Goal: Task Accomplishment & Management: Complete application form

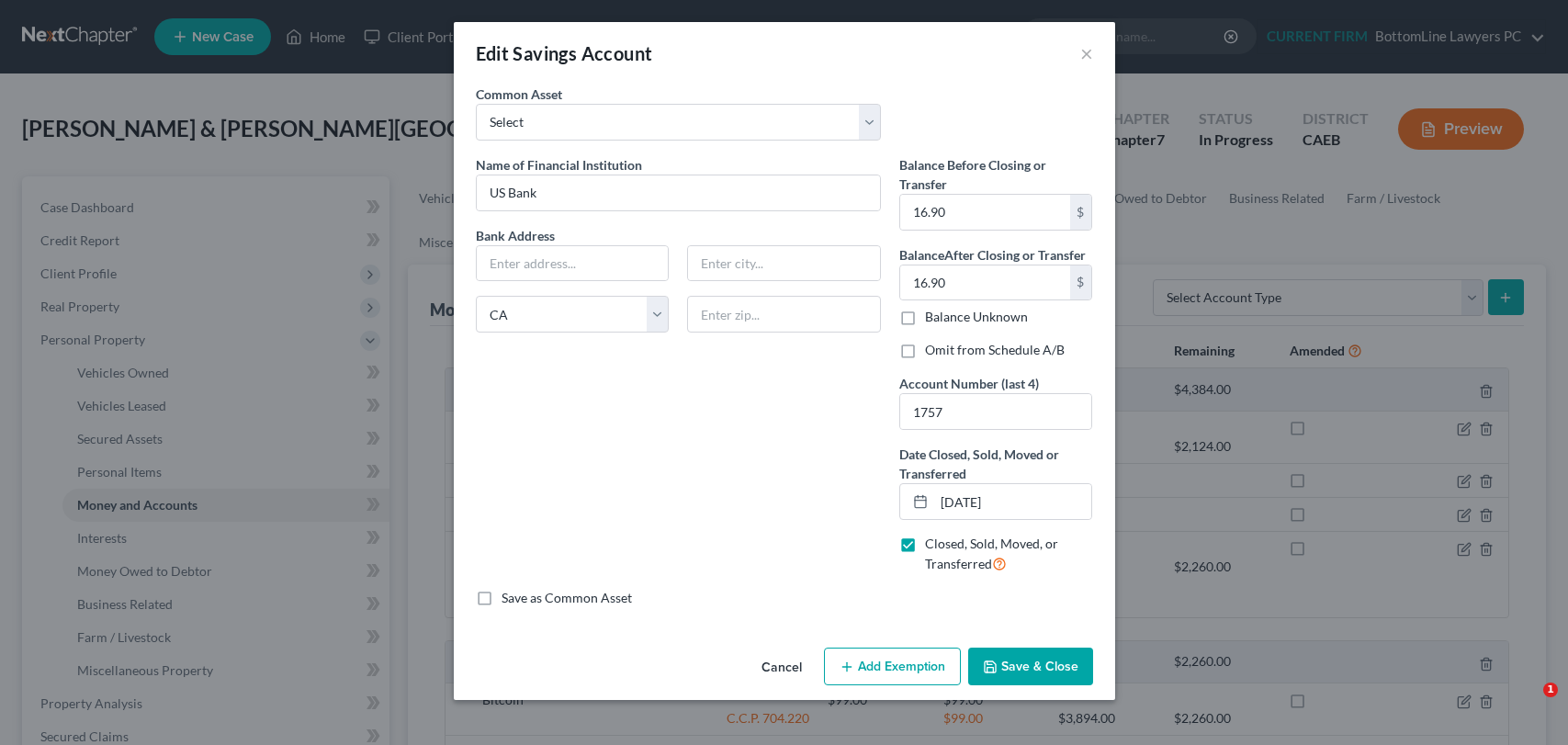
select select "4"
click at [664, 444] on div "Name of Financial Institution * US Bank Bank Address State AL AK AR AZ CA CO CT…" at bounding box center [678, 372] width 424 height 433
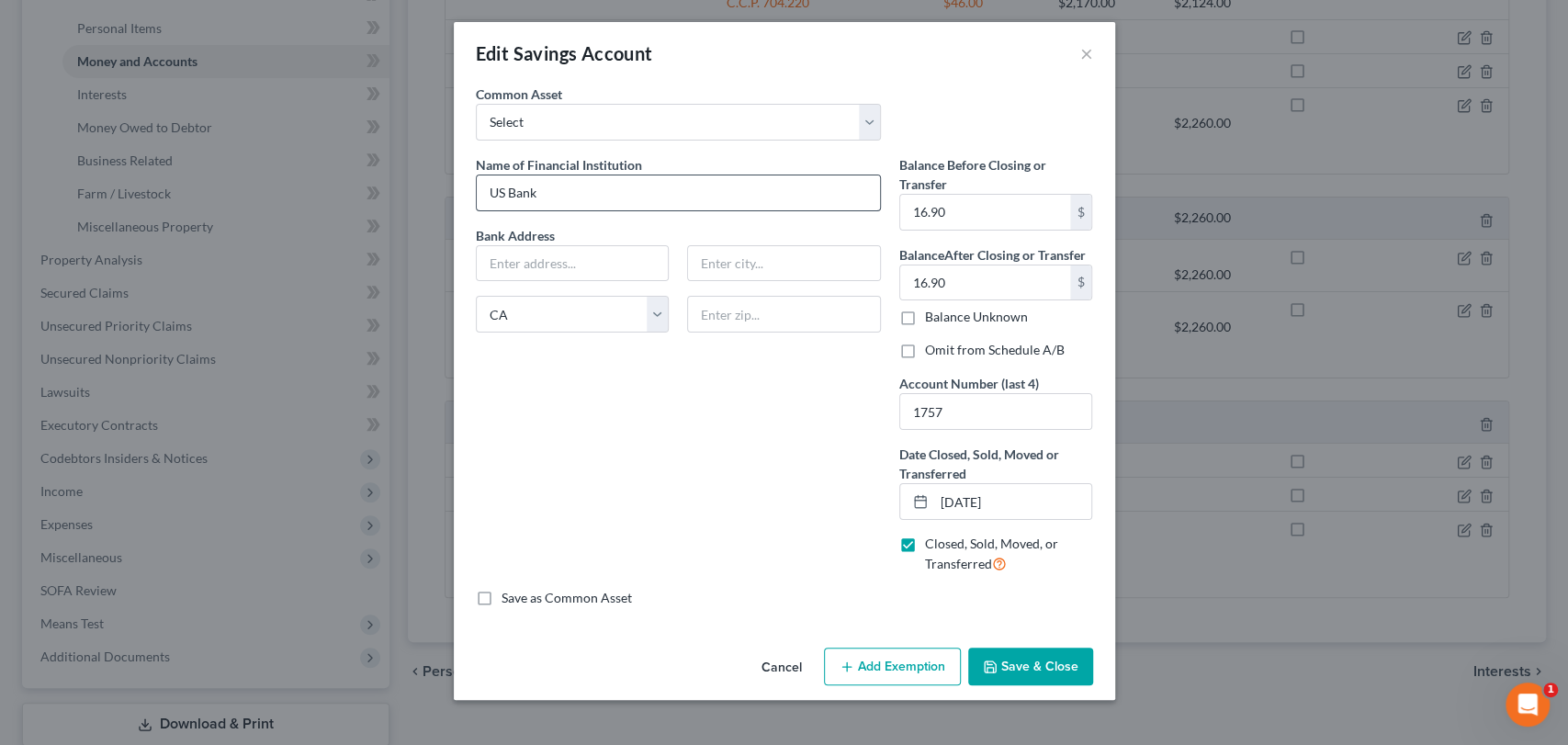
scroll to position [444, 0]
click at [786, 660] on button "Cancel" at bounding box center [782, 667] width 70 height 37
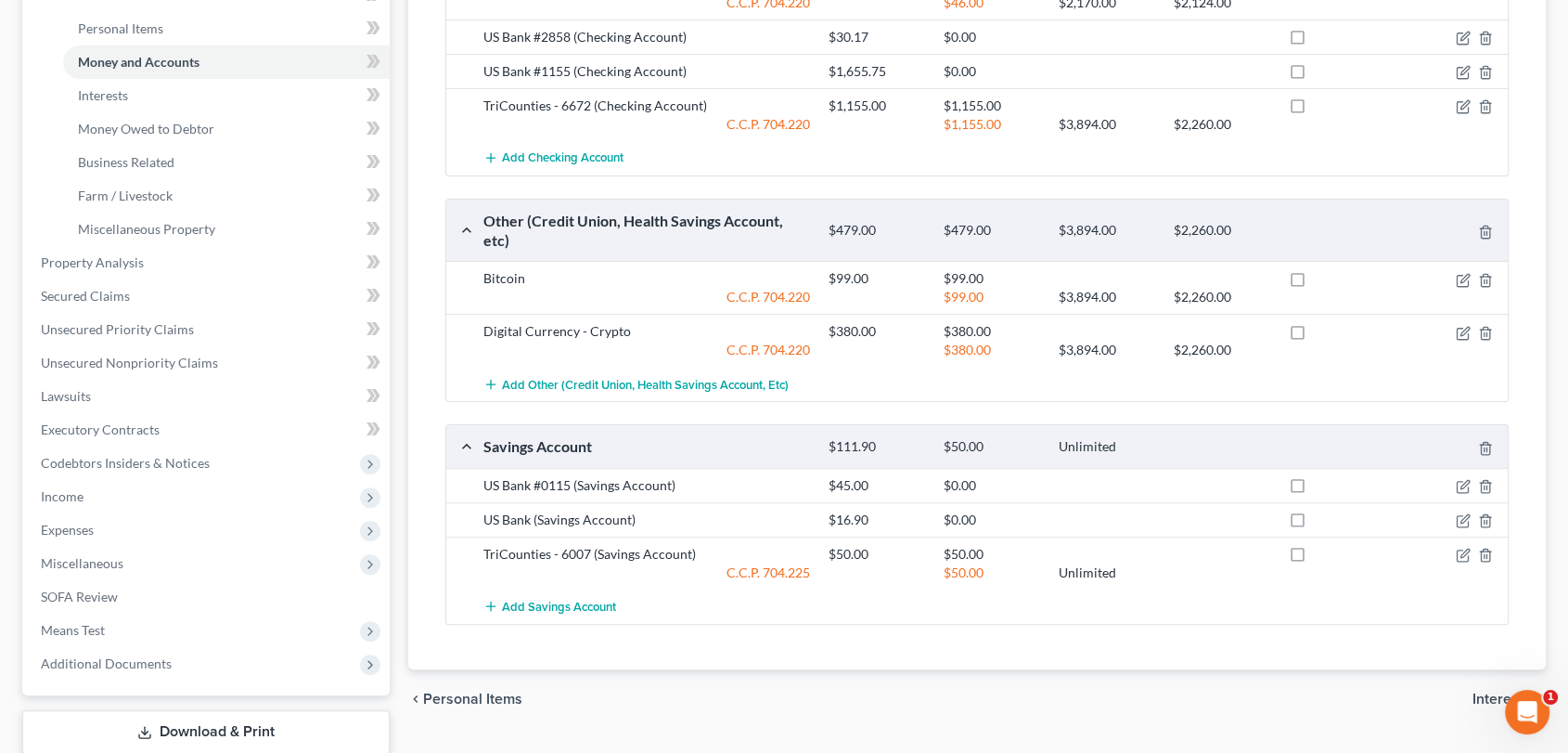
click at [1496, 691] on span "Interests" at bounding box center [1501, 698] width 59 height 15
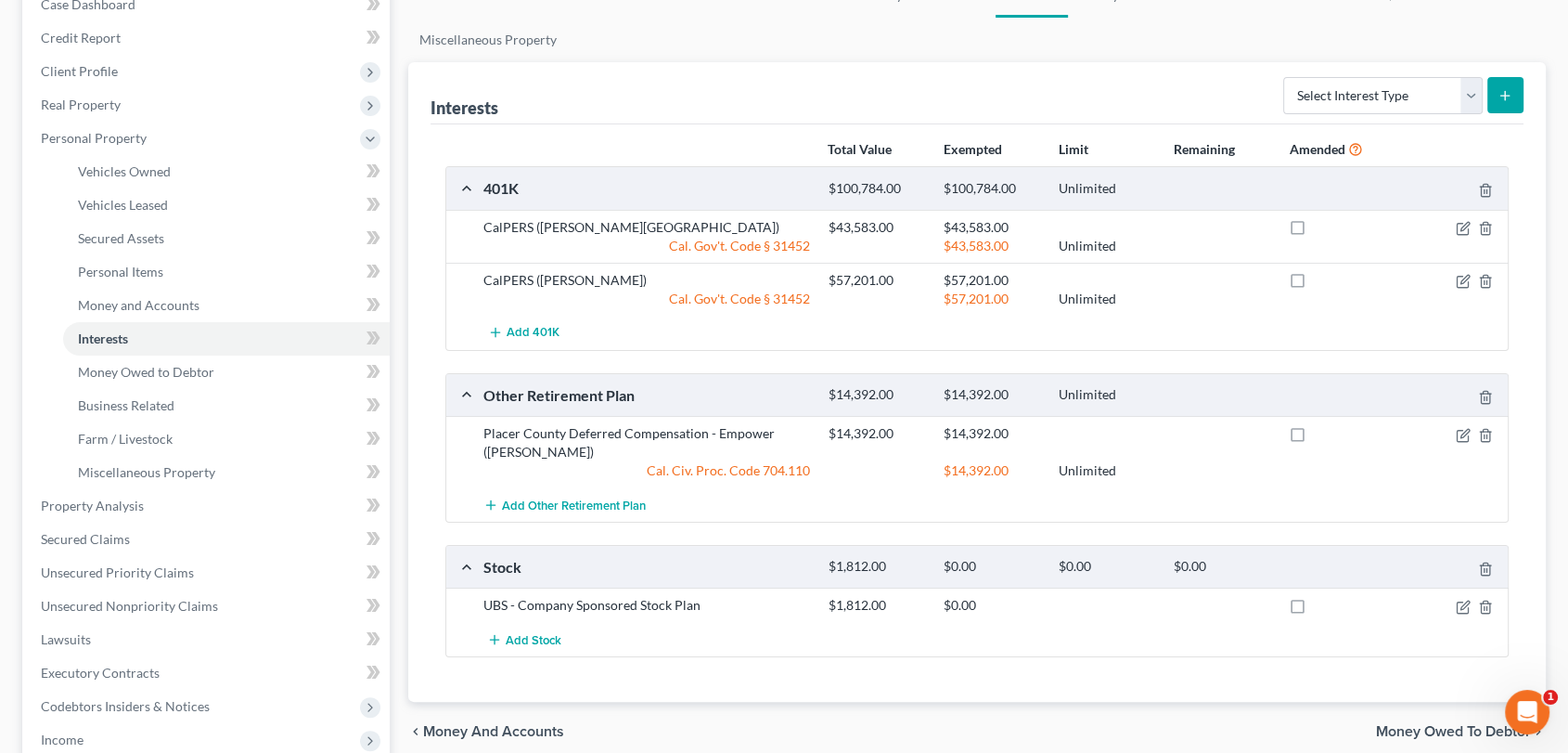
scroll to position [206, 0]
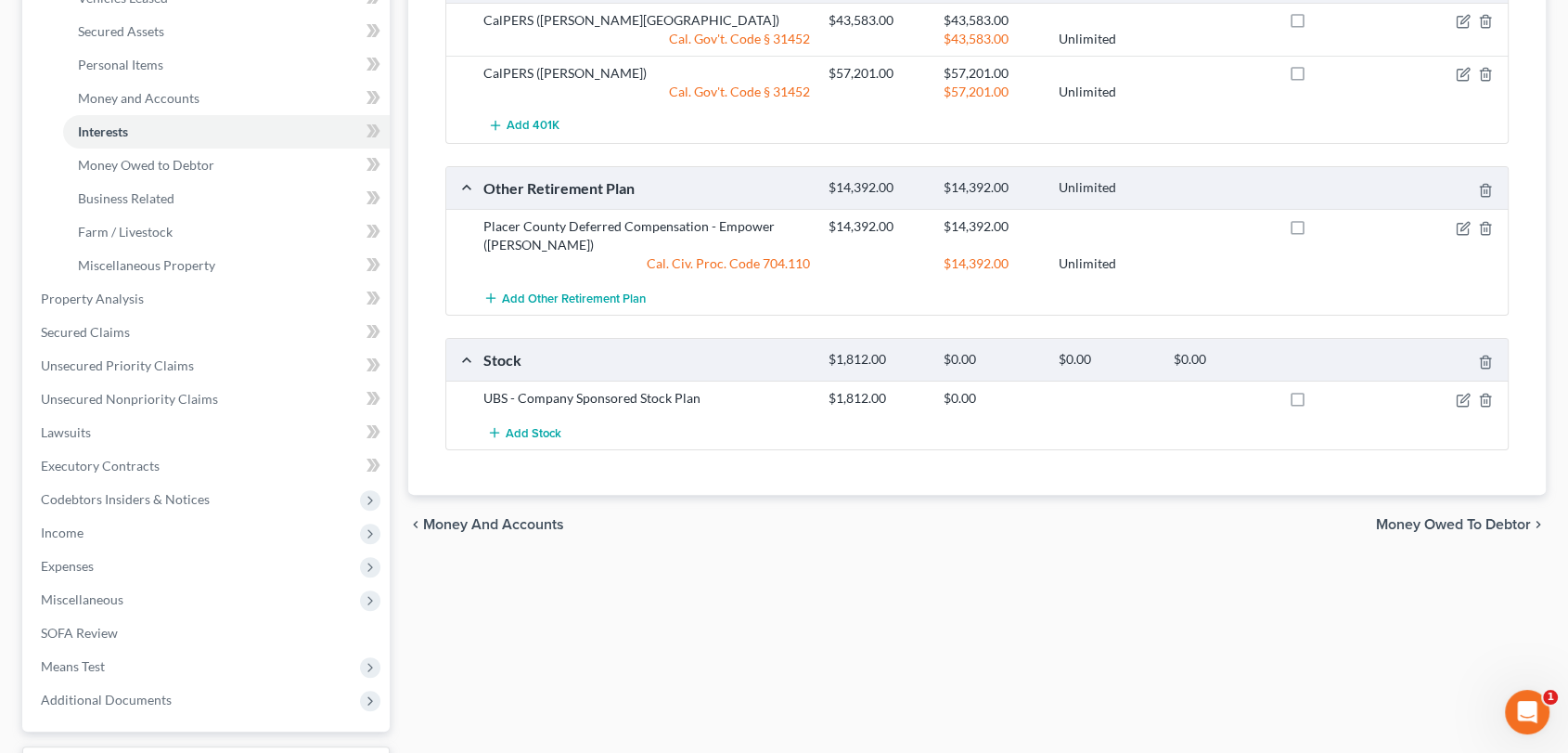
click at [1385, 522] on span "Money Owed to Debtor" at bounding box center [1453, 524] width 155 height 15
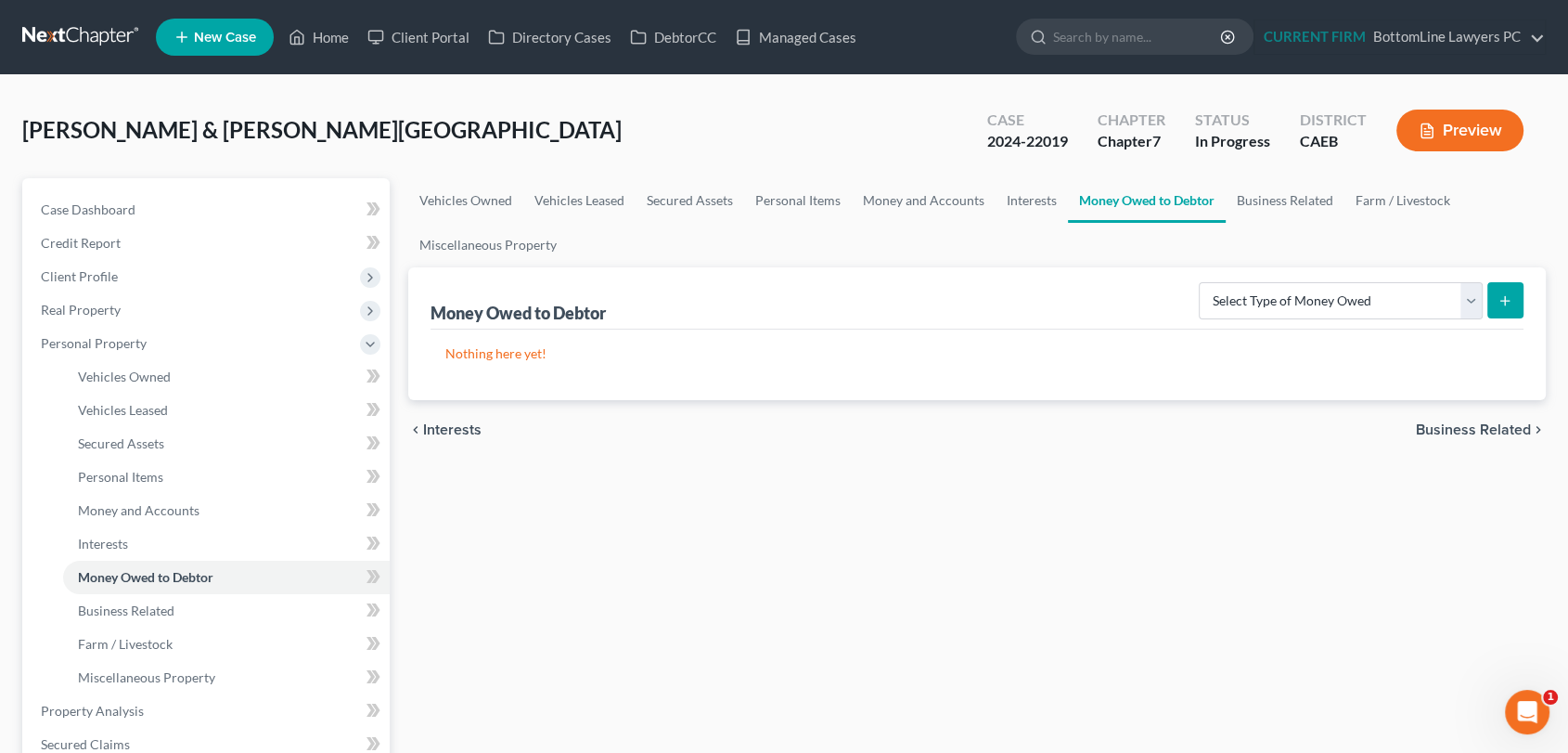
click at [1433, 431] on span "Business Related" at bounding box center [1473, 429] width 115 height 15
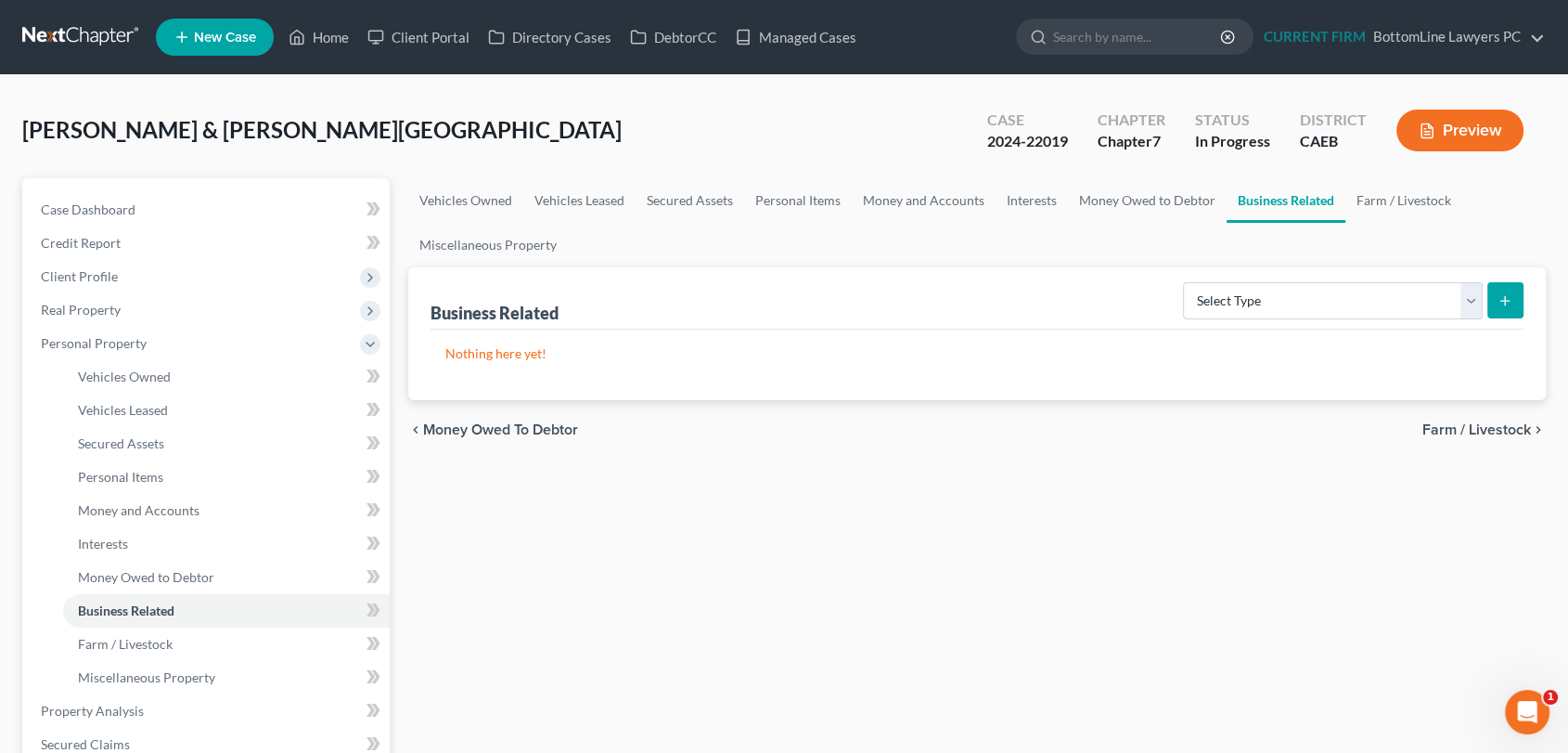
click at [1502, 438] on div "chevron_left Money Owed to Debtor Farm / Livestock chevron_right" at bounding box center [977, 429] width 1138 height 60
click at [1504, 417] on div "chevron_left Money Owed to Debtor Farm / Livestock chevron_right" at bounding box center [977, 429] width 1138 height 60
click at [1472, 422] on span "Farm / Livestock" at bounding box center [1476, 429] width 109 height 15
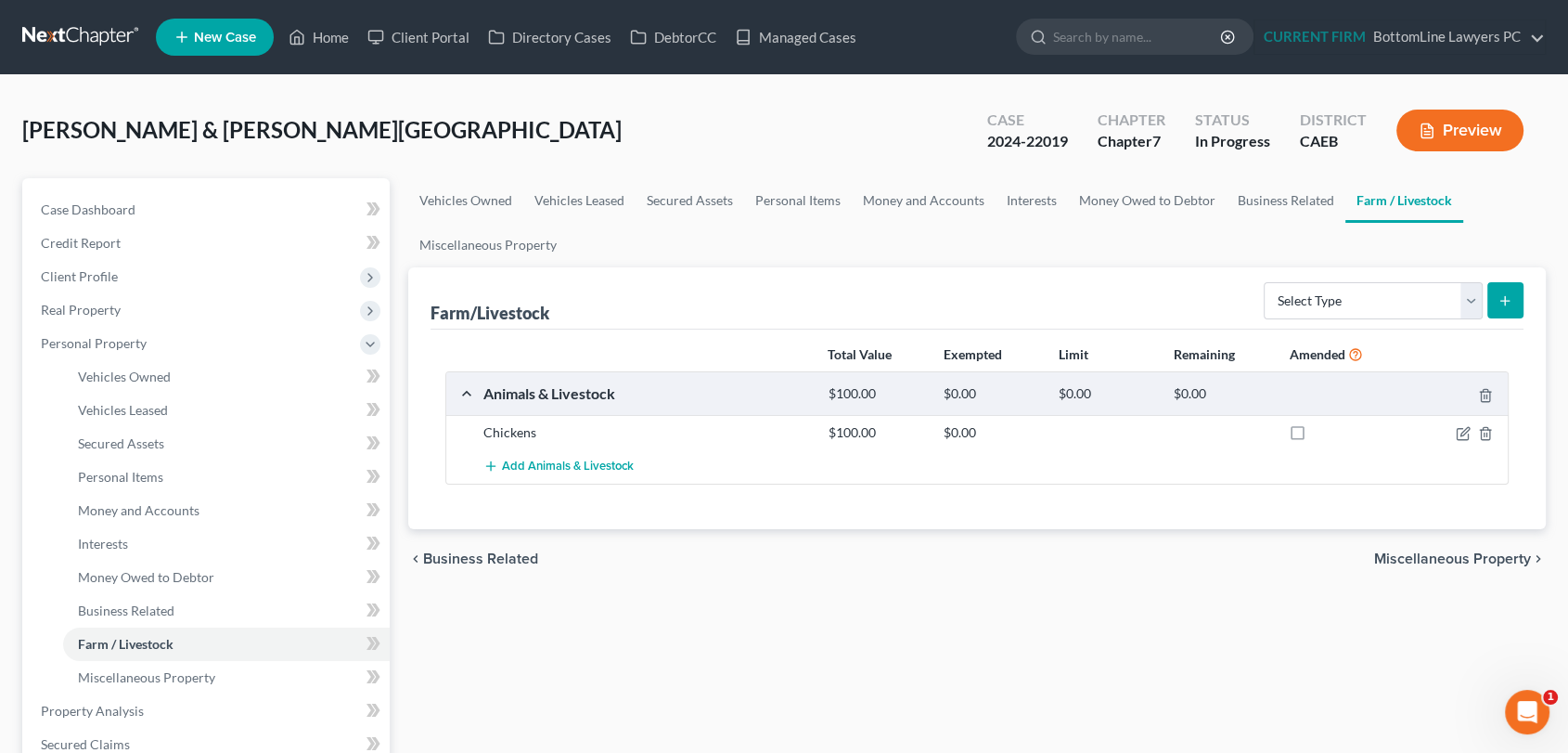
click at [1488, 555] on span "Miscellaneous Property" at bounding box center [1452, 559] width 157 height 15
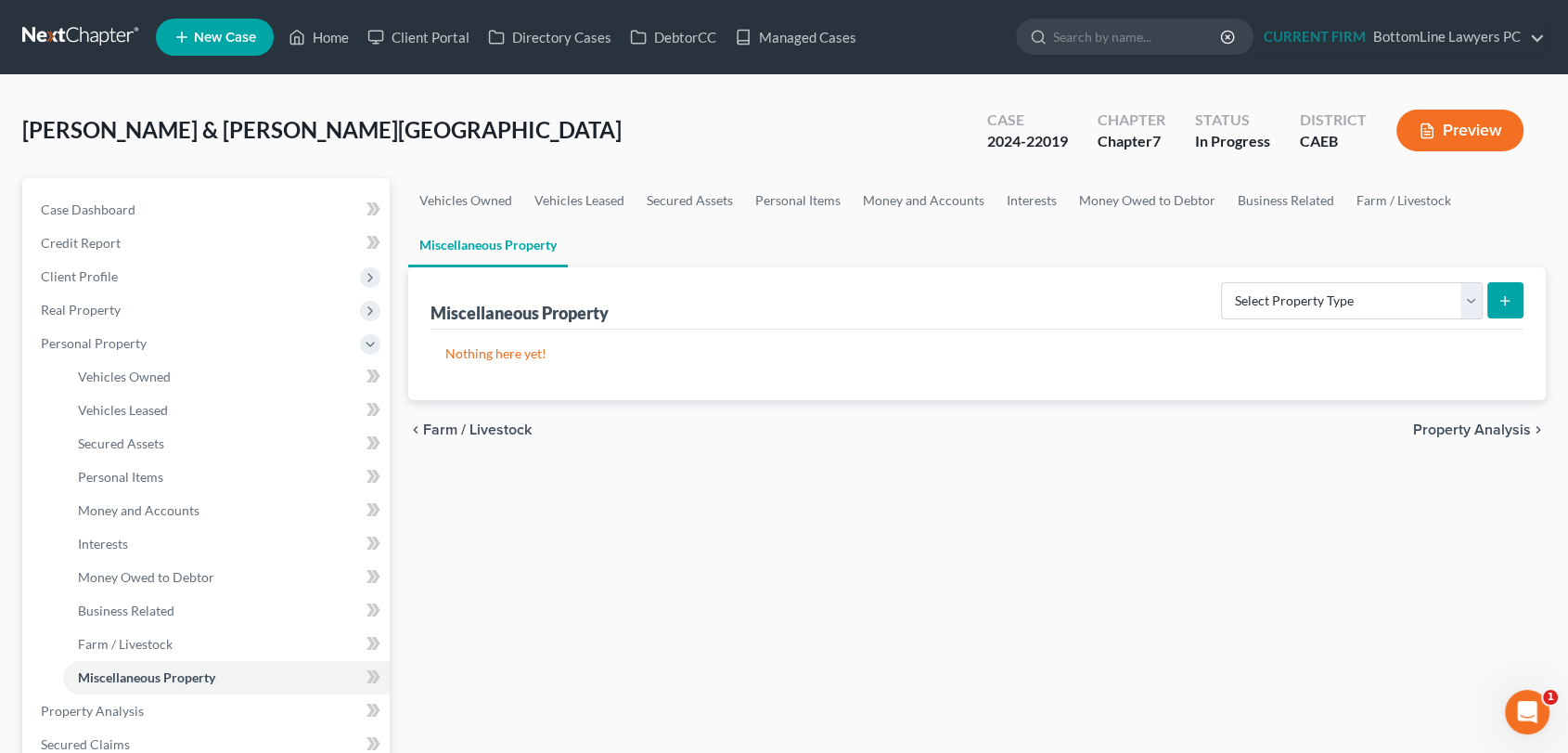
click at [1513, 429] on span "Property Analysis" at bounding box center [1472, 429] width 118 height 15
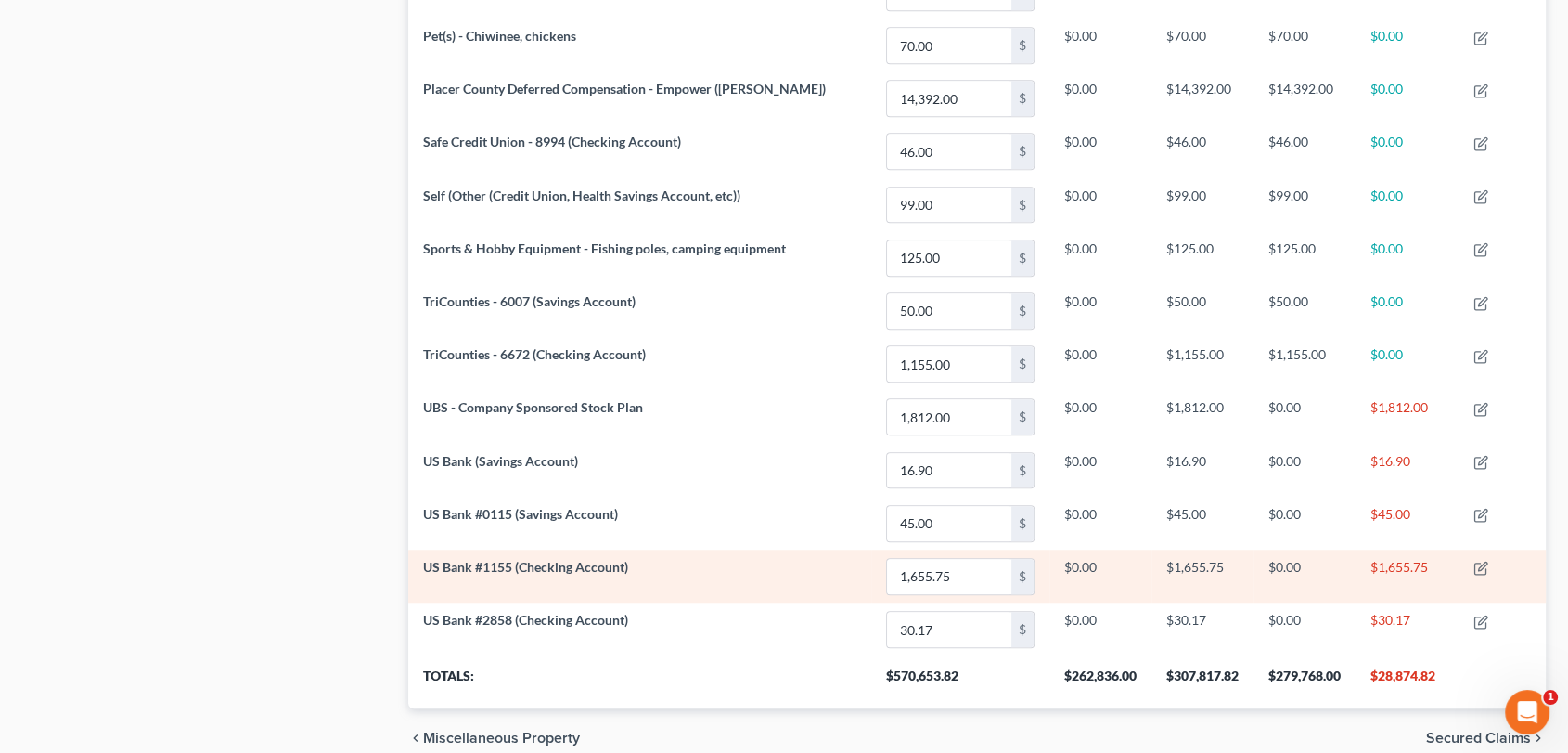
scroll to position [1340, 0]
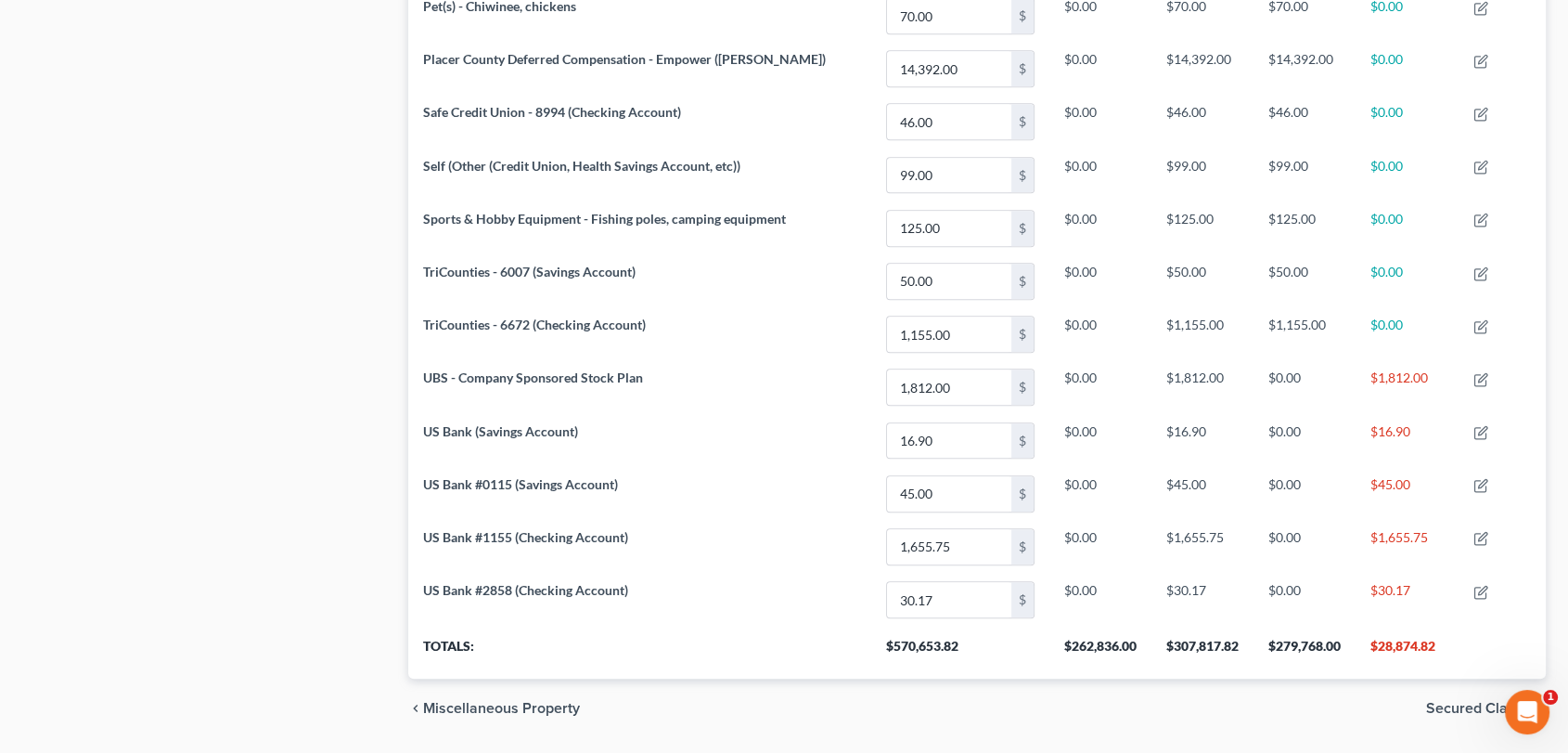
click at [1489, 701] on span "Secured Claims" at bounding box center [1478, 708] width 105 height 15
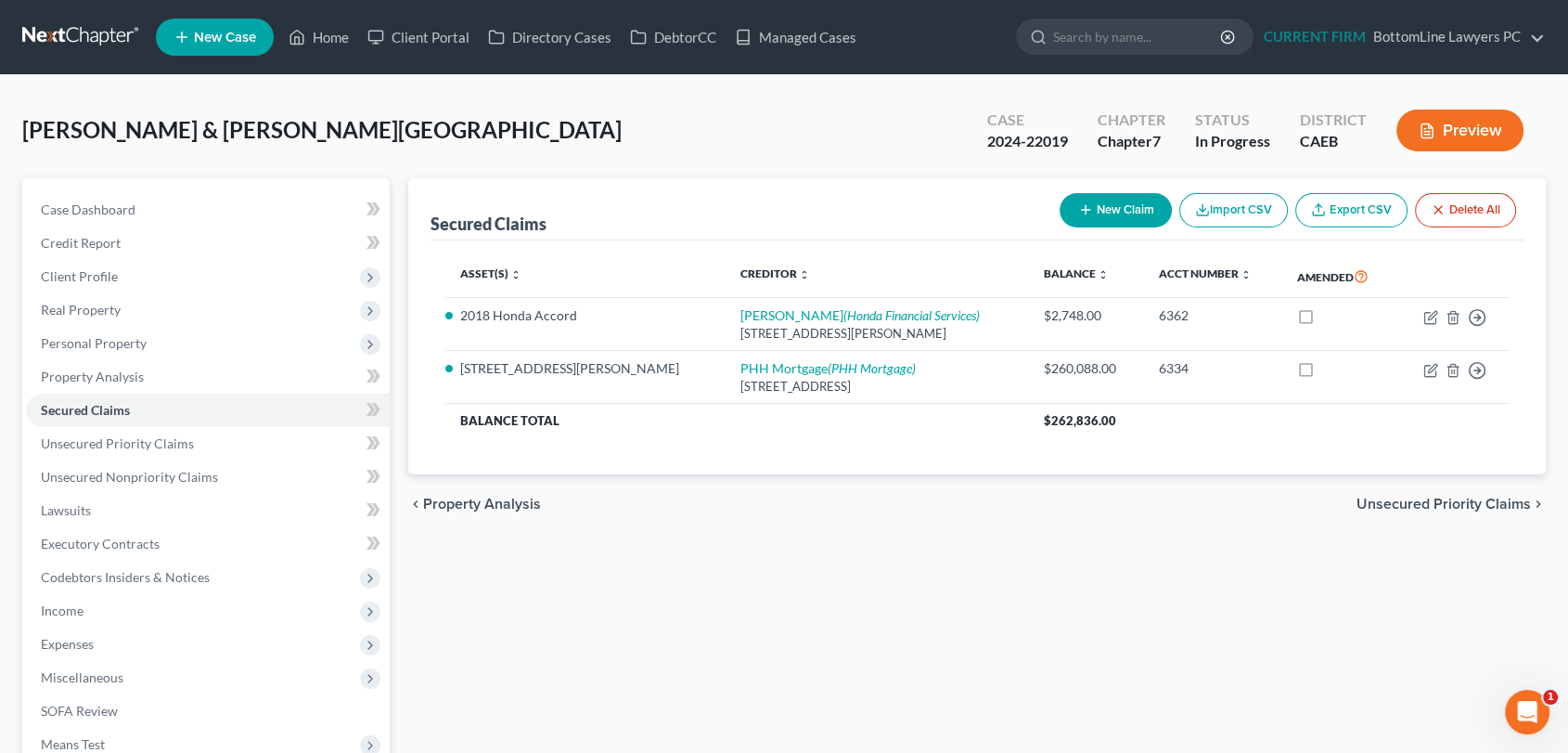
click at [1463, 504] on span "Unsecured Priority Claims" at bounding box center [1443, 504] width 175 height 15
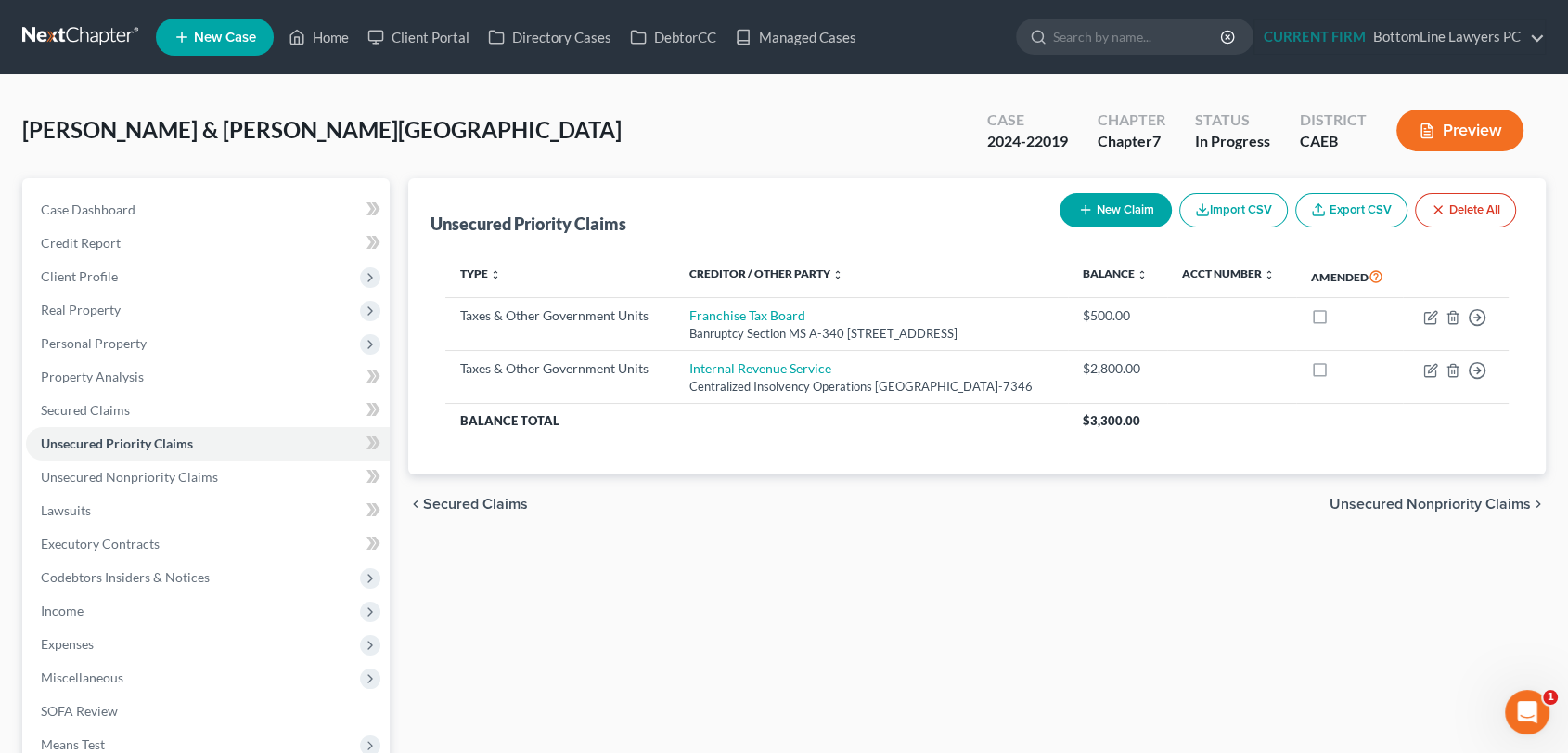
click at [484, 511] on span "Secured Claims" at bounding box center [475, 504] width 105 height 15
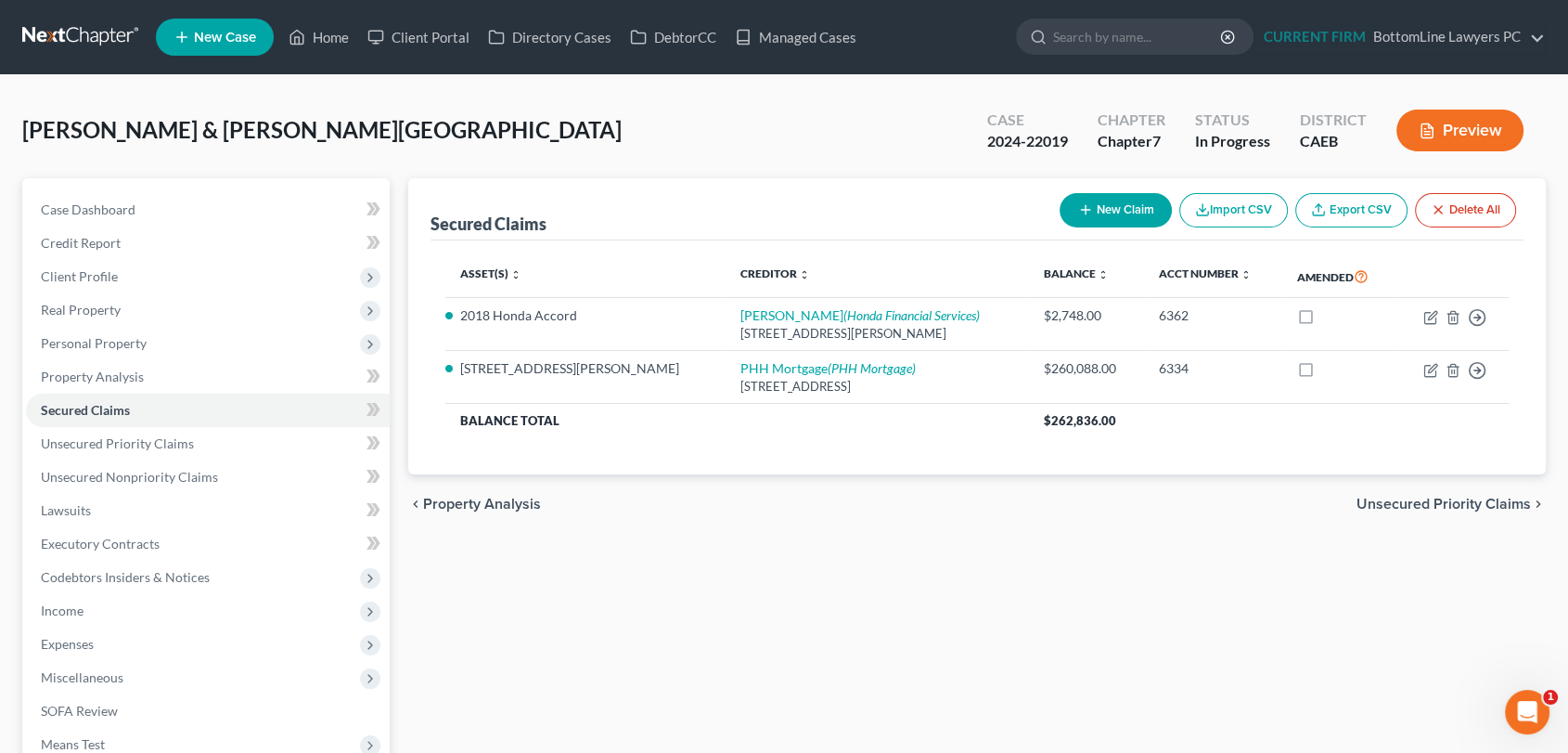
click at [1410, 502] on span "Unsecured Priority Claims" at bounding box center [1443, 504] width 175 height 15
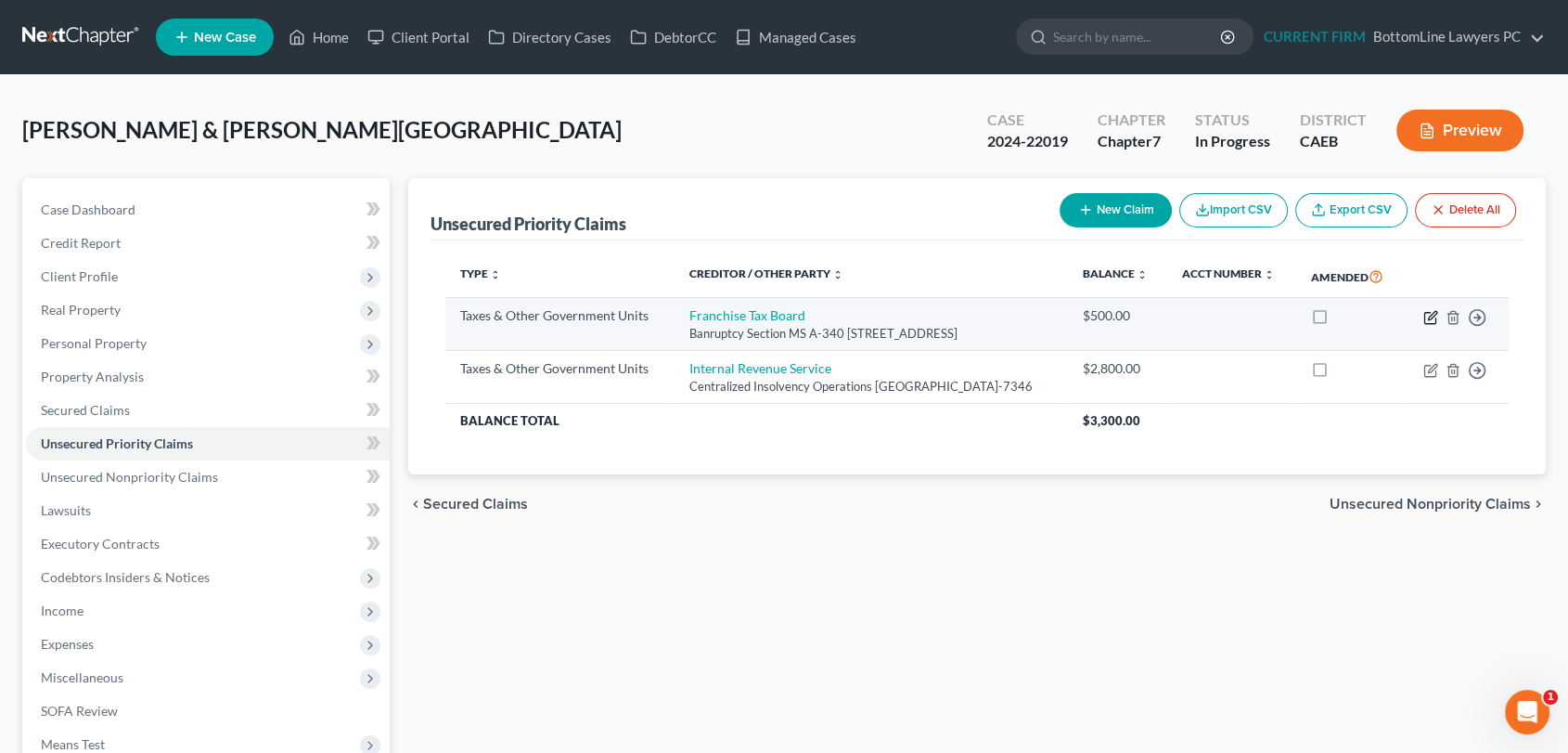
click at [1429, 325] on icon "button" at bounding box center [1430, 317] width 15 height 15
select select "3"
select select "4"
select select "2"
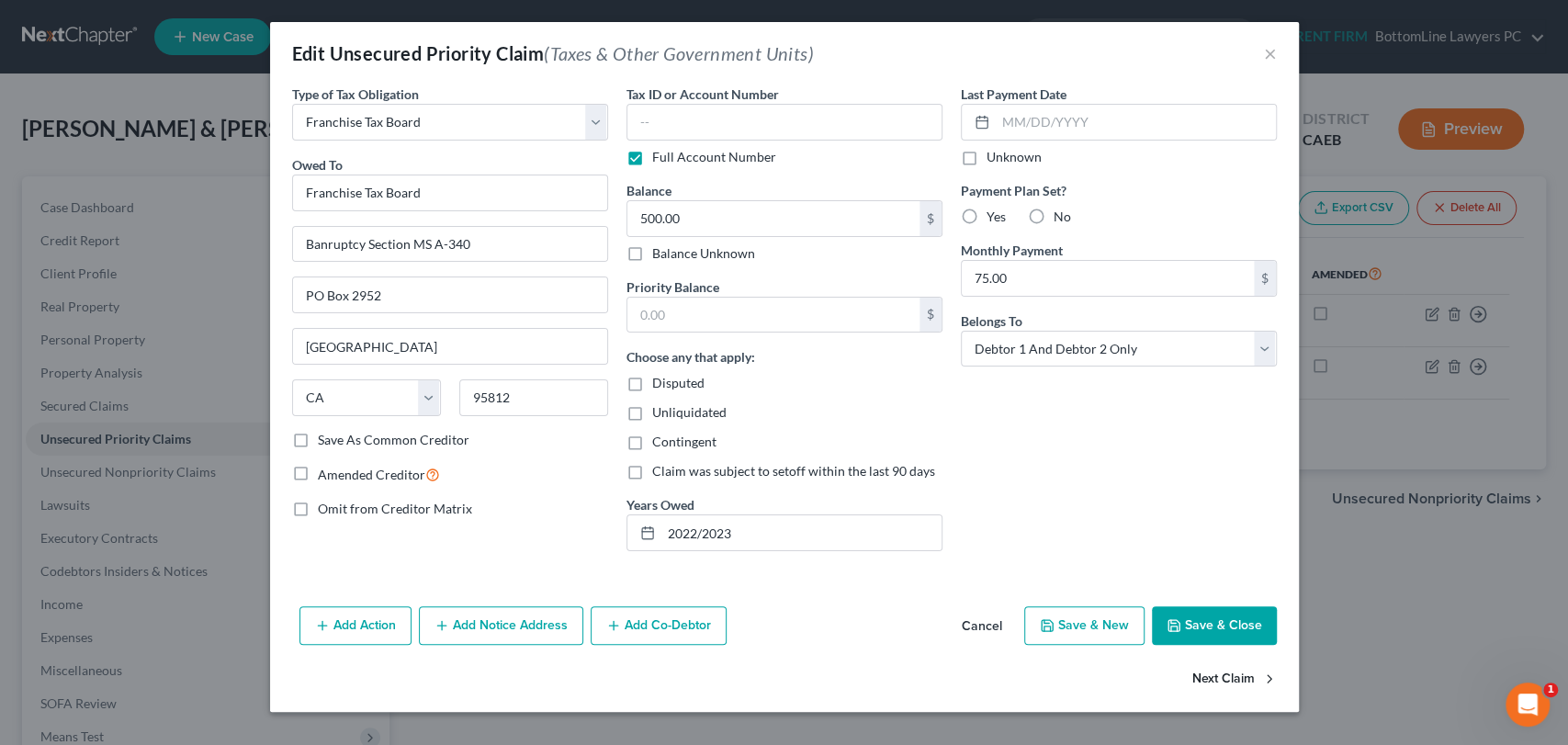
click at [1229, 670] on button "Next Claim" at bounding box center [1234, 679] width 85 height 39
select select "0"
select select "39"
select select "2"
click at [987, 622] on button "Cancel" at bounding box center [982, 626] width 70 height 37
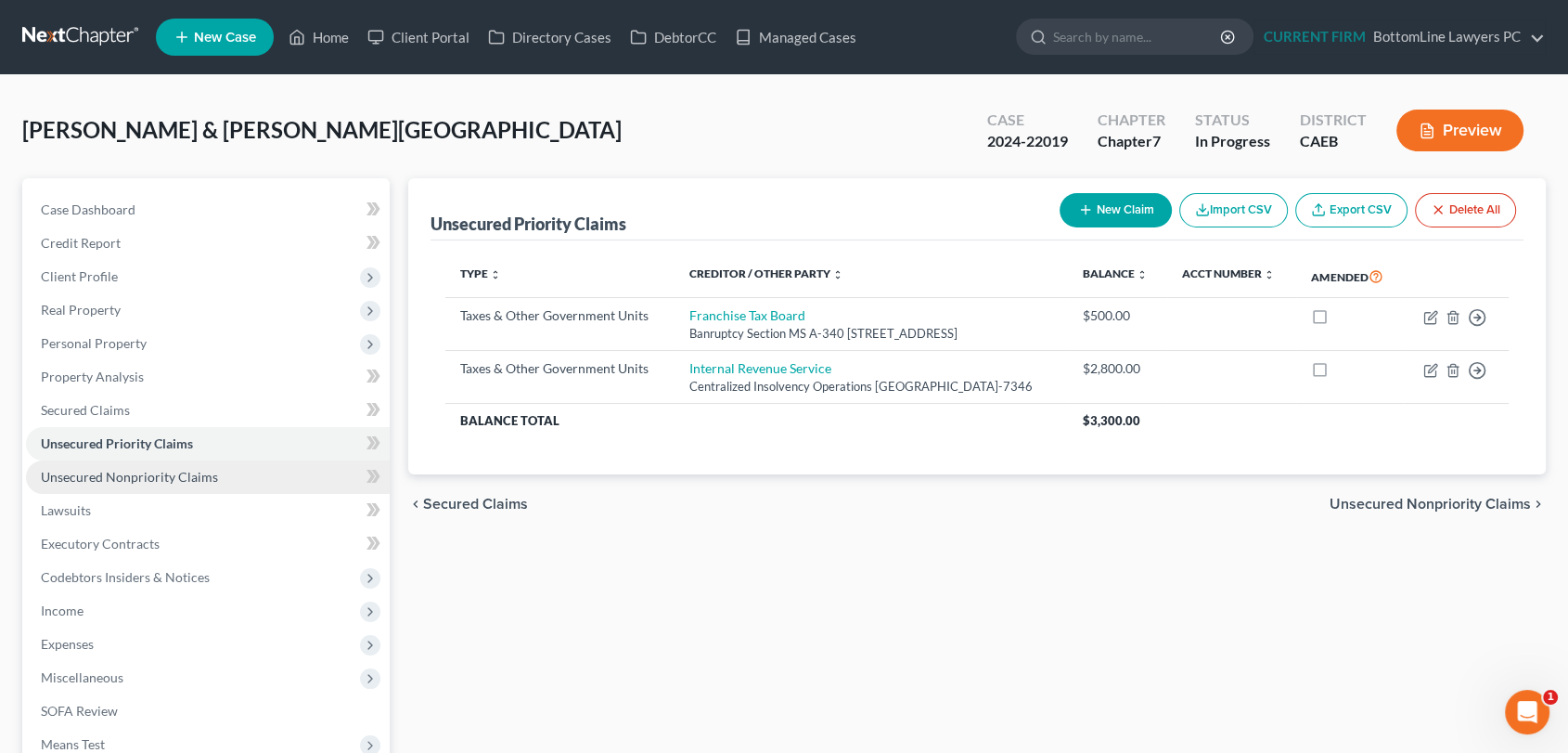
click at [168, 472] on span "Unsecured Nonpriority Claims" at bounding box center [130, 476] width 178 height 16
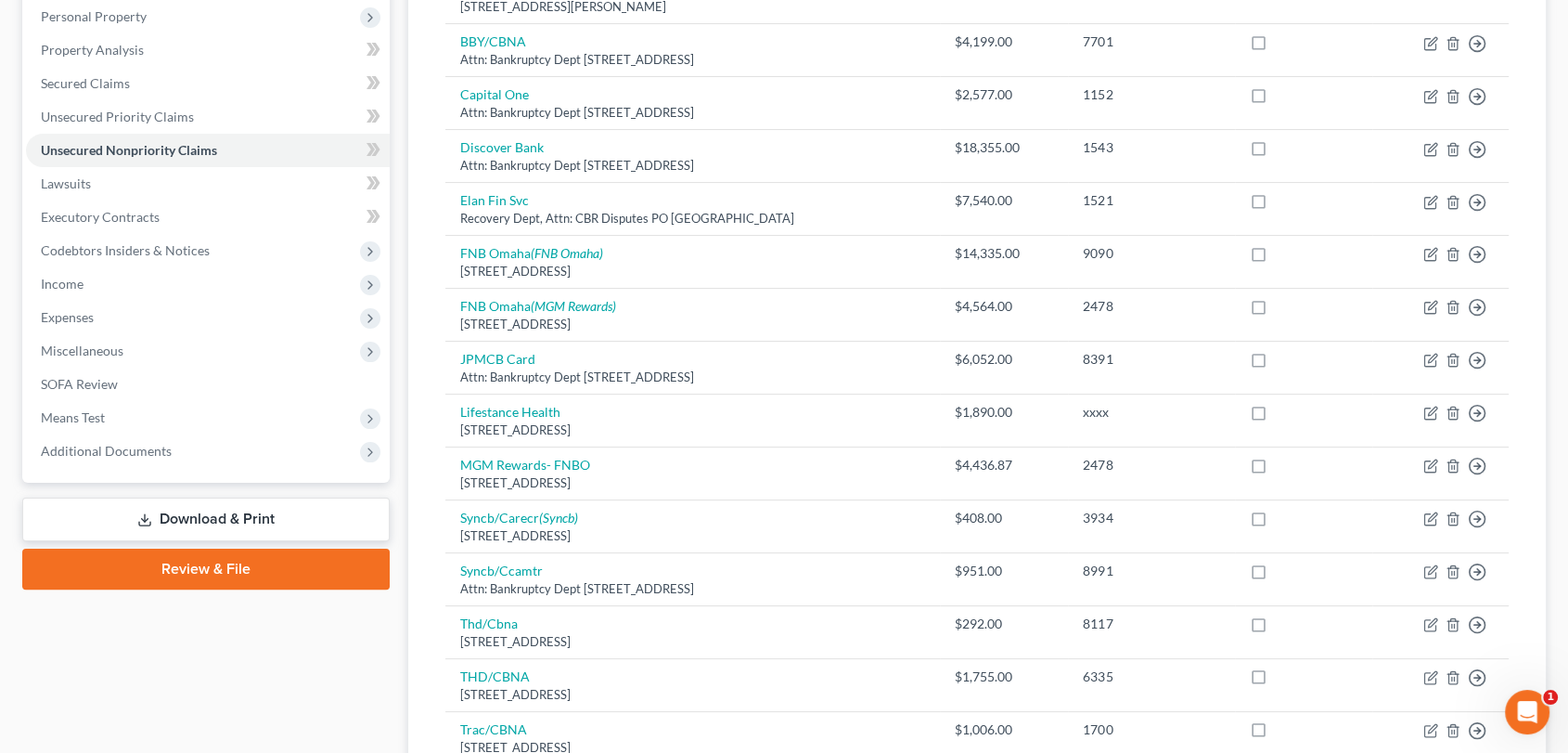
scroll to position [230, 0]
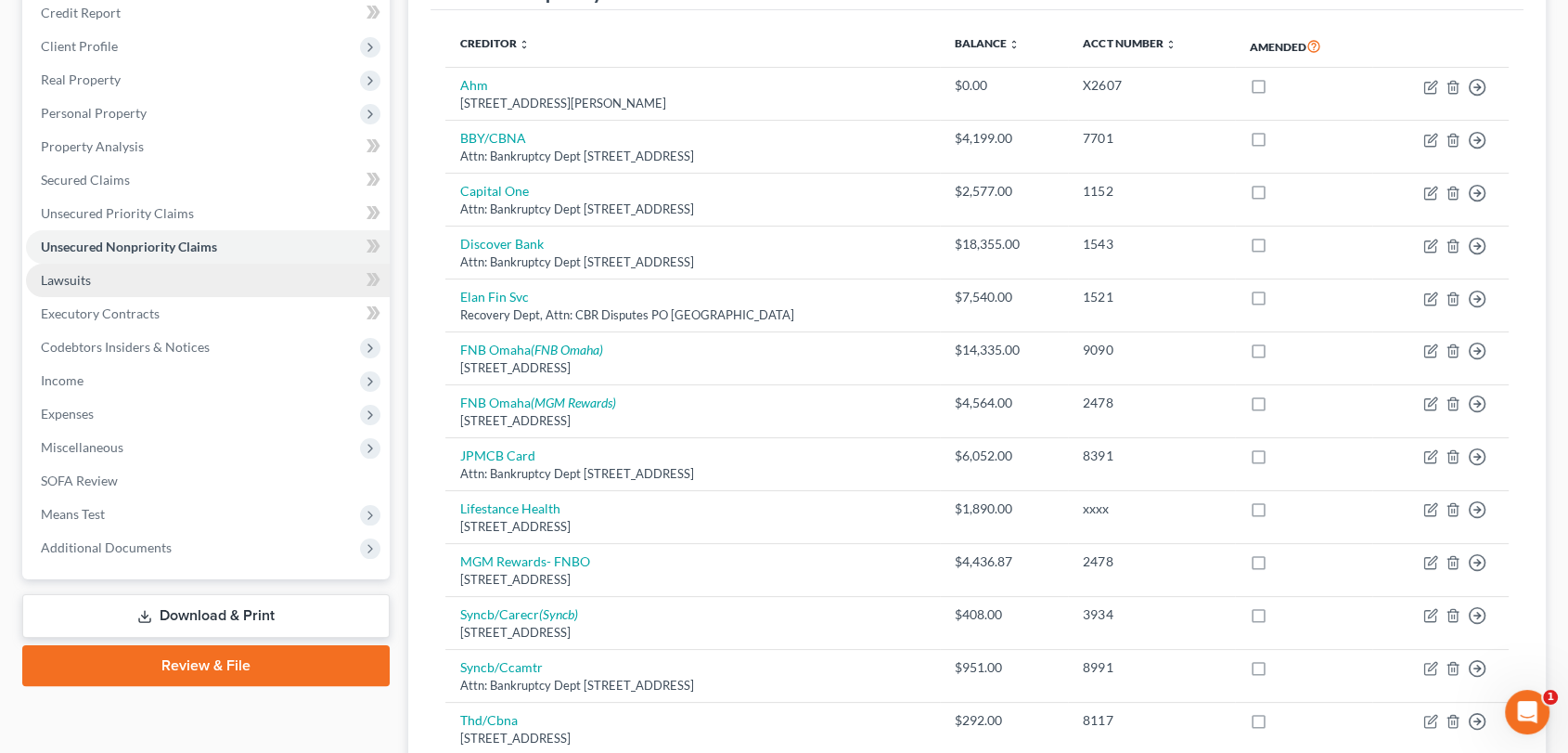
click at [192, 268] on link "Lawsuits" at bounding box center [207, 281] width 364 height 33
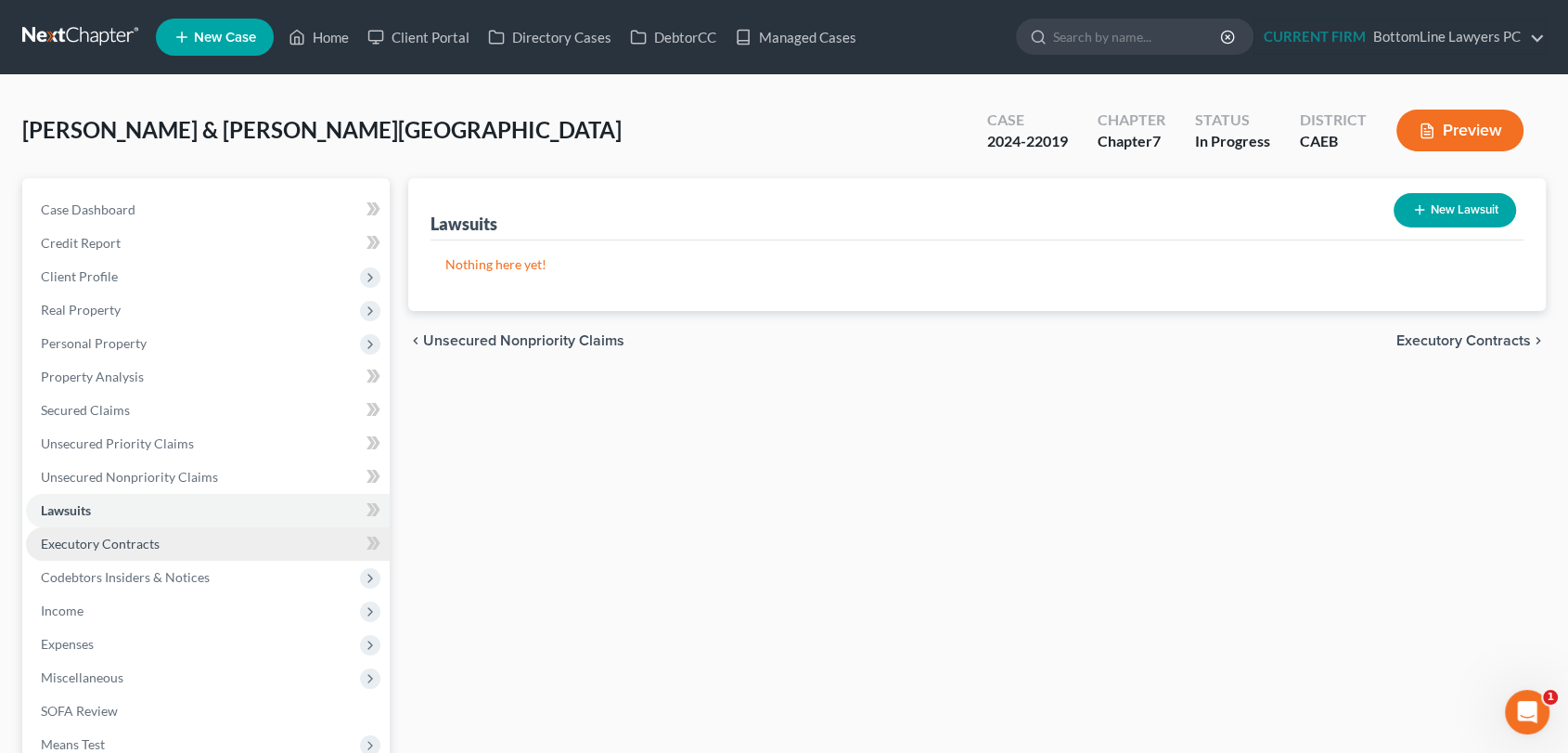
click at [163, 538] on link "Executory Contracts" at bounding box center [207, 544] width 364 height 33
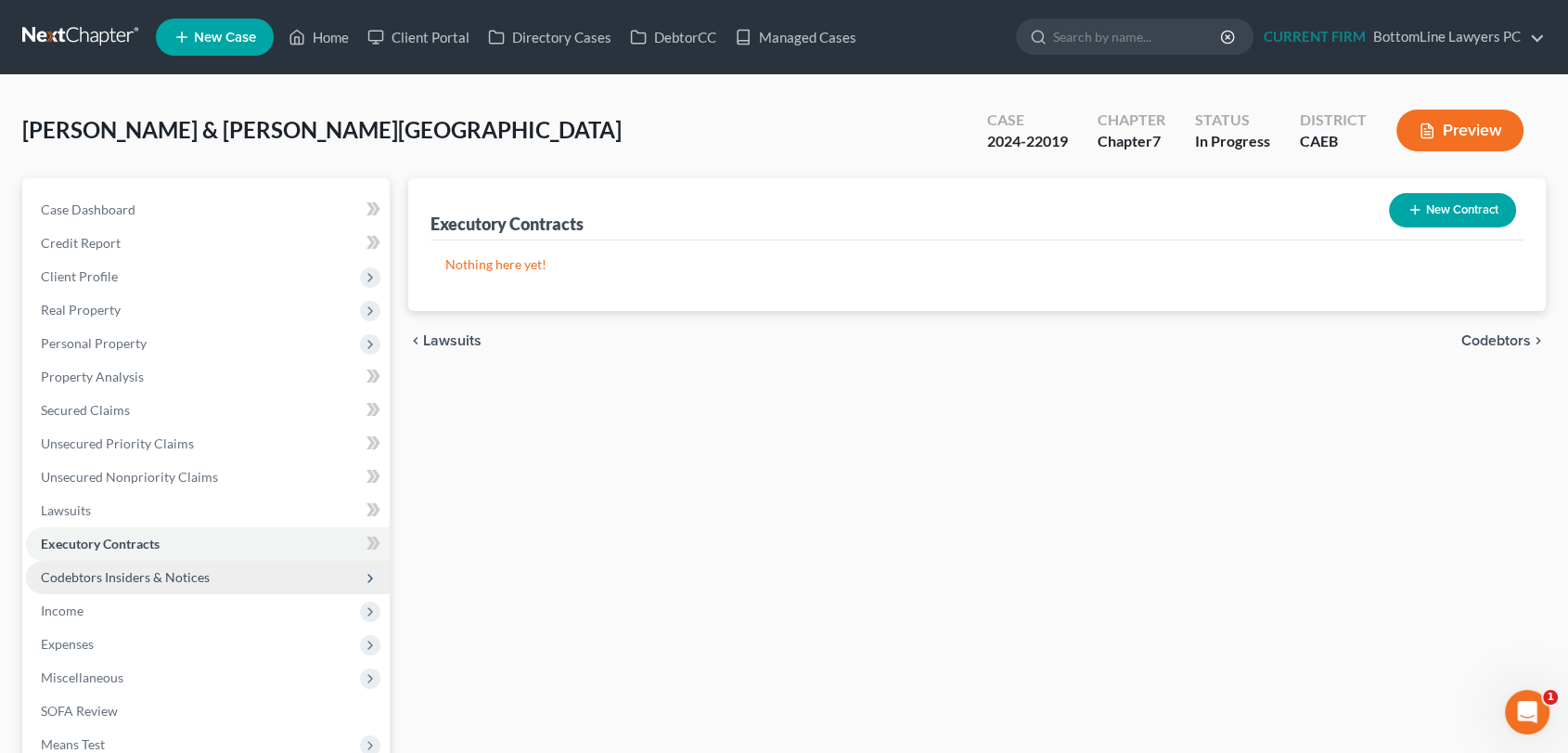
click at [163, 569] on span "Codebtors Insiders & Notices" at bounding box center [126, 577] width 169 height 16
click at [1503, 338] on span "Codebtors" at bounding box center [1495, 340] width 70 height 15
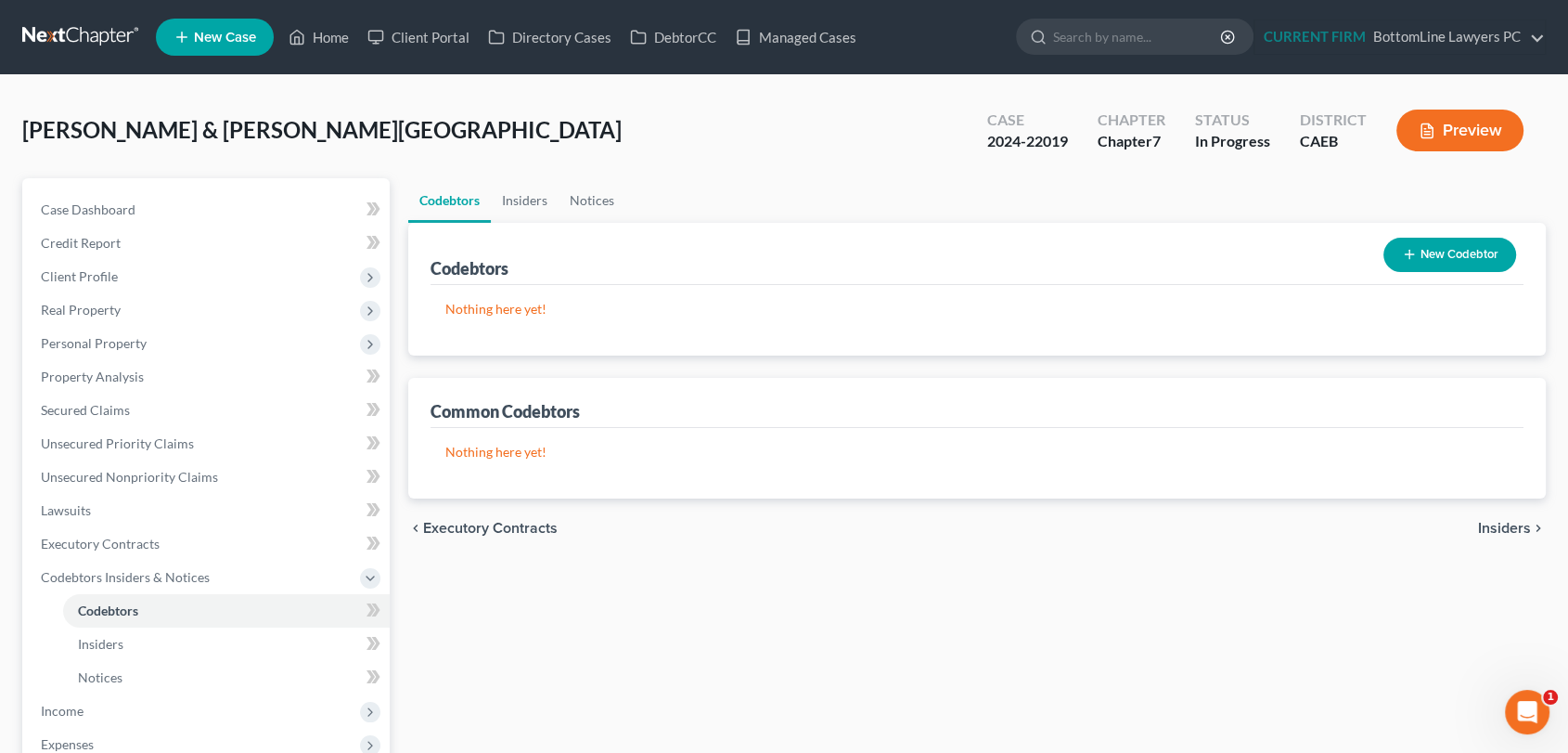
click at [1499, 521] on span "Insiders" at bounding box center [1504, 527] width 53 height 15
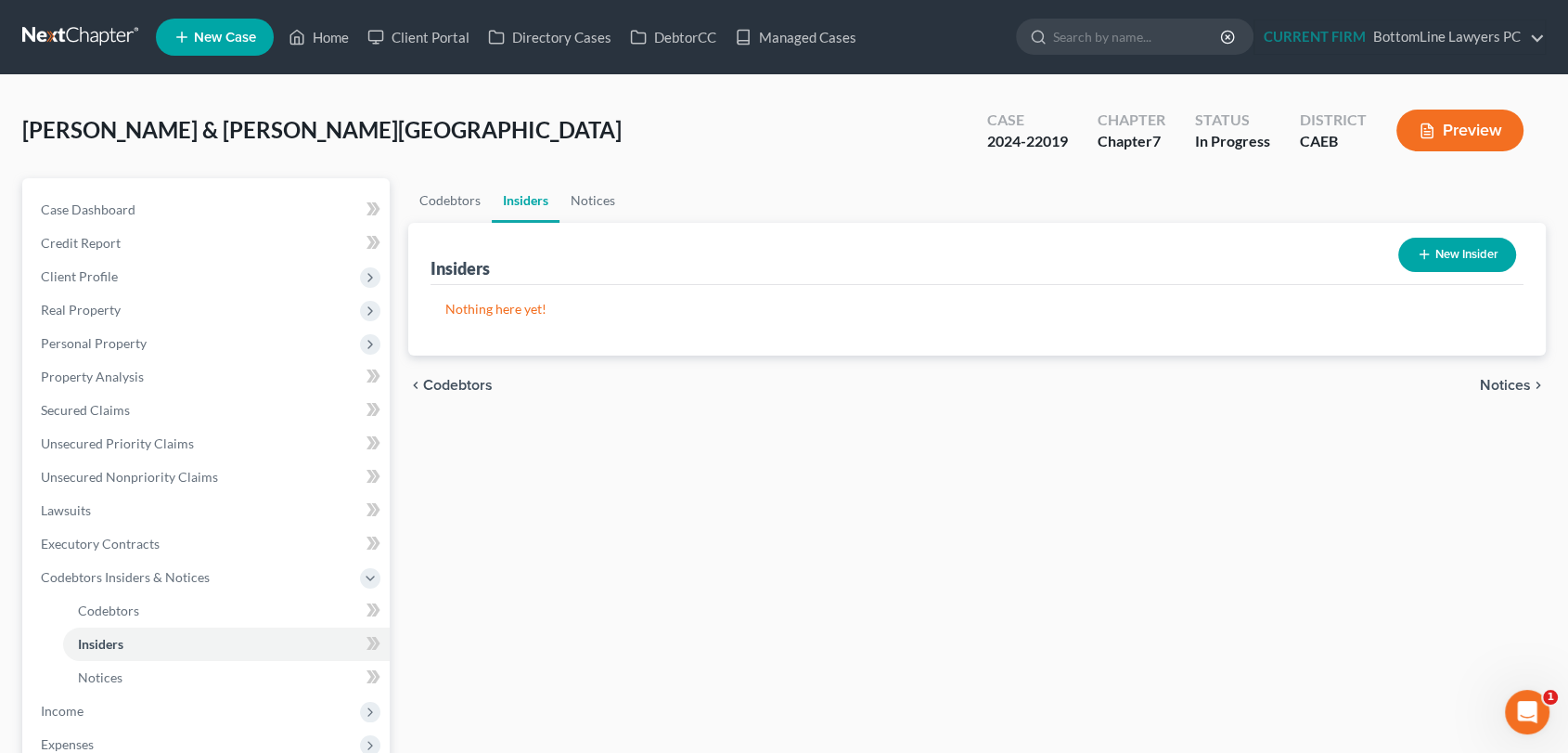
click at [1513, 387] on span "Notices" at bounding box center [1505, 385] width 51 height 15
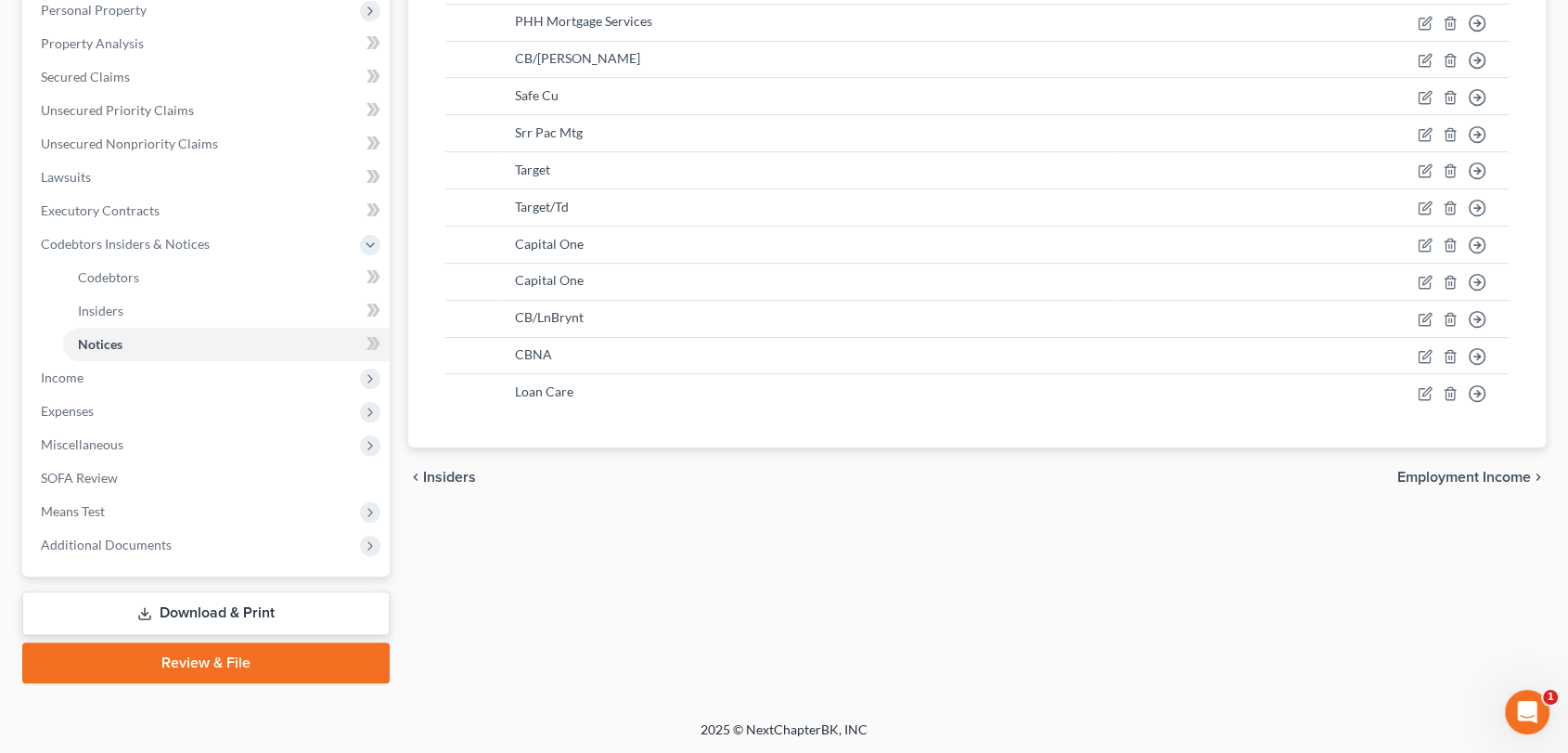
click at [1447, 473] on span "Employment Income" at bounding box center [1464, 476] width 133 height 15
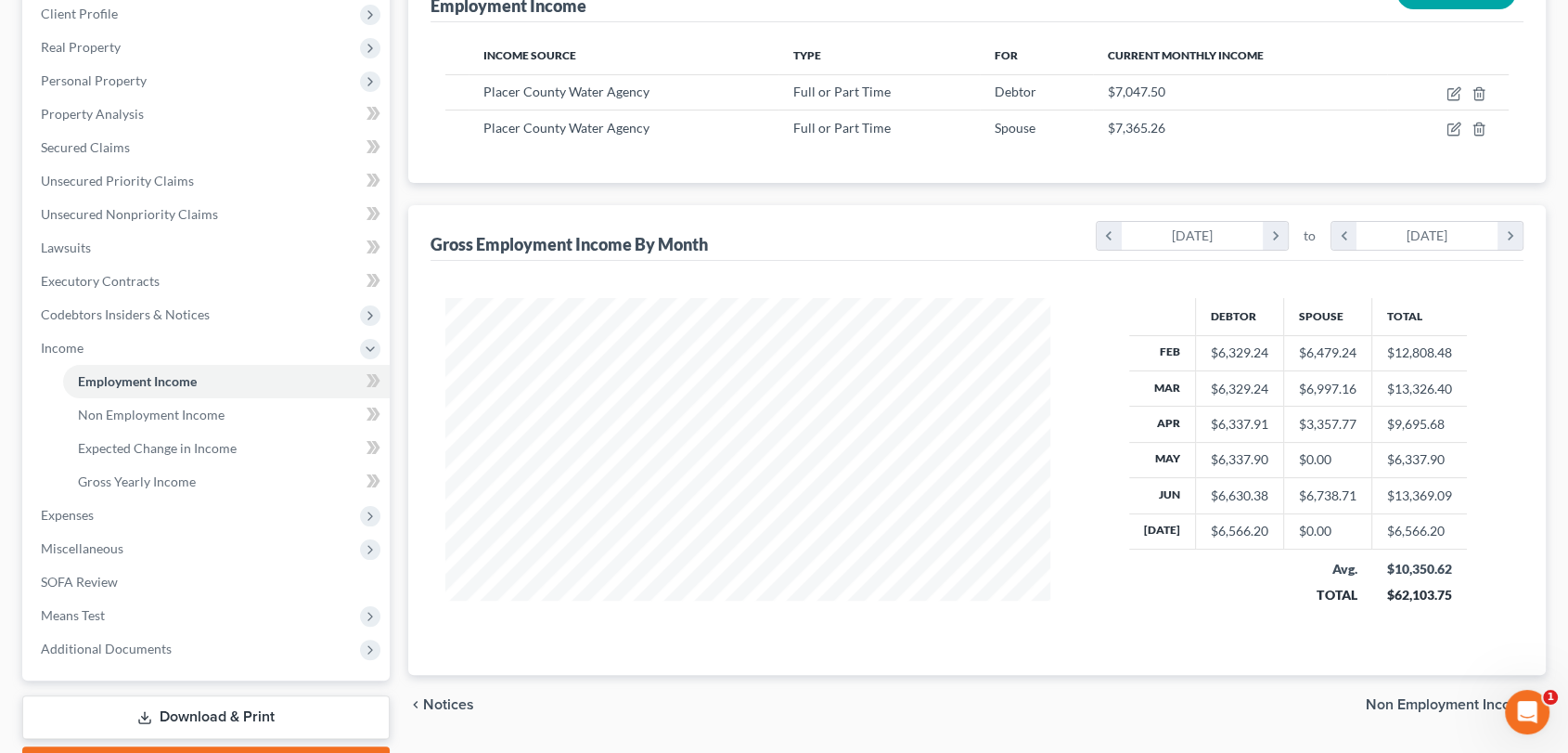
scroll to position [366, 0]
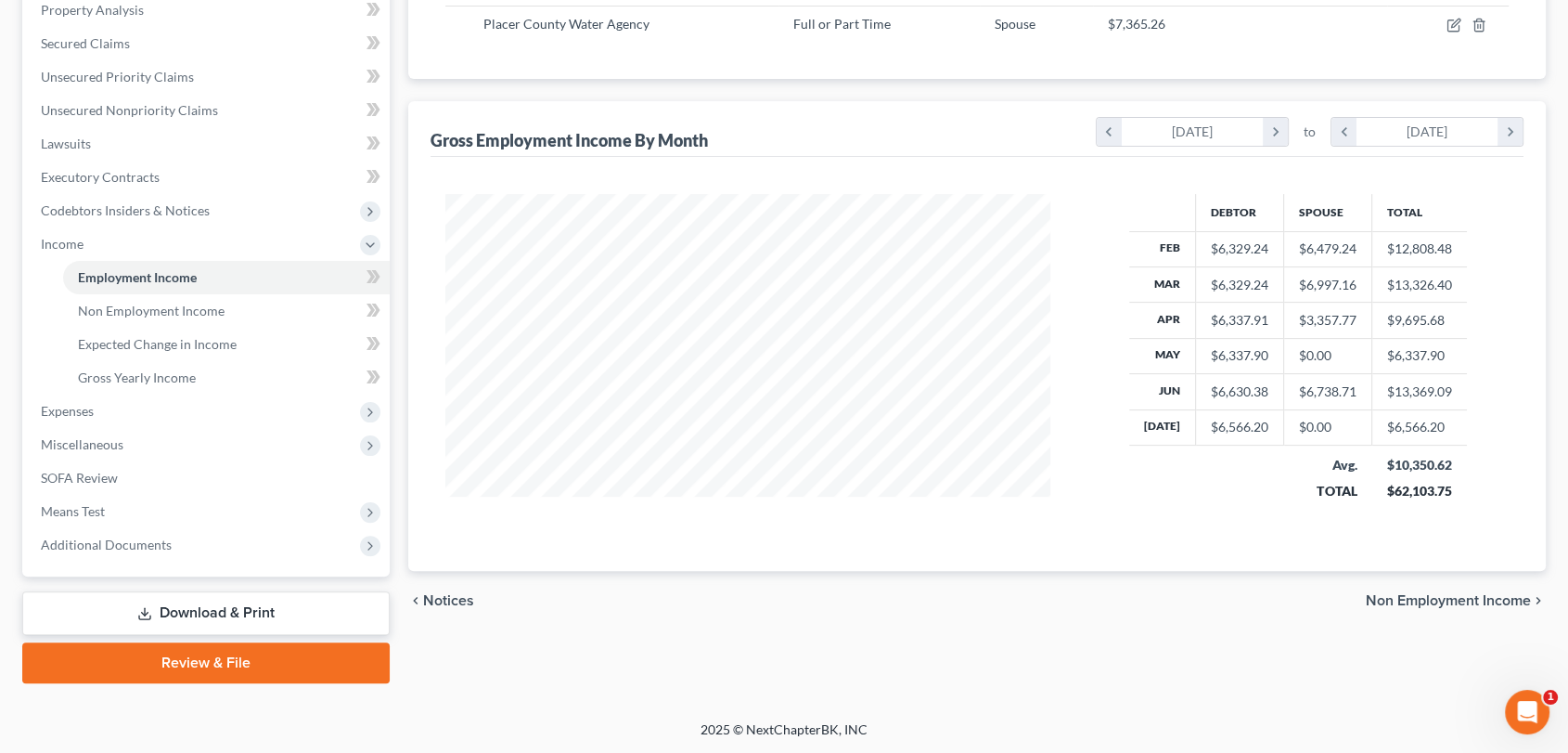
click at [1441, 596] on span "Non Employment Income" at bounding box center [1448, 600] width 165 height 15
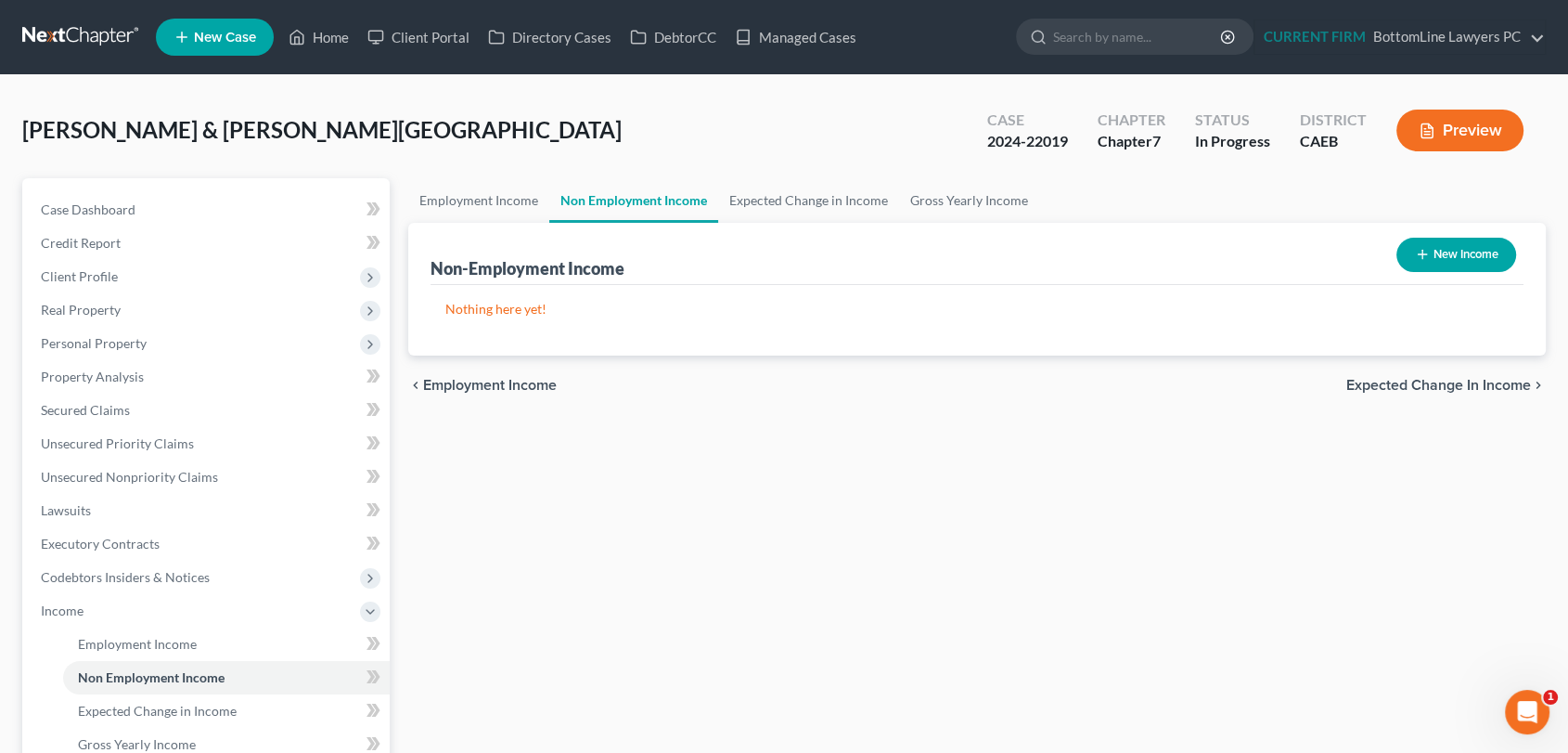
click at [1407, 393] on span "Expected Change in Income" at bounding box center [1438, 385] width 184 height 15
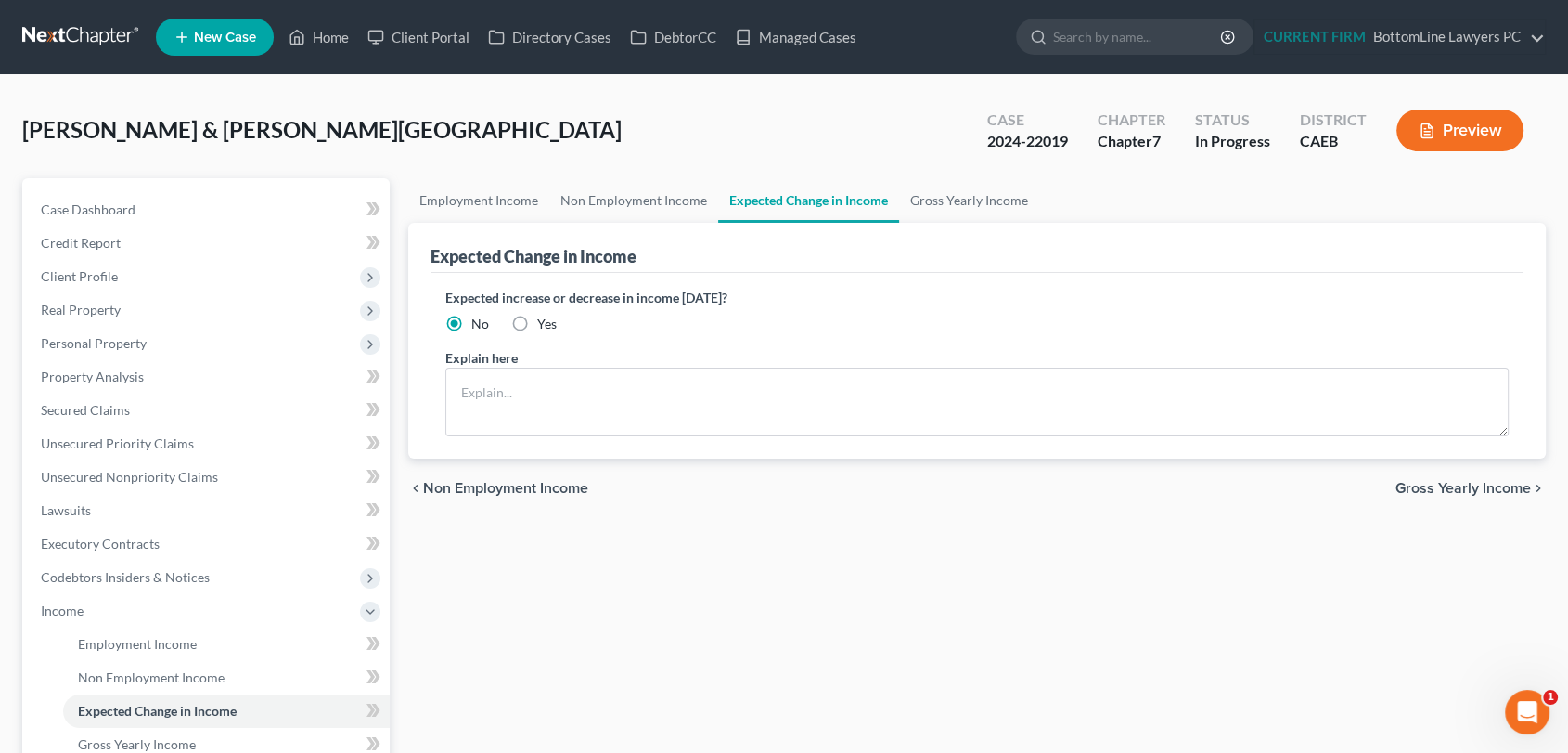
click at [1481, 491] on span "Gross Yearly Income" at bounding box center [1463, 488] width 135 height 15
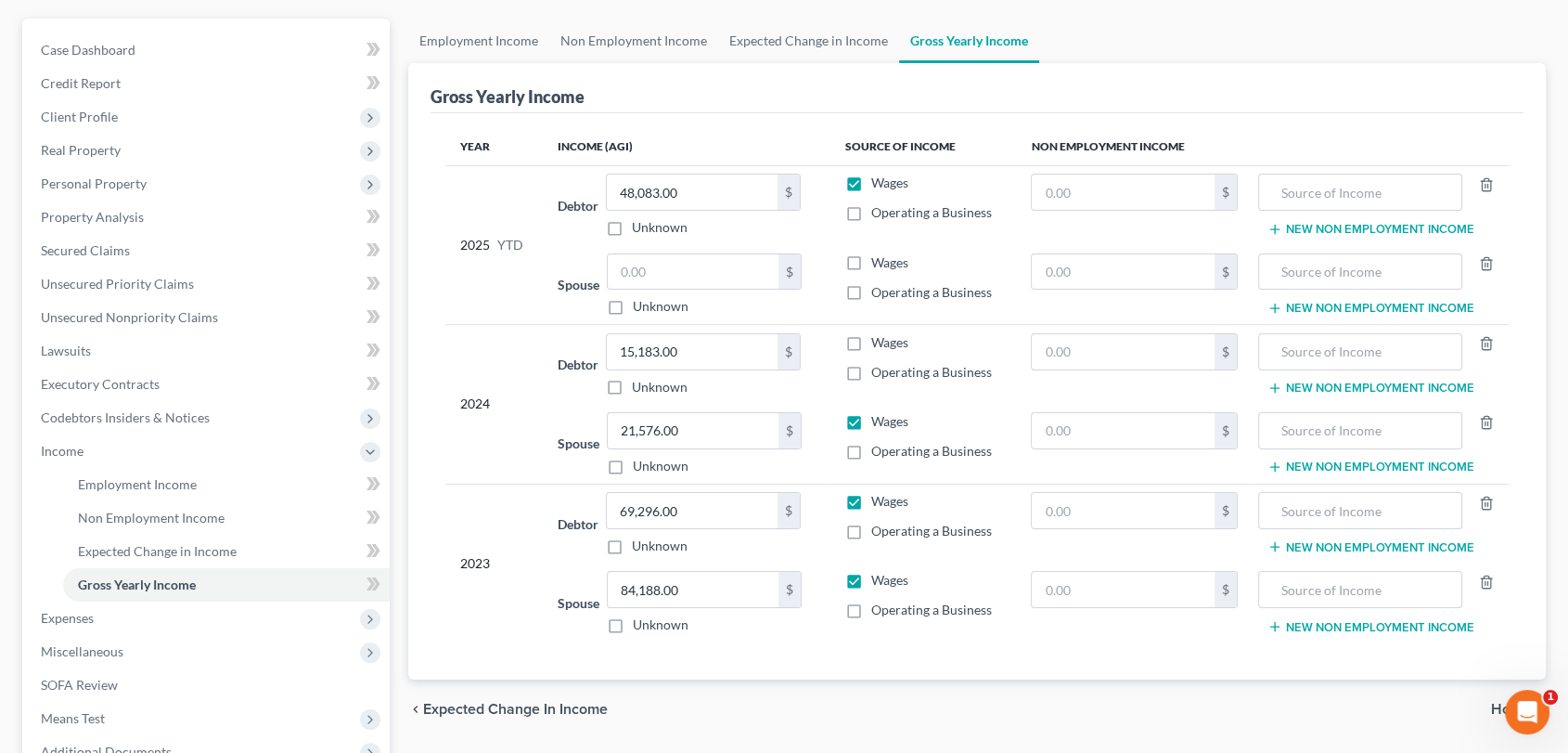
scroll to position [206, 0]
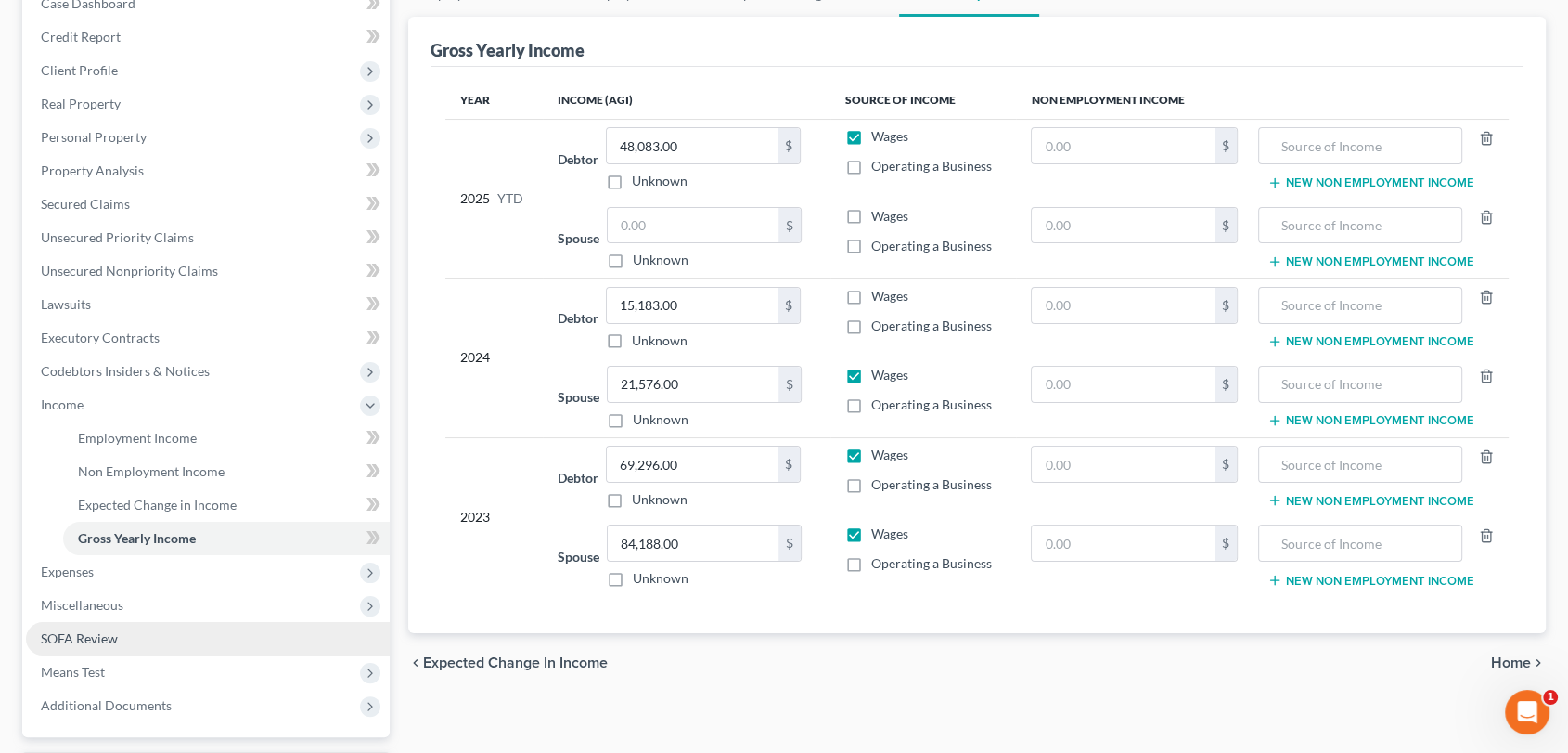
click at [147, 639] on link "SOFA Review" at bounding box center [207, 638] width 364 height 33
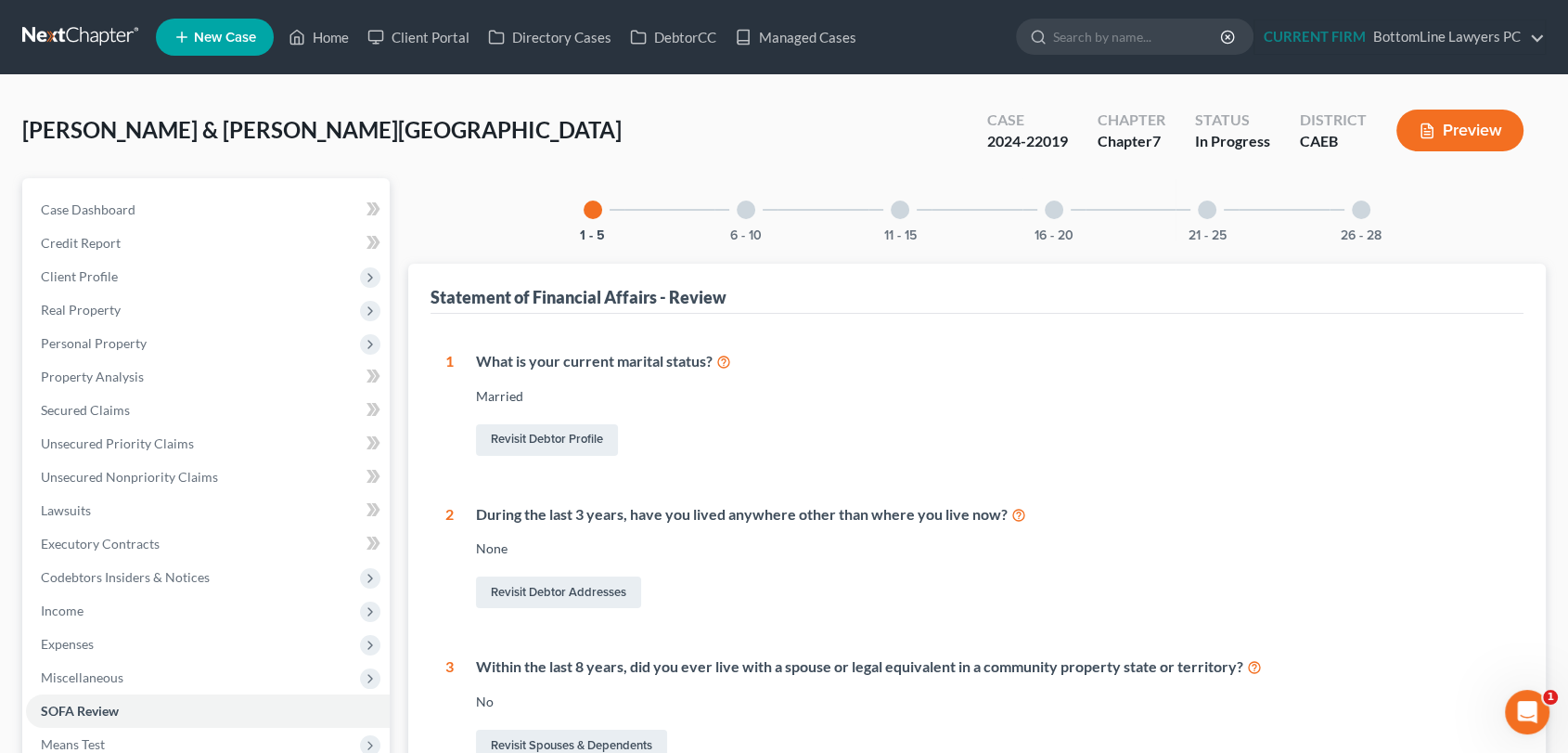
click at [748, 219] on div "6 - 10" at bounding box center [746, 210] width 63 height 63
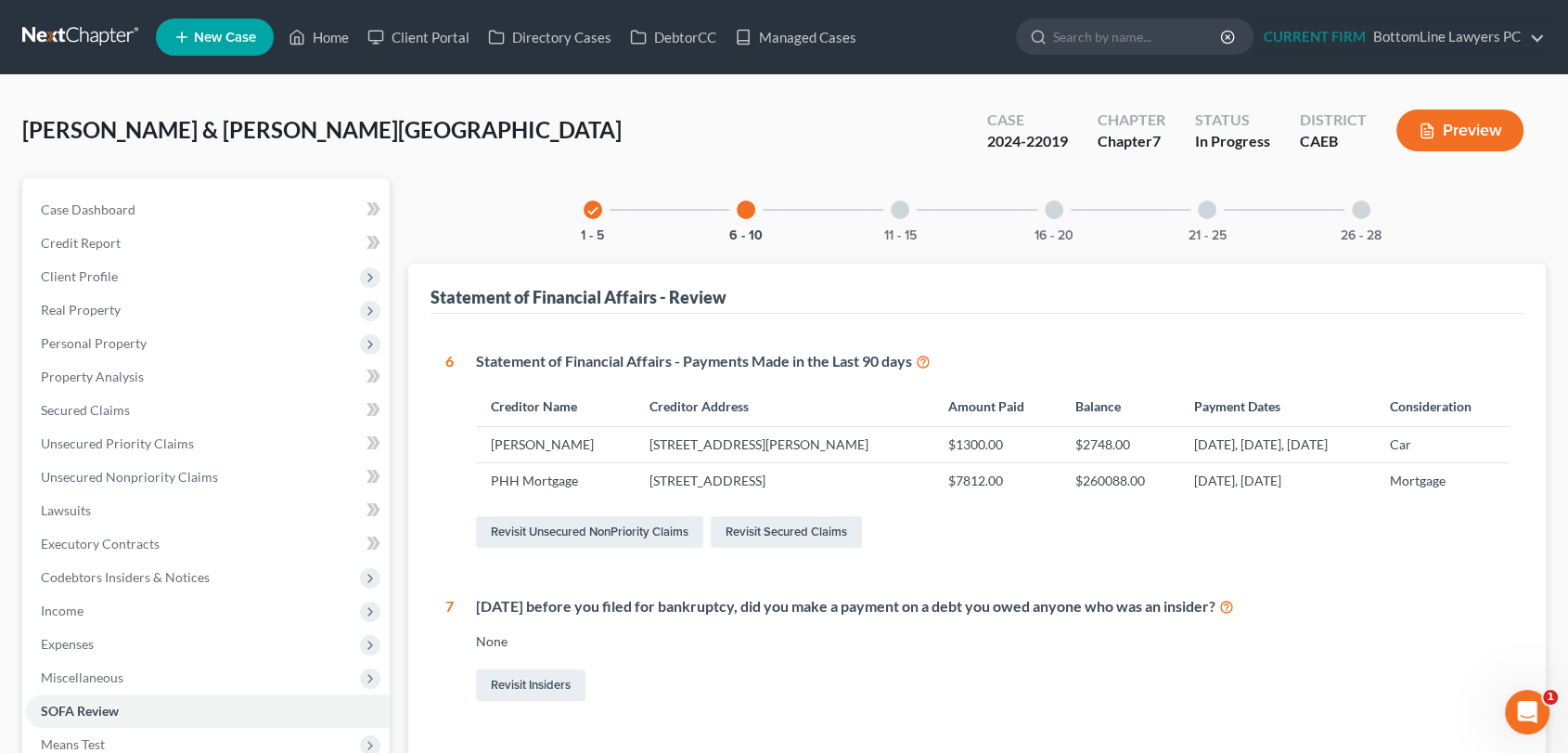
click at [900, 223] on div "11 - 15" at bounding box center [900, 210] width 63 height 63
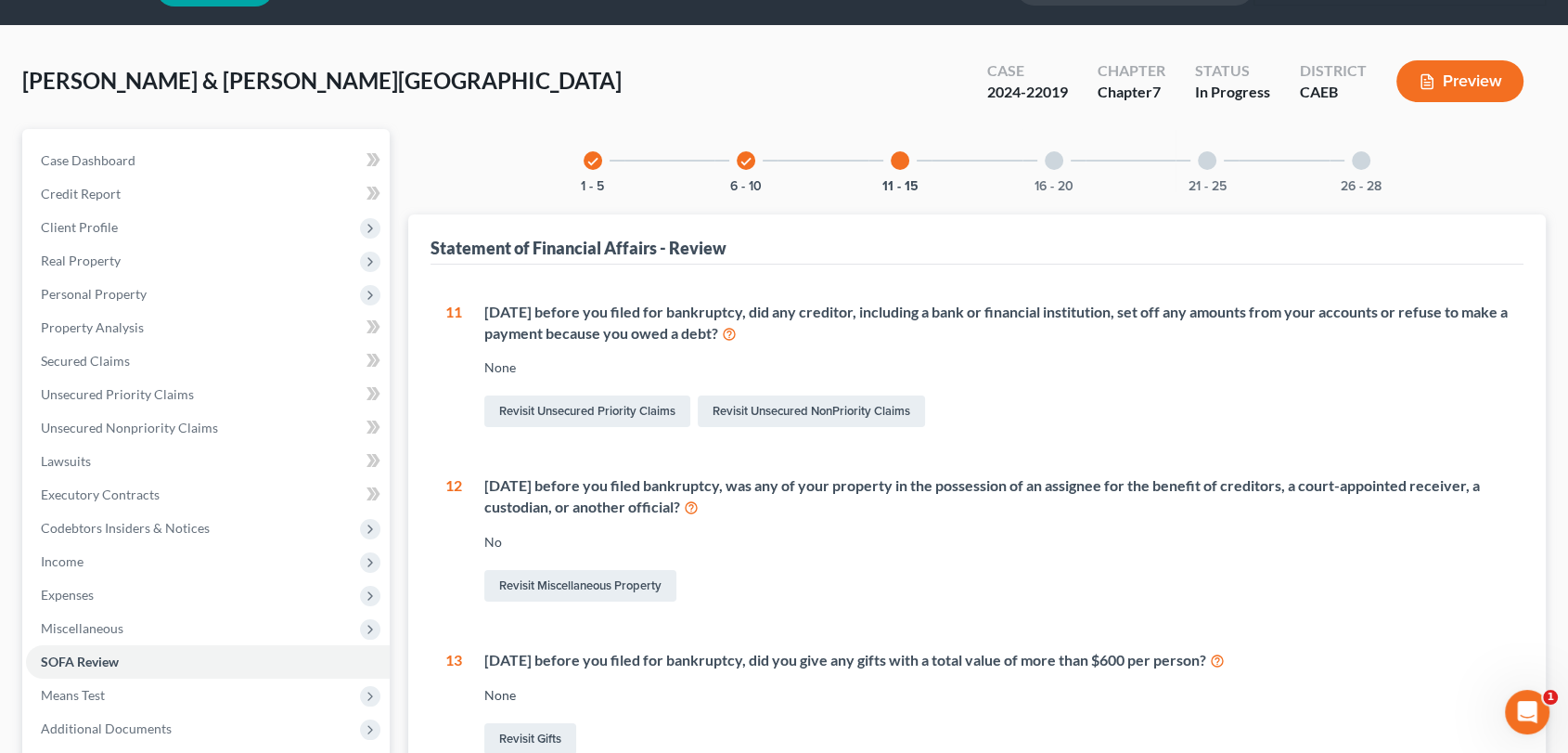
scroll to position [41, 0]
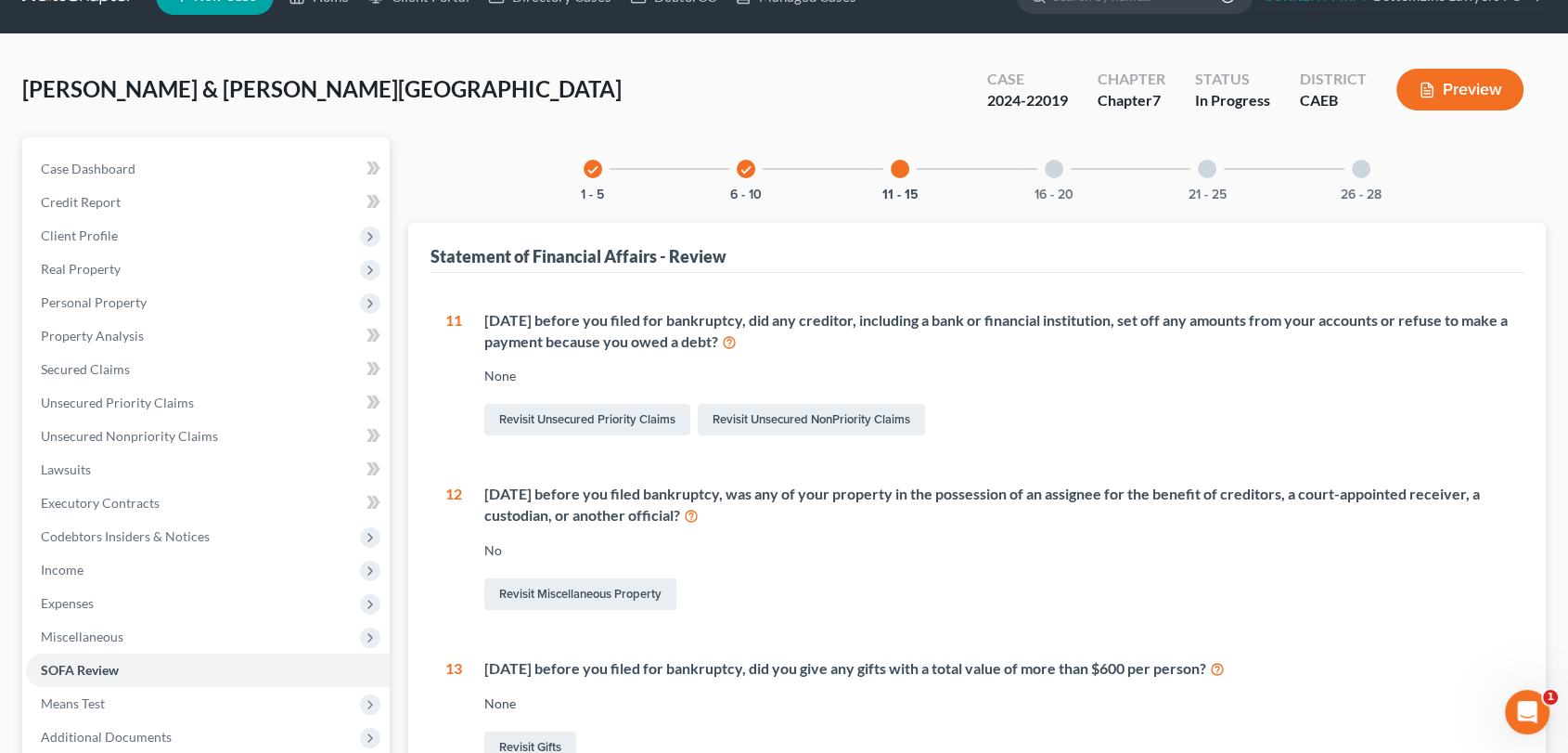
click at [1054, 173] on div at bounding box center [1054, 169] width 19 height 19
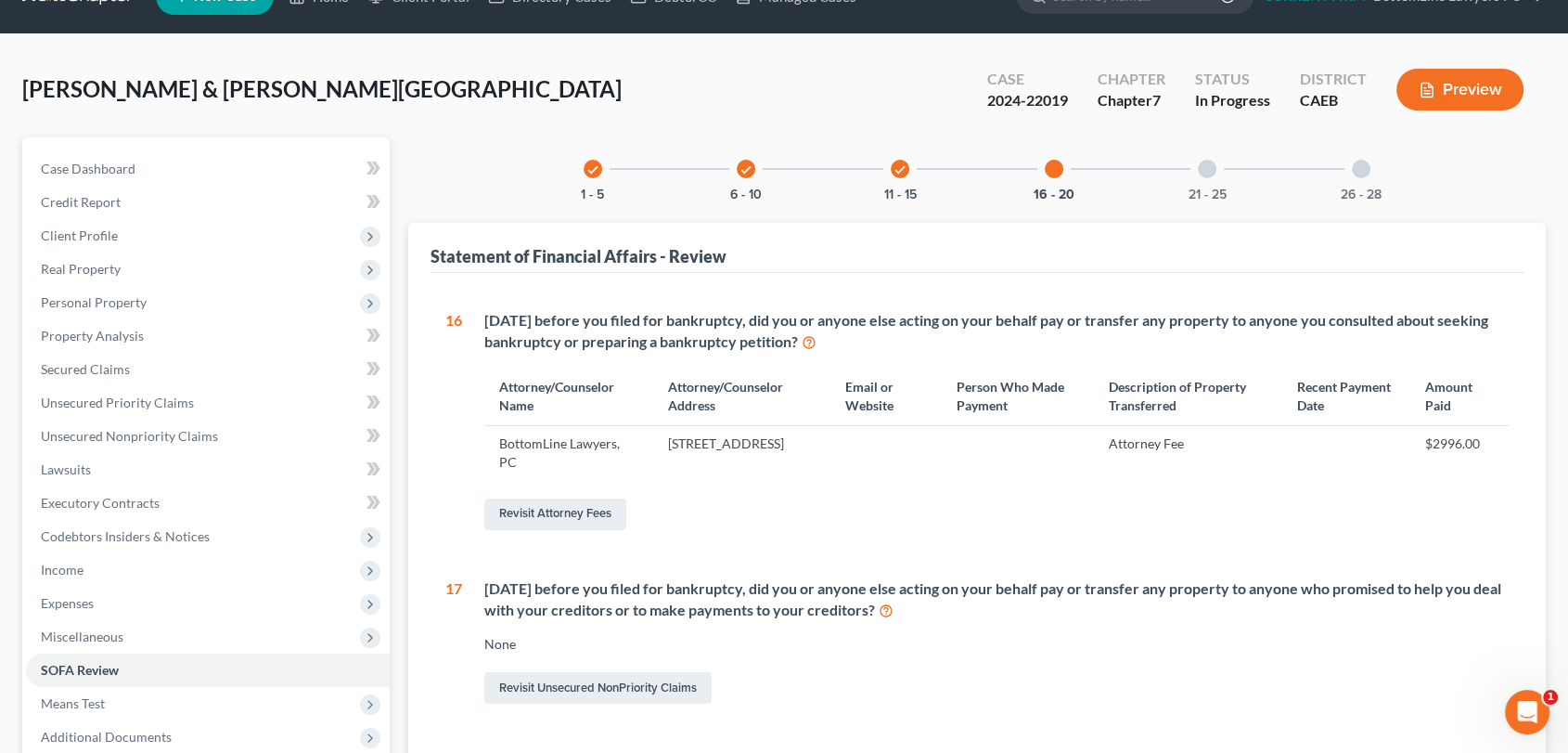
click at [1210, 175] on div at bounding box center [1207, 169] width 19 height 19
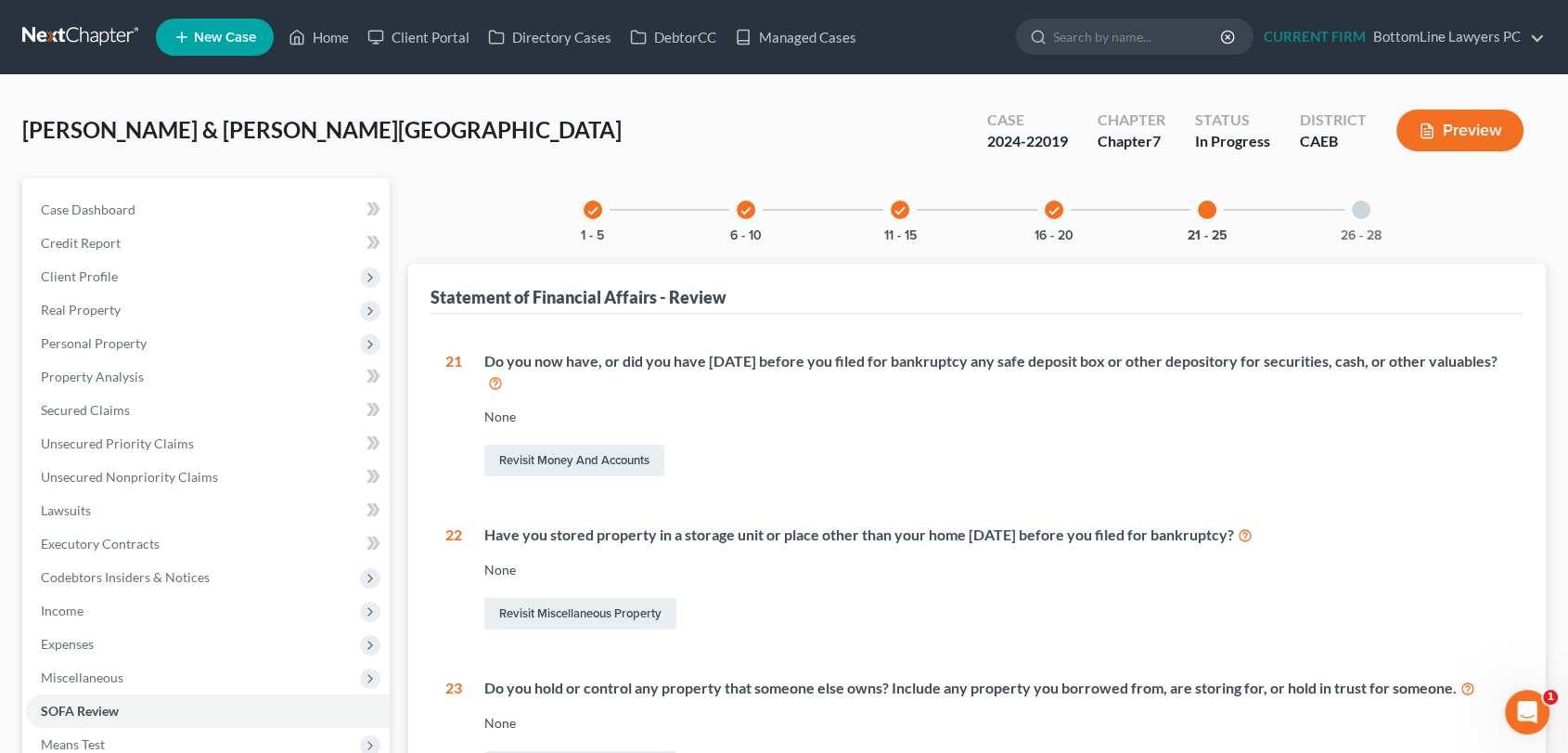
scroll to position [0, 0]
click at [1372, 216] on div "26 - 28" at bounding box center [1361, 210] width 63 height 63
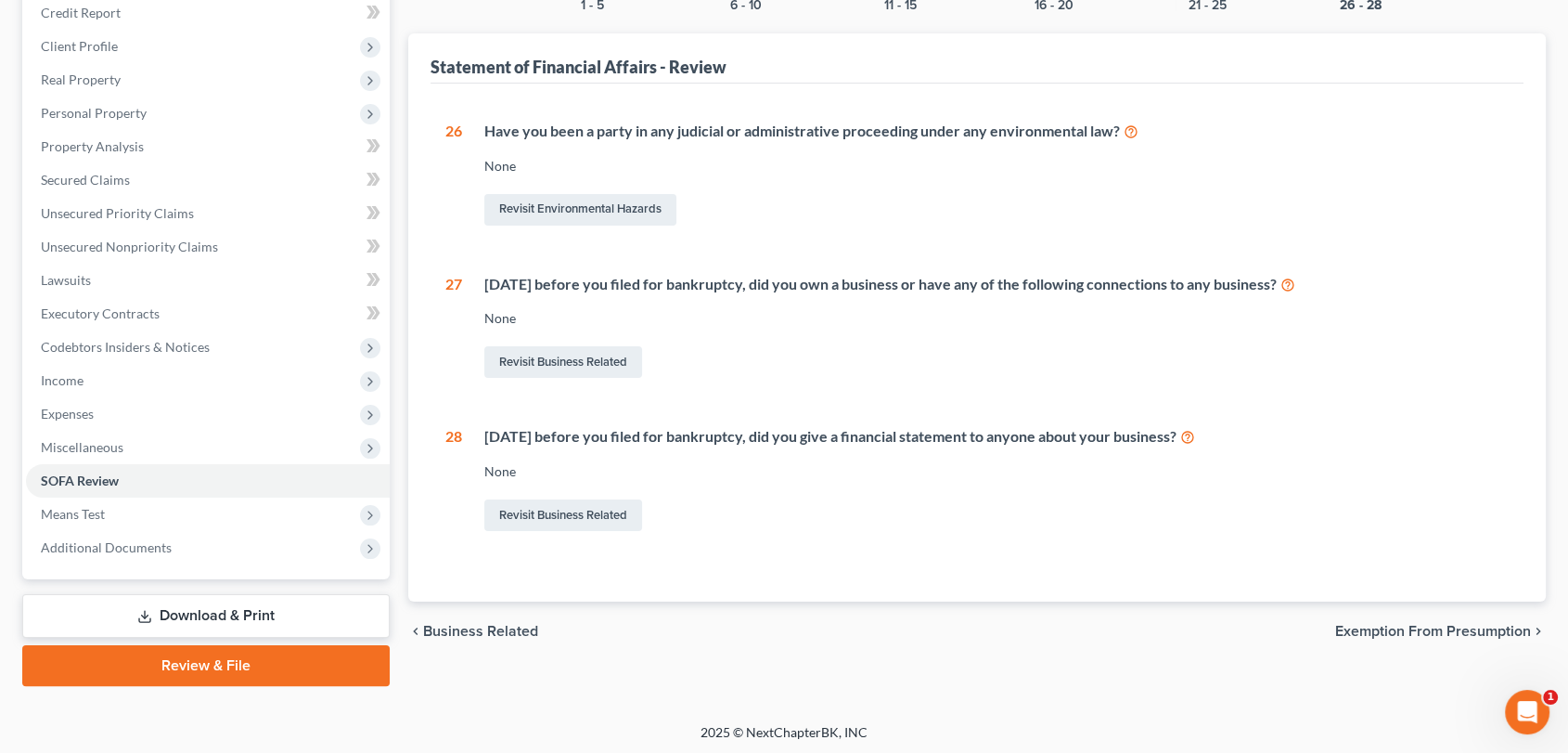
scroll to position [233, 0]
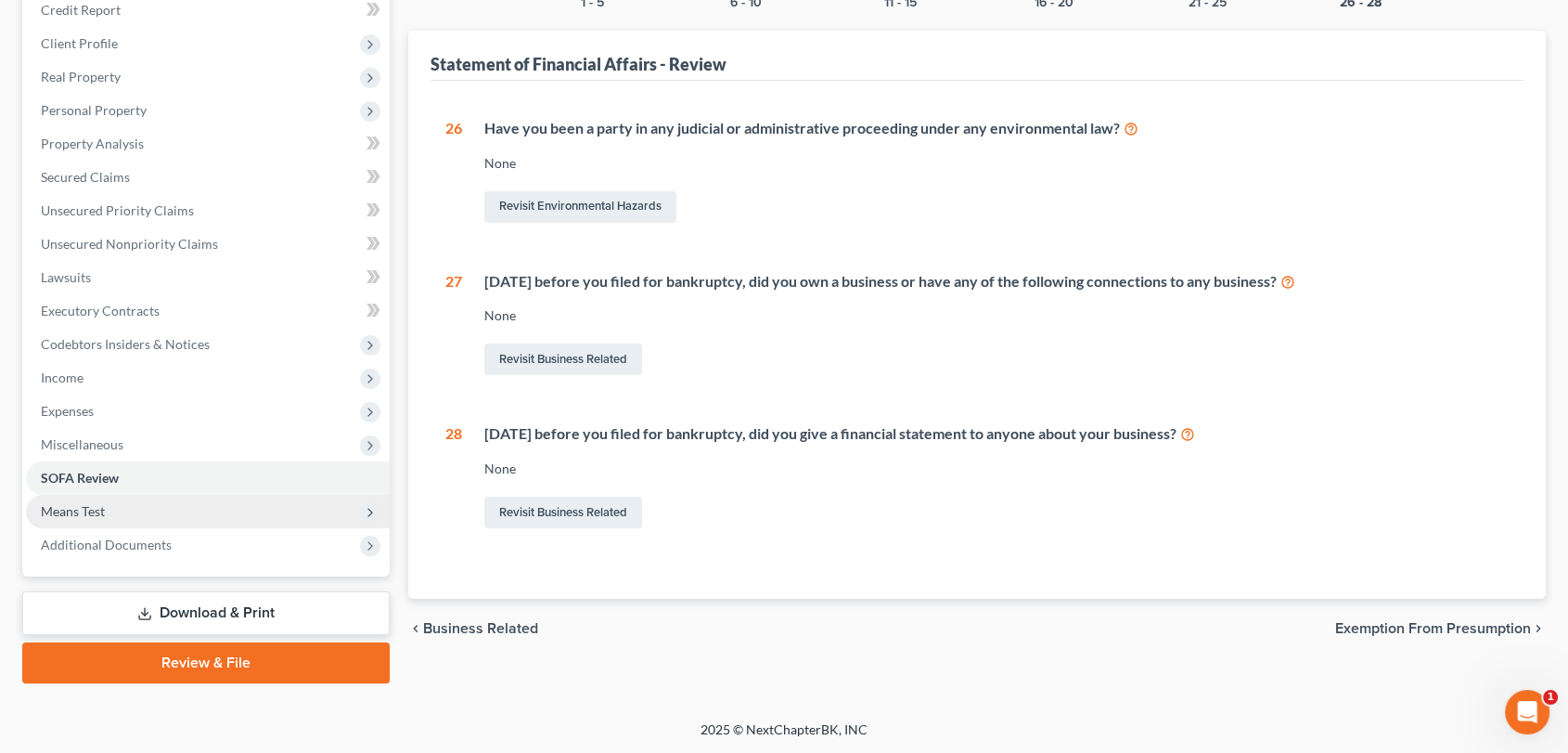
click at [126, 507] on span "Means Test" at bounding box center [207, 511] width 364 height 33
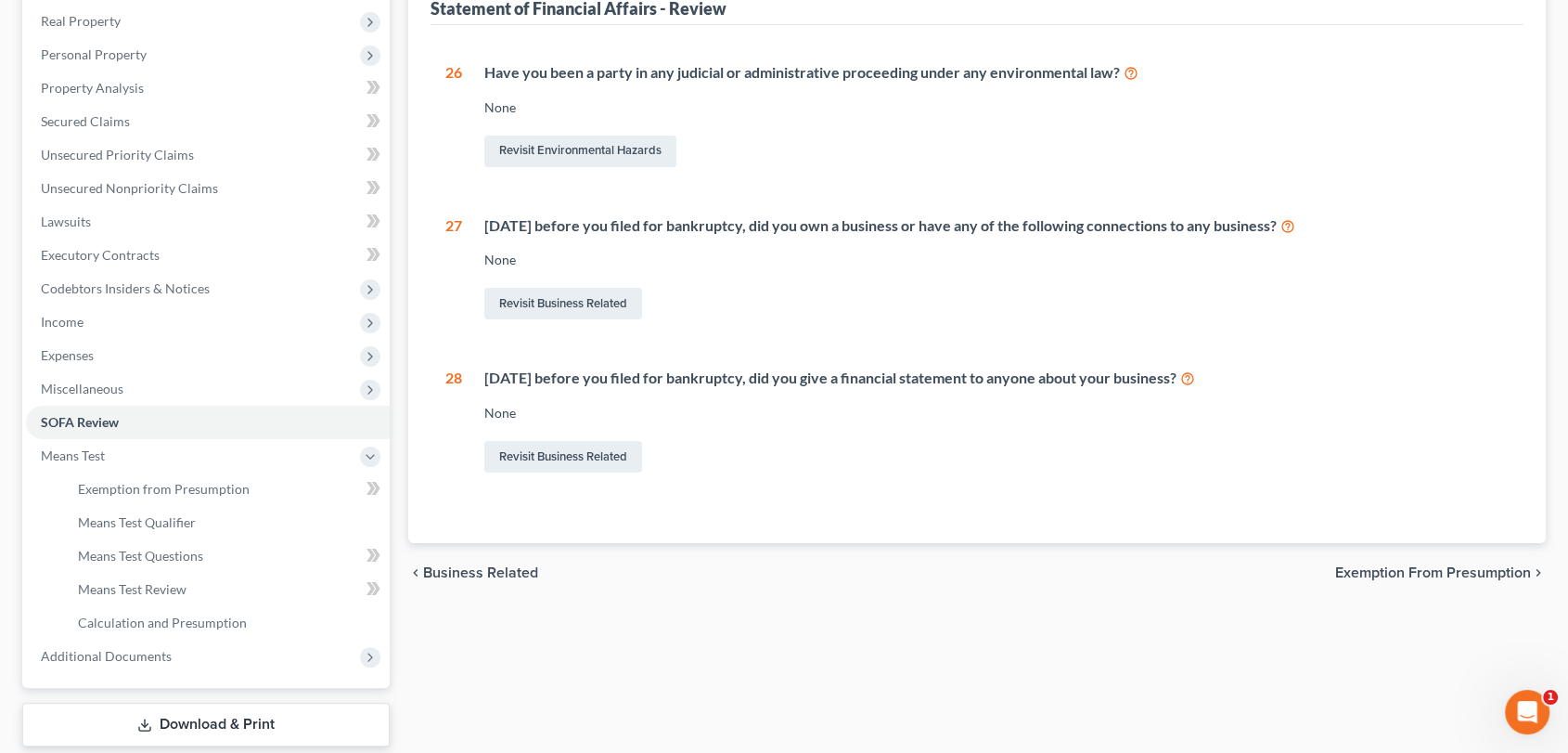
scroll to position [336, 0]
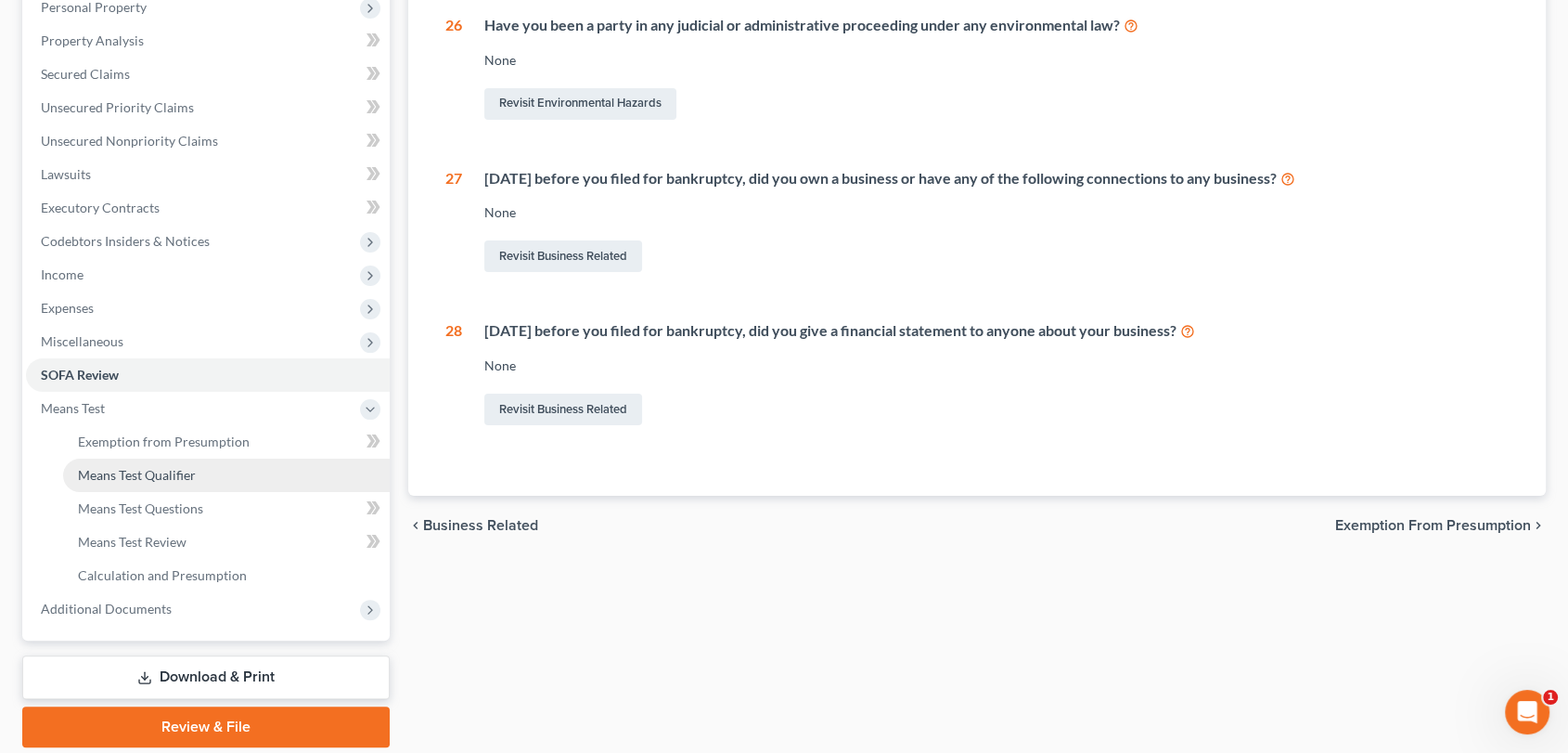
click at [194, 469] on span "Means Test Qualifier" at bounding box center [136, 475] width 118 height 16
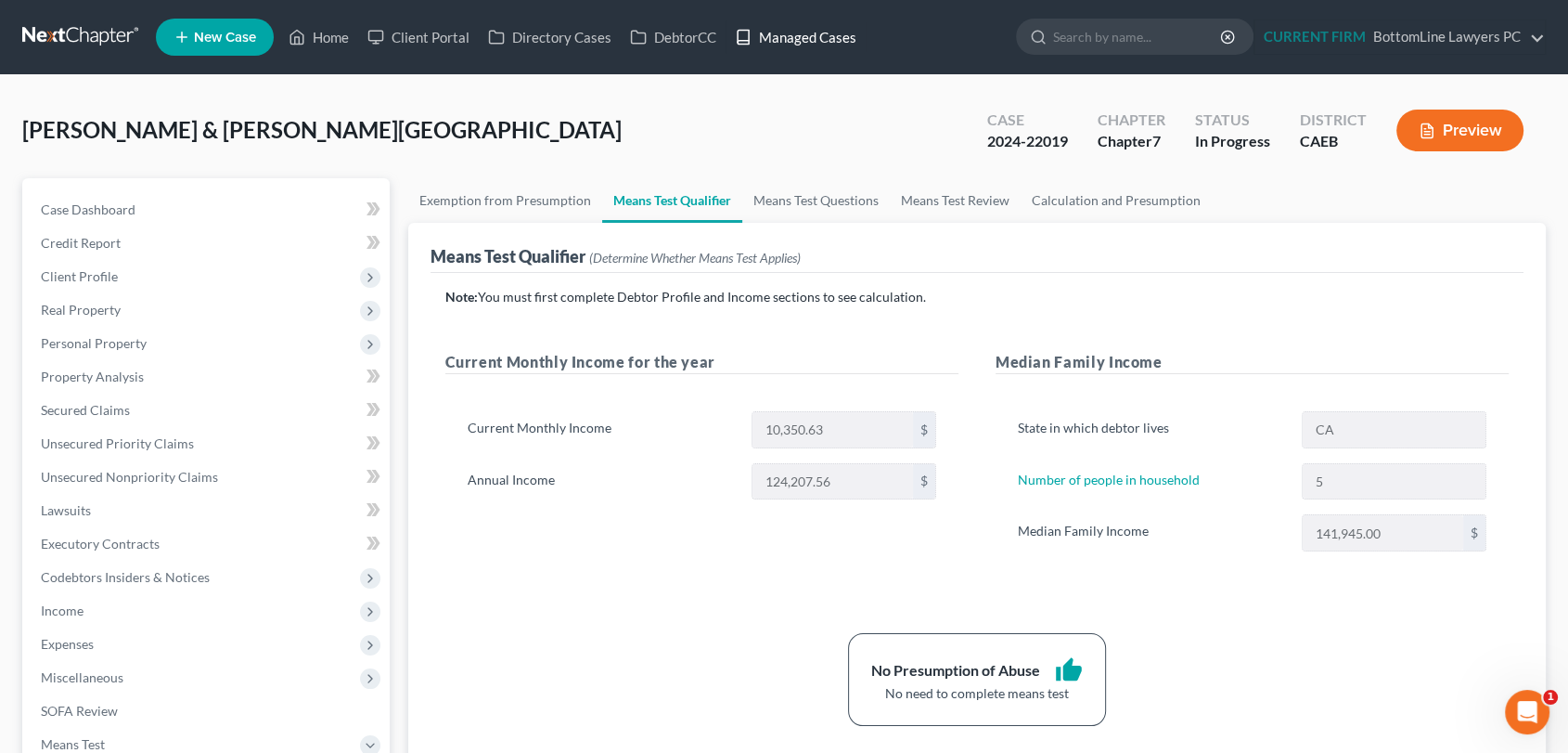
click at [818, 38] on link "Managed Cases" at bounding box center [795, 37] width 140 height 33
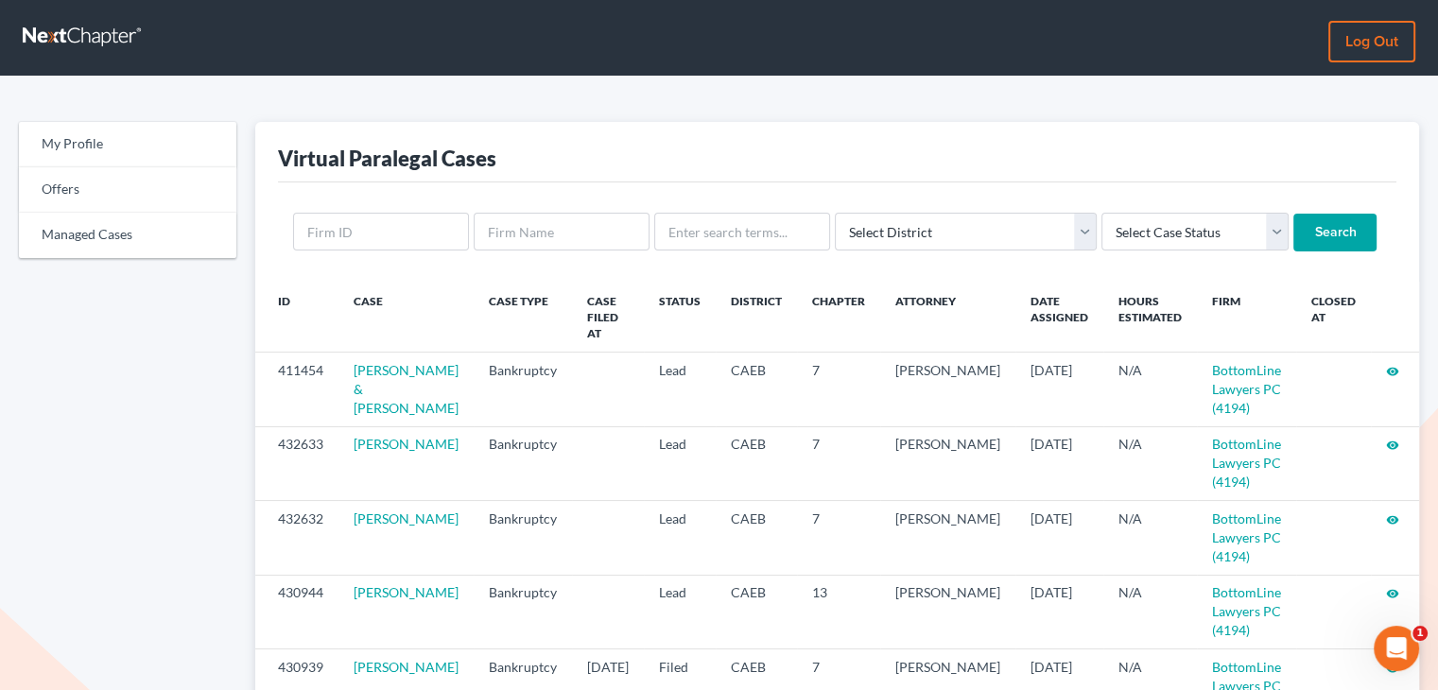
drag, startPoint x: 1595, startPoint y: 2, endPoint x: 668, endPoint y: 150, distance: 938.3
click at [668, 150] on div "Virtual Paralegal Cases" at bounding box center [837, 152] width 1118 height 61
click at [1244, 132] on div "Virtual Paralegal Cases" at bounding box center [837, 152] width 1118 height 61
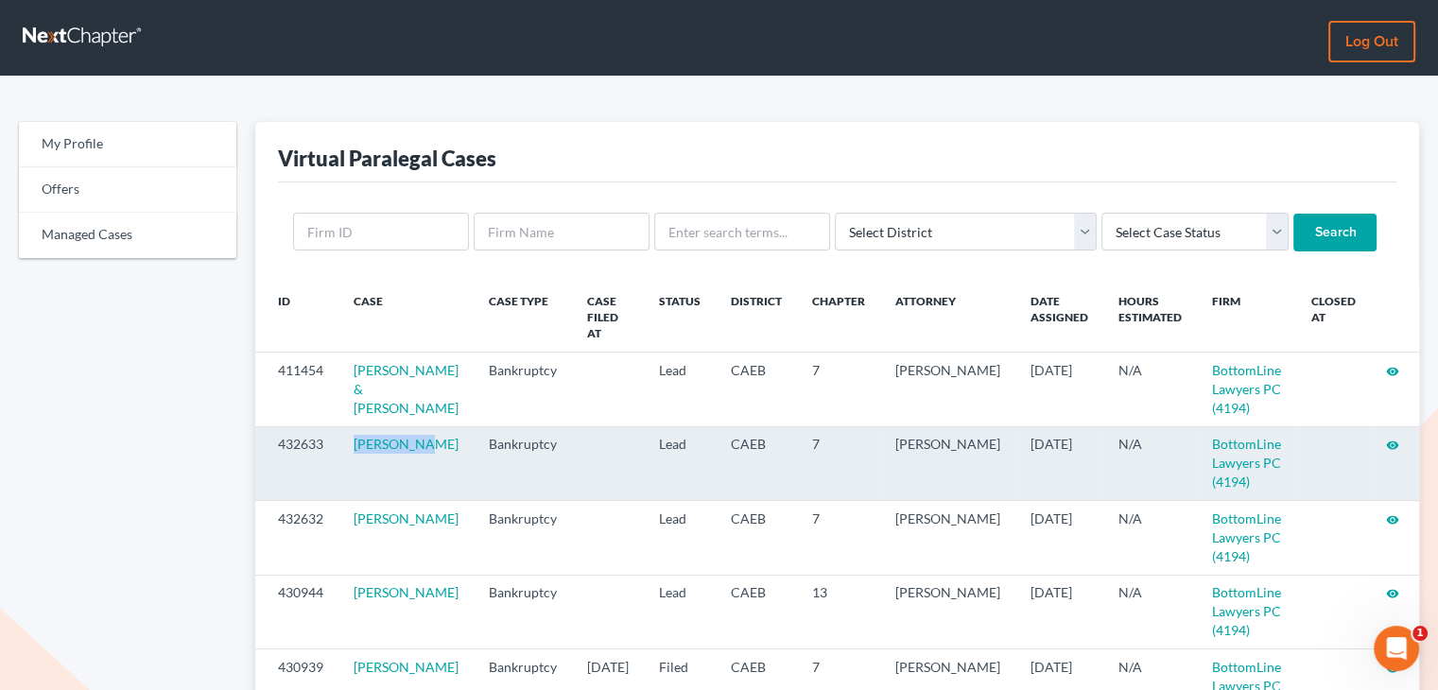
drag, startPoint x: 424, startPoint y: 451, endPoint x: 352, endPoint y: 462, distance: 73.7
click at [352, 462] on td "[PERSON_NAME]" at bounding box center [405, 463] width 135 height 74
copy link "[PERSON_NAME]"
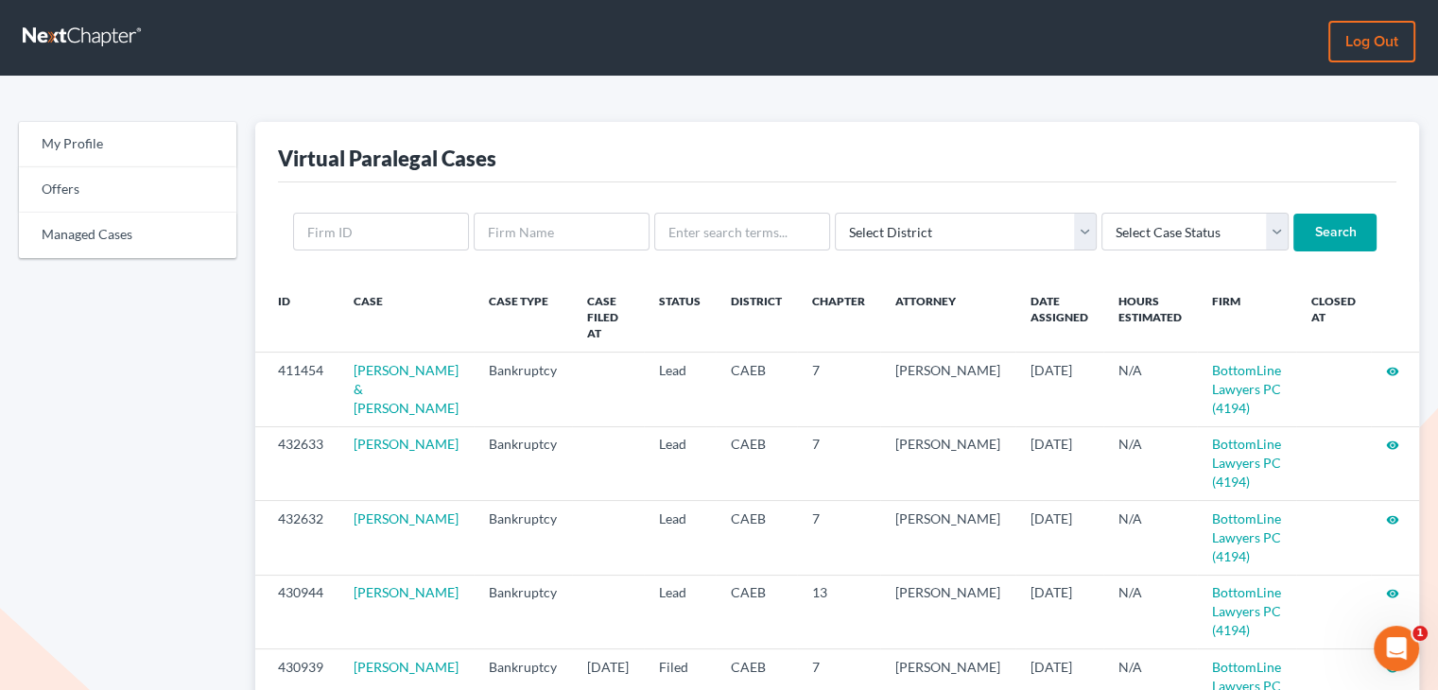
click at [1290, 151] on div "Virtual Paralegal Cases" at bounding box center [837, 152] width 1118 height 61
click at [1383, 197] on div "Select District Alabama - Middle Alabama - Northern Alabama - Southern Alaska A…" at bounding box center [837, 231] width 1118 height 99
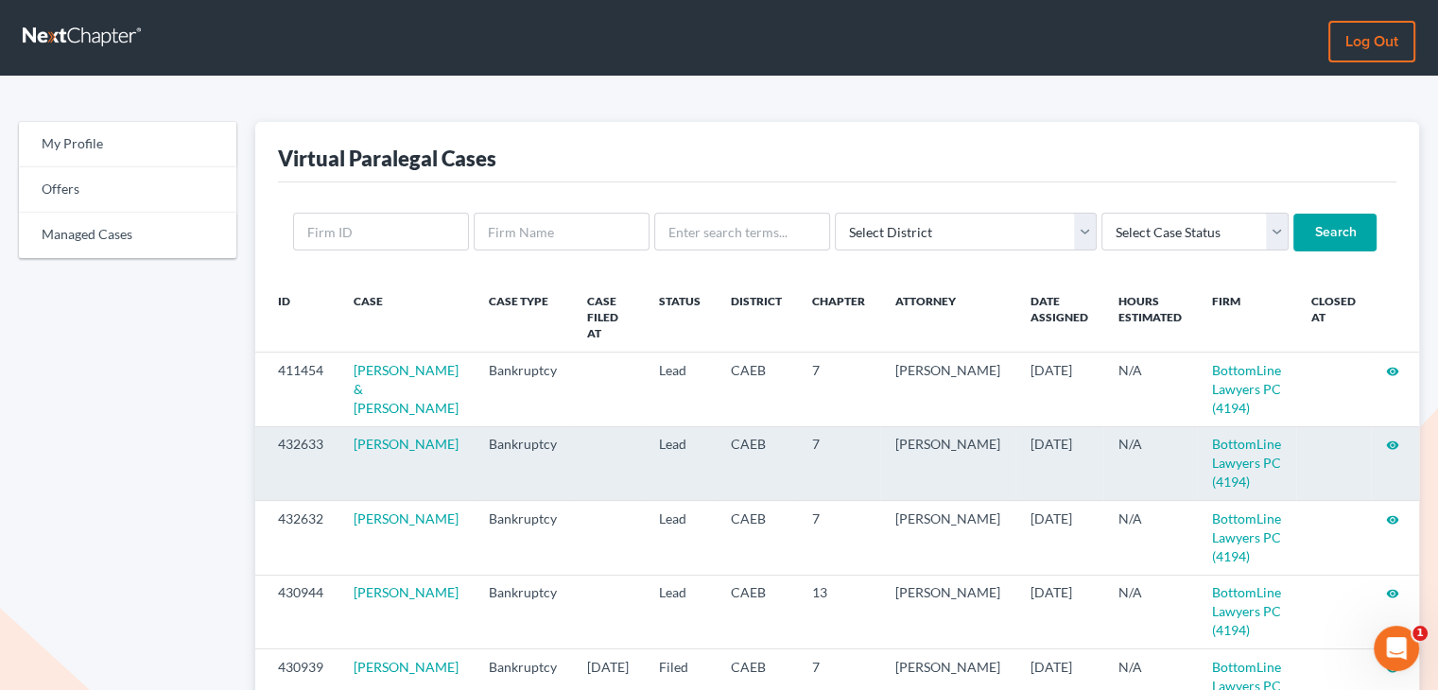
click at [1390, 448] on icon "visibility" at bounding box center [1392, 445] width 13 height 13
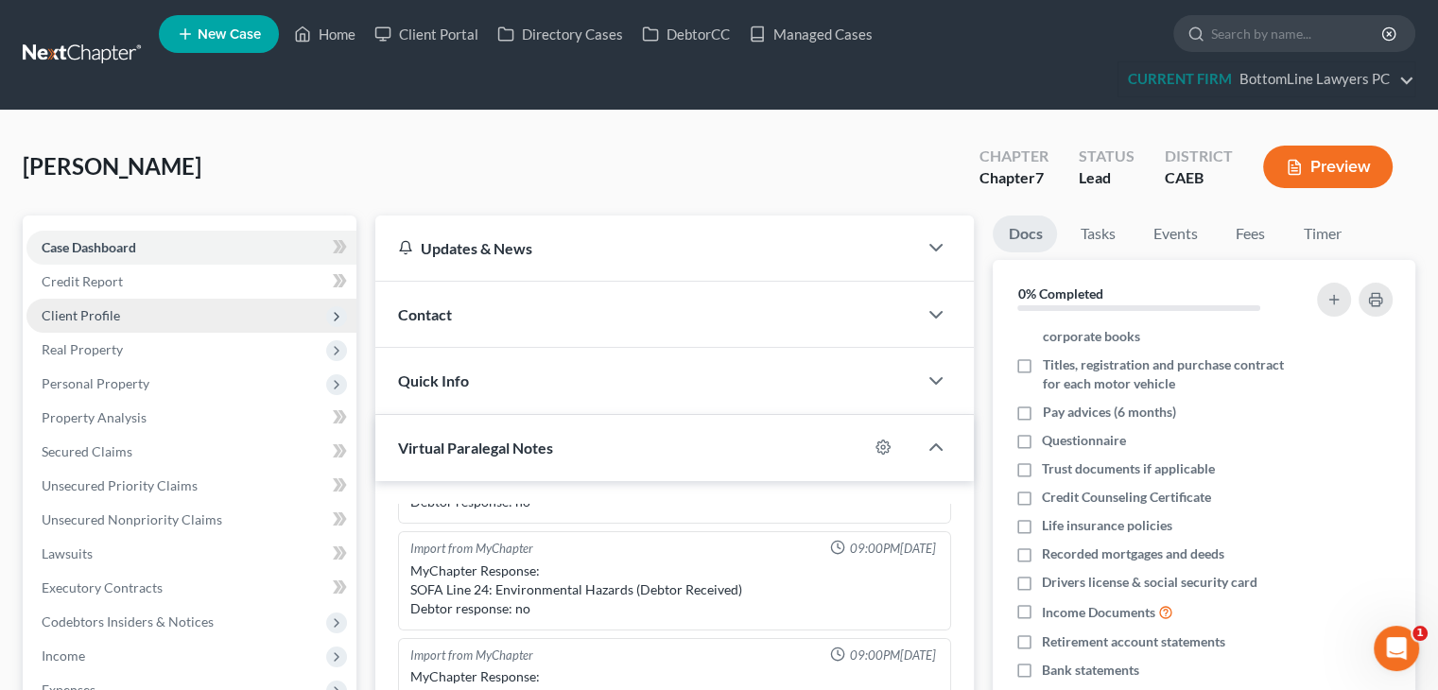
click at [115, 315] on span "Client Profile" at bounding box center [81, 315] width 78 height 16
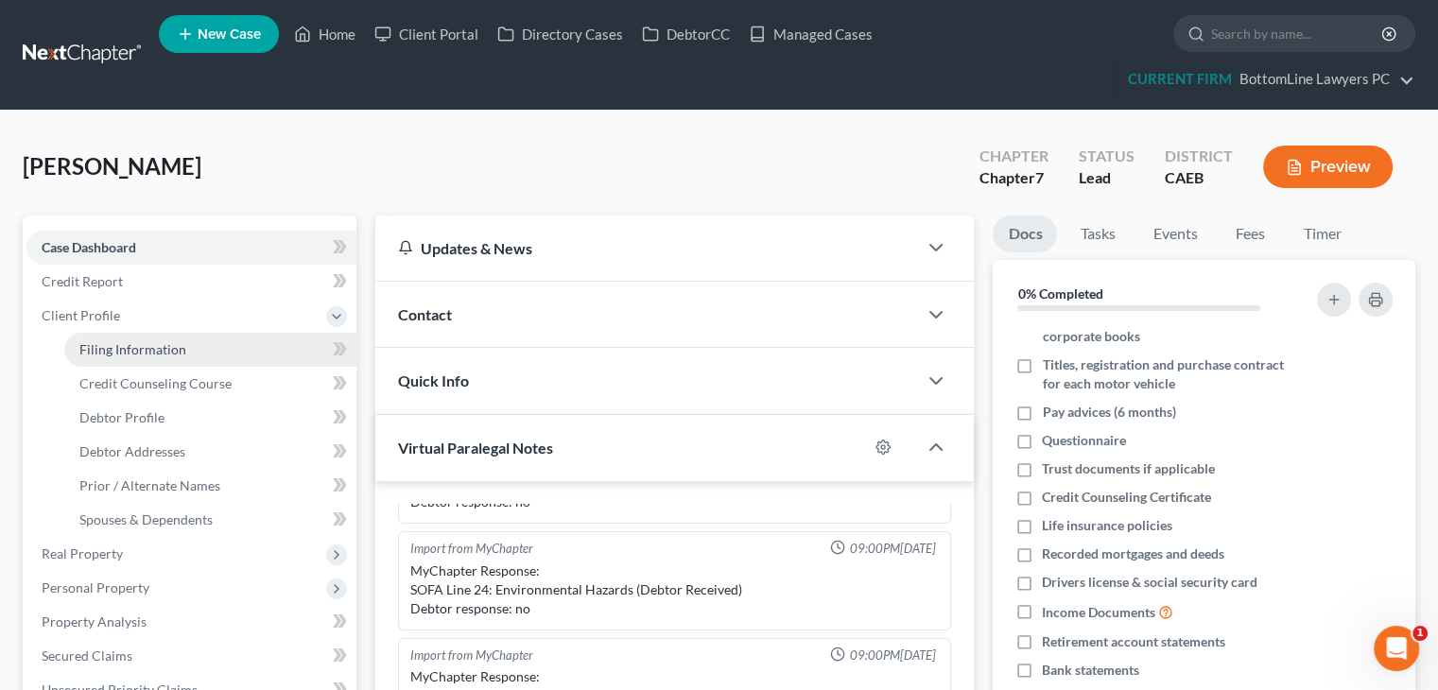
click at [113, 345] on span "Filing Information" at bounding box center [132, 349] width 107 height 16
select select "1"
select select "0"
select select "4"
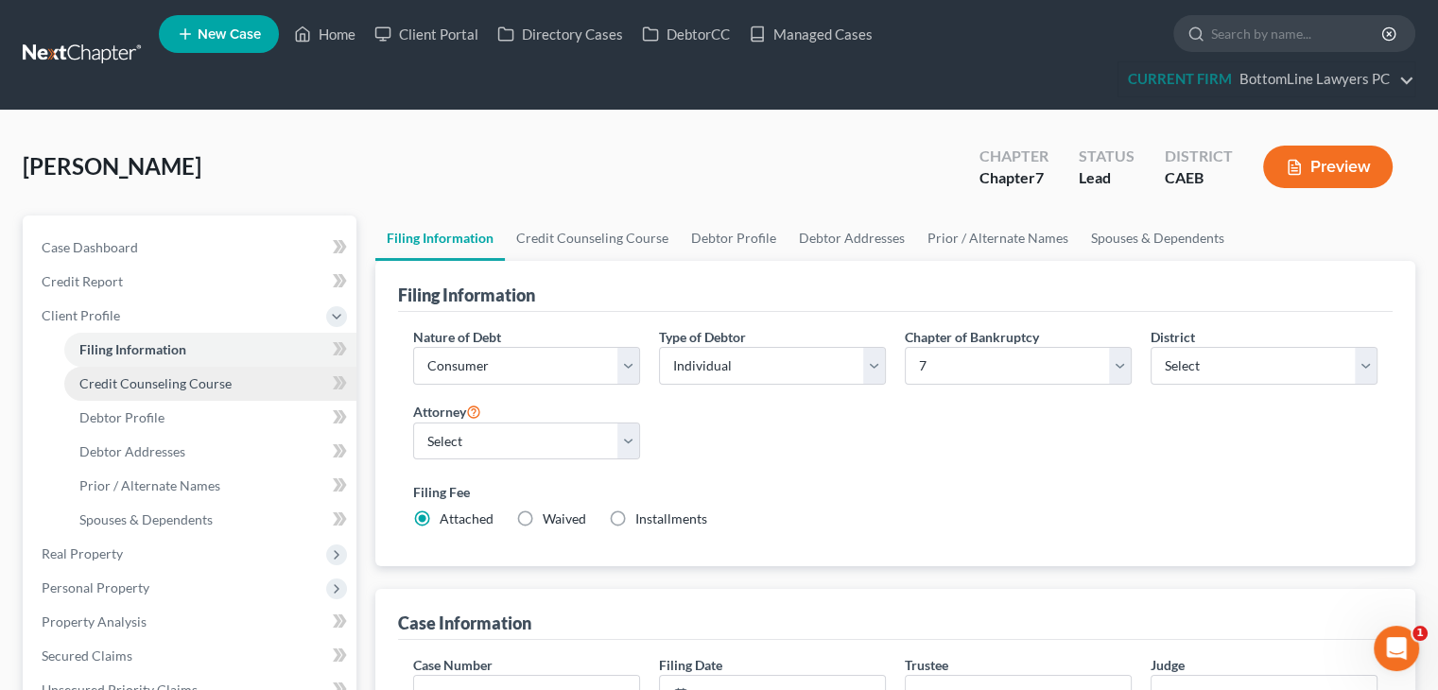
click at [130, 375] on span "Credit Counseling Course" at bounding box center [155, 383] width 152 height 16
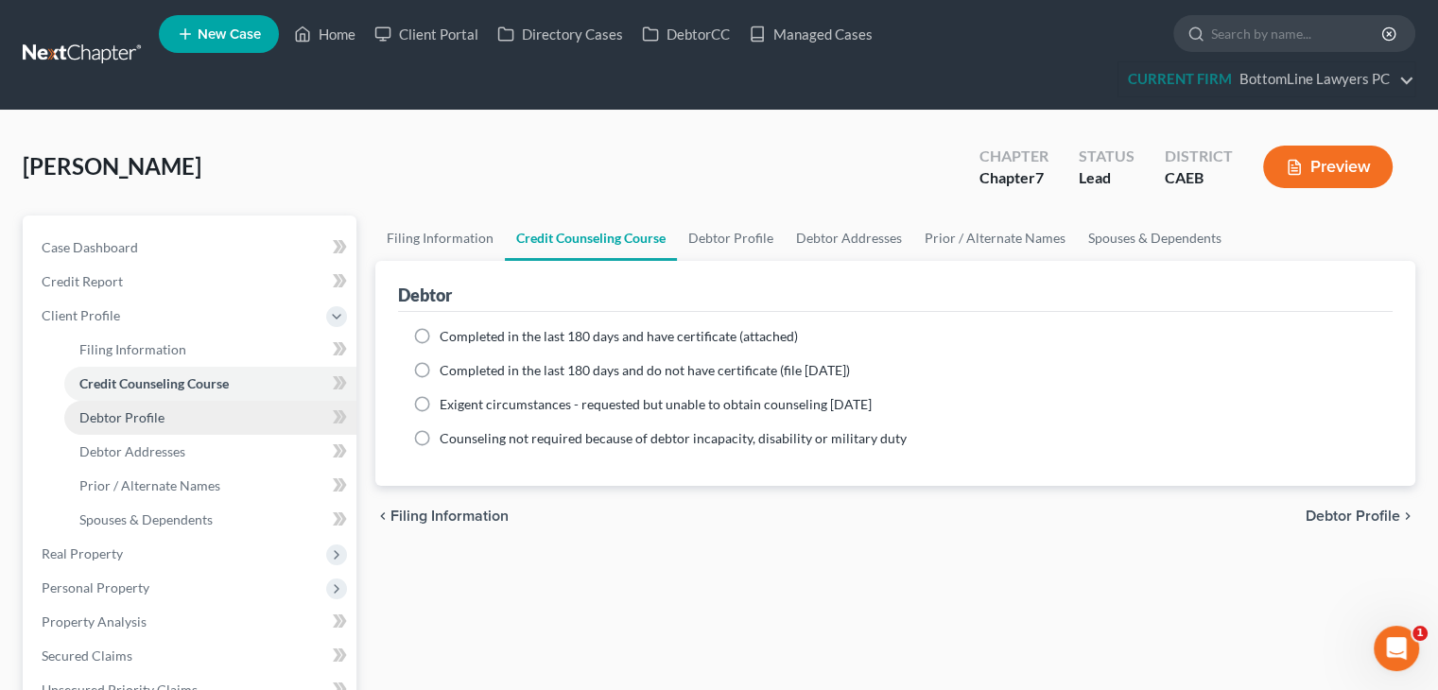
click at [143, 425] on link "Debtor Profile" at bounding box center [210, 418] width 292 height 34
select select "0"
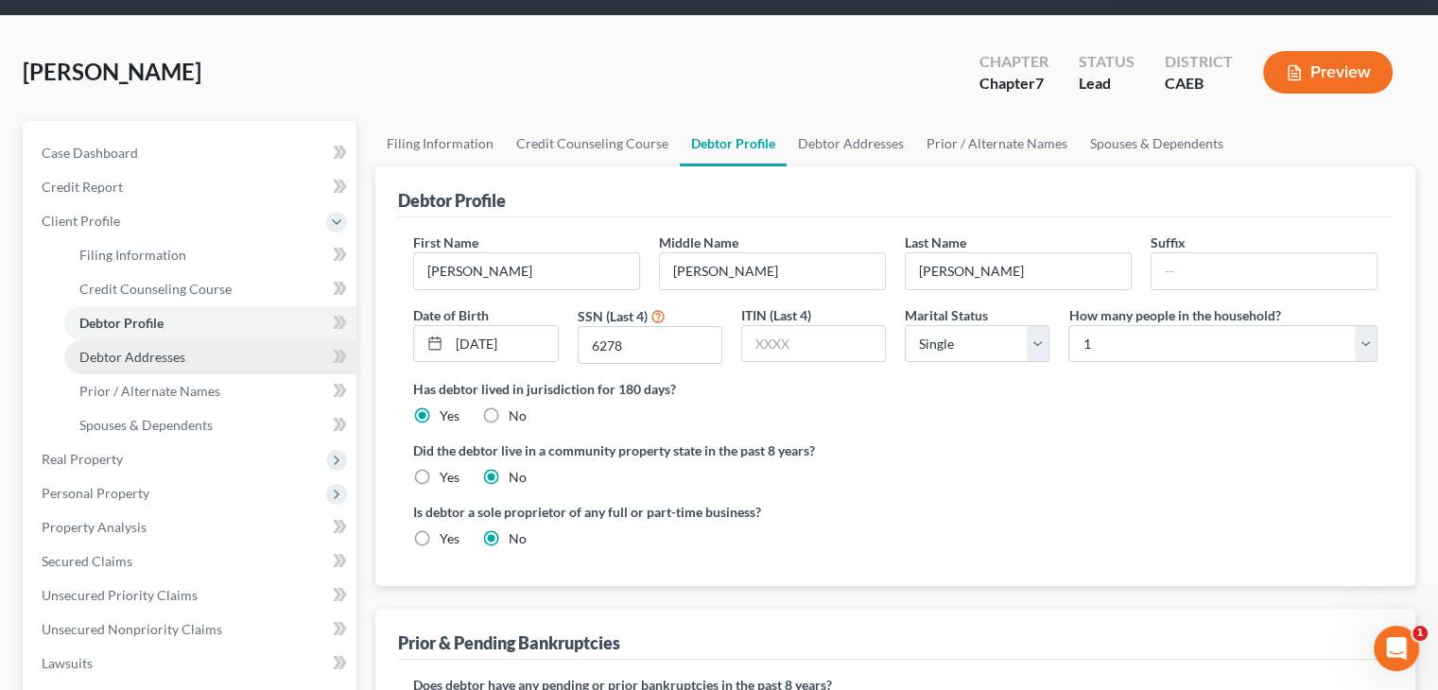
click at [159, 359] on span "Debtor Addresses" at bounding box center [132, 357] width 106 height 16
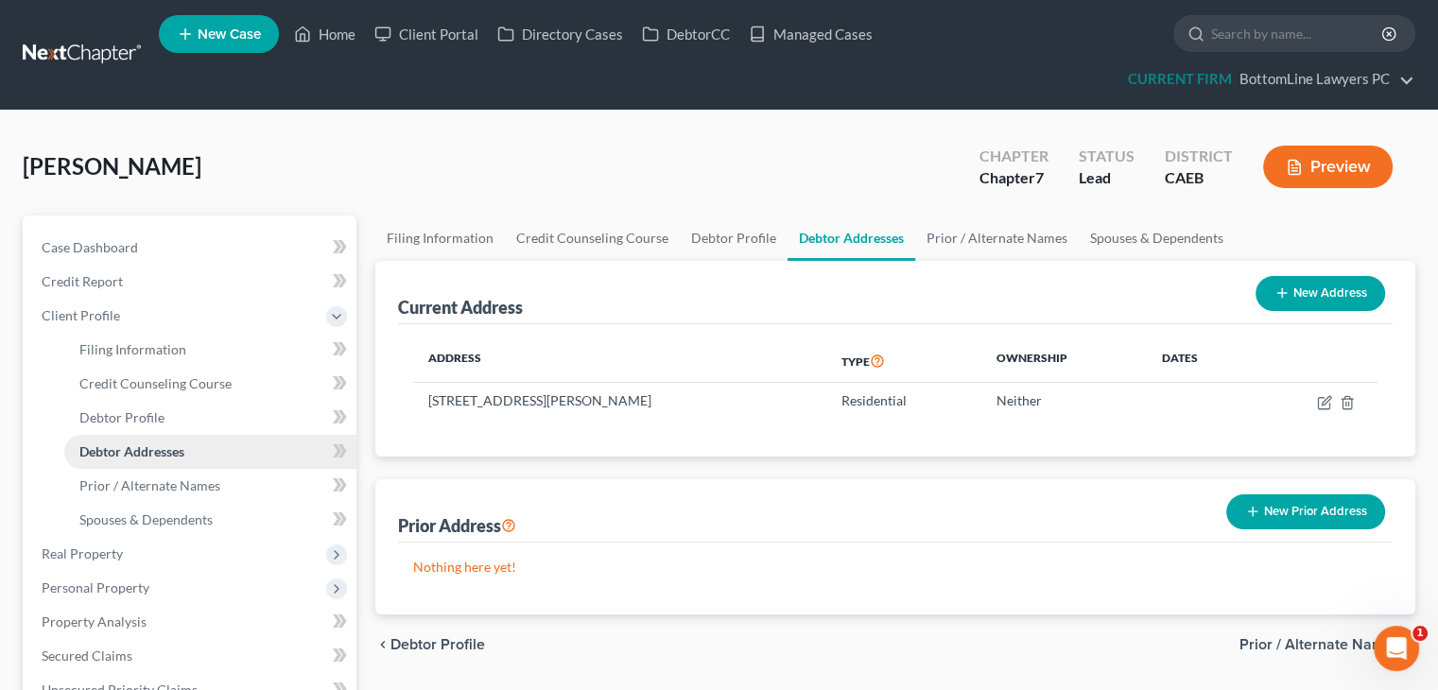
click at [172, 451] on span "Debtor Addresses" at bounding box center [131, 451] width 105 height 16
click at [170, 487] on span "Prior / Alternate Names" at bounding box center [149, 485] width 141 height 16
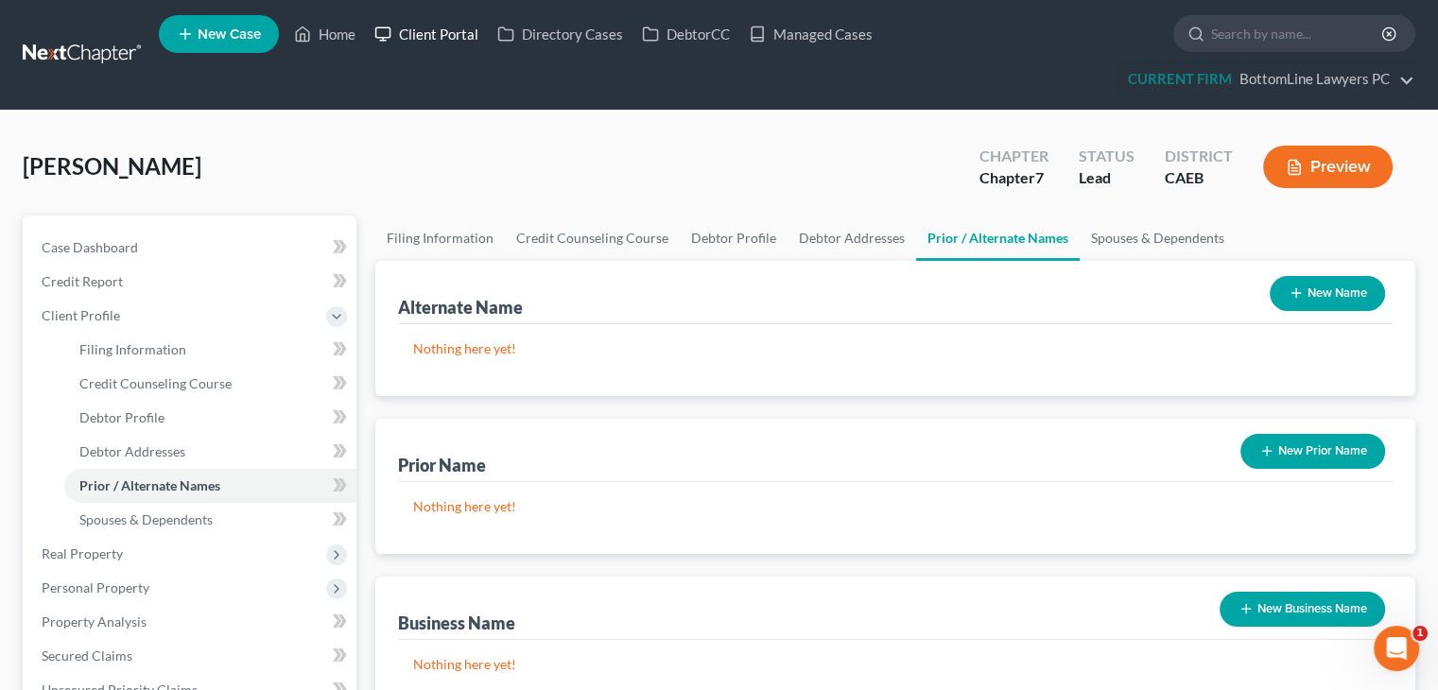
click at [441, 35] on link "Client Portal" at bounding box center [426, 34] width 123 height 34
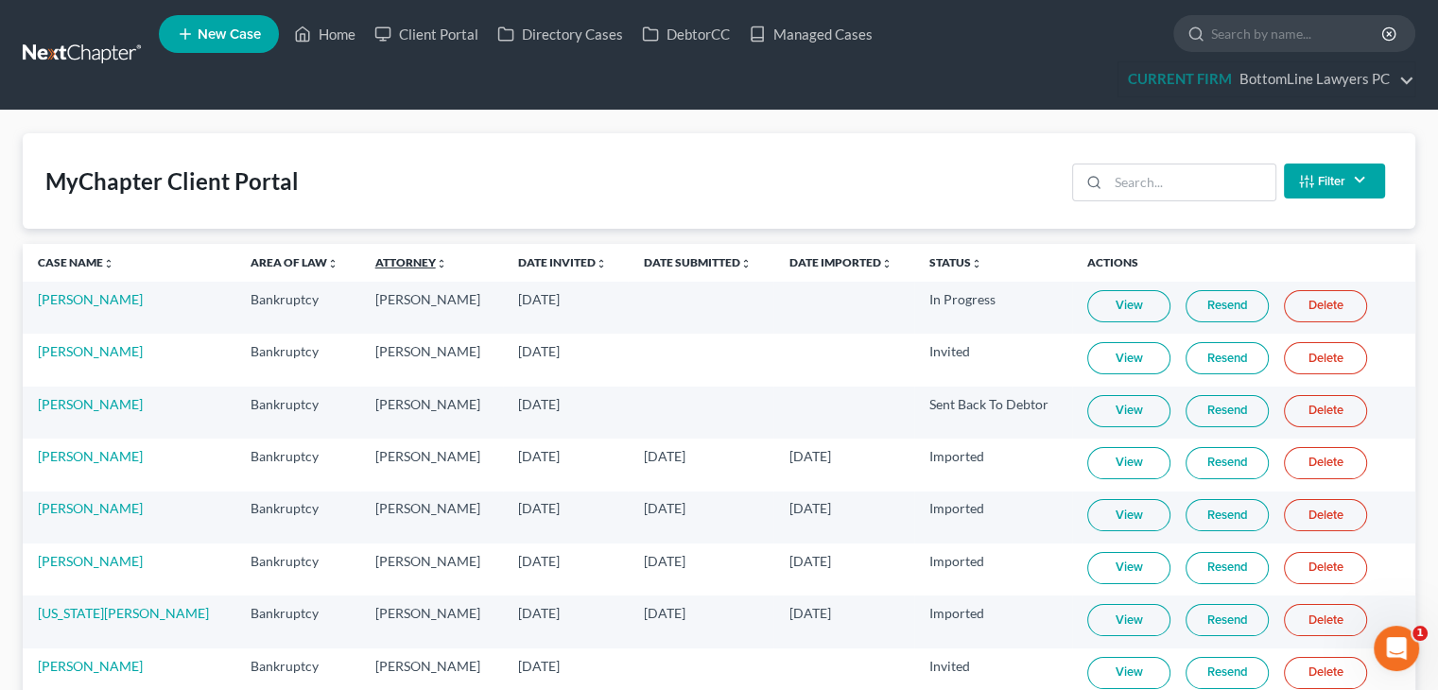
click at [375, 259] on link "Attorney unfold_more expand_more expand_less" at bounding box center [411, 262] width 72 height 14
click at [375, 257] on link "Attorney unfold_more expand_more expand_less" at bounding box center [412, 262] width 74 height 14
click at [518, 263] on link "Date Invited unfold_more expand_more expand_less" at bounding box center [562, 262] width 89 height 14
click at [517, 263] on link "Date Invited unfold_more expand_more expand_less" at bounding box center [562, 262] width 91 height 14
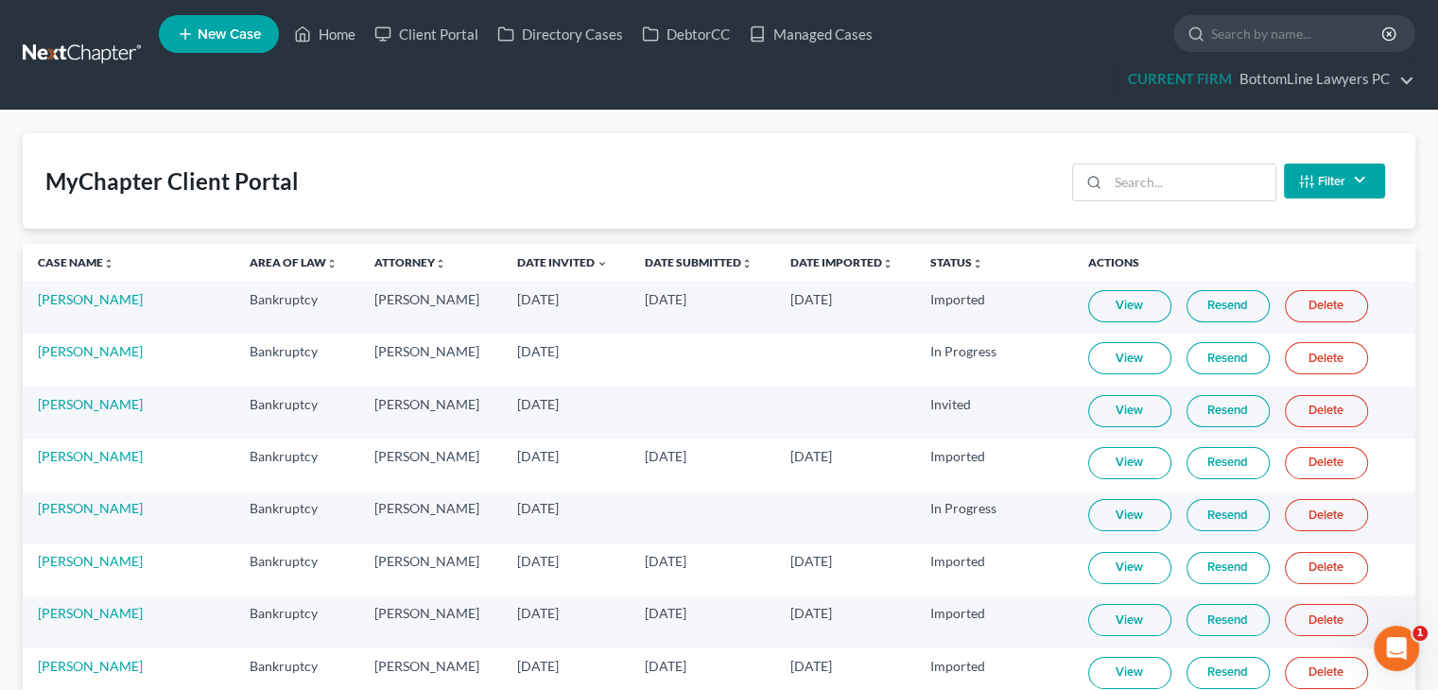
click at [1088, 307] on link "View" at bounding box center [1129, 306] width 83 height 32
click at [66, 303] on link "[PERSON_NAME]" at bounding box center [90, 299] width 105 height 16
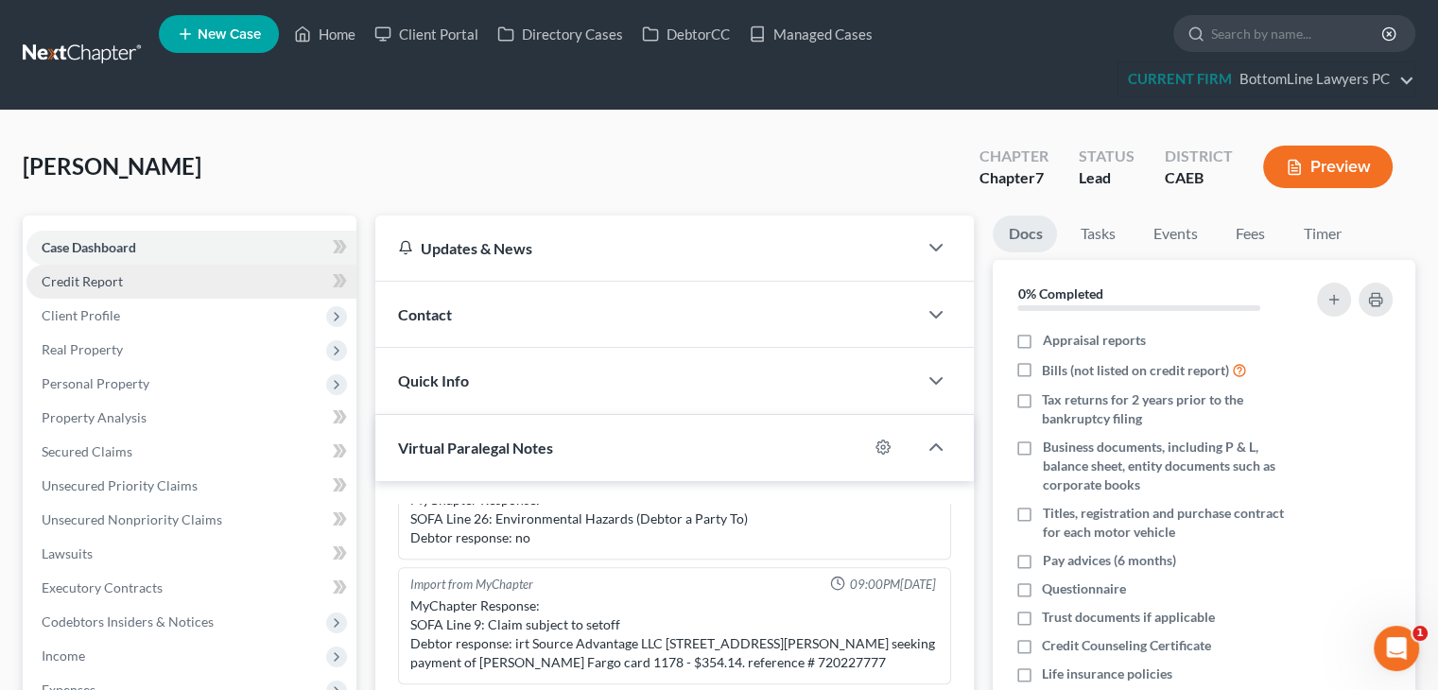
click at [223, 274] on link "Credit Report" at bounding box center [191, 282] width 330 height 34
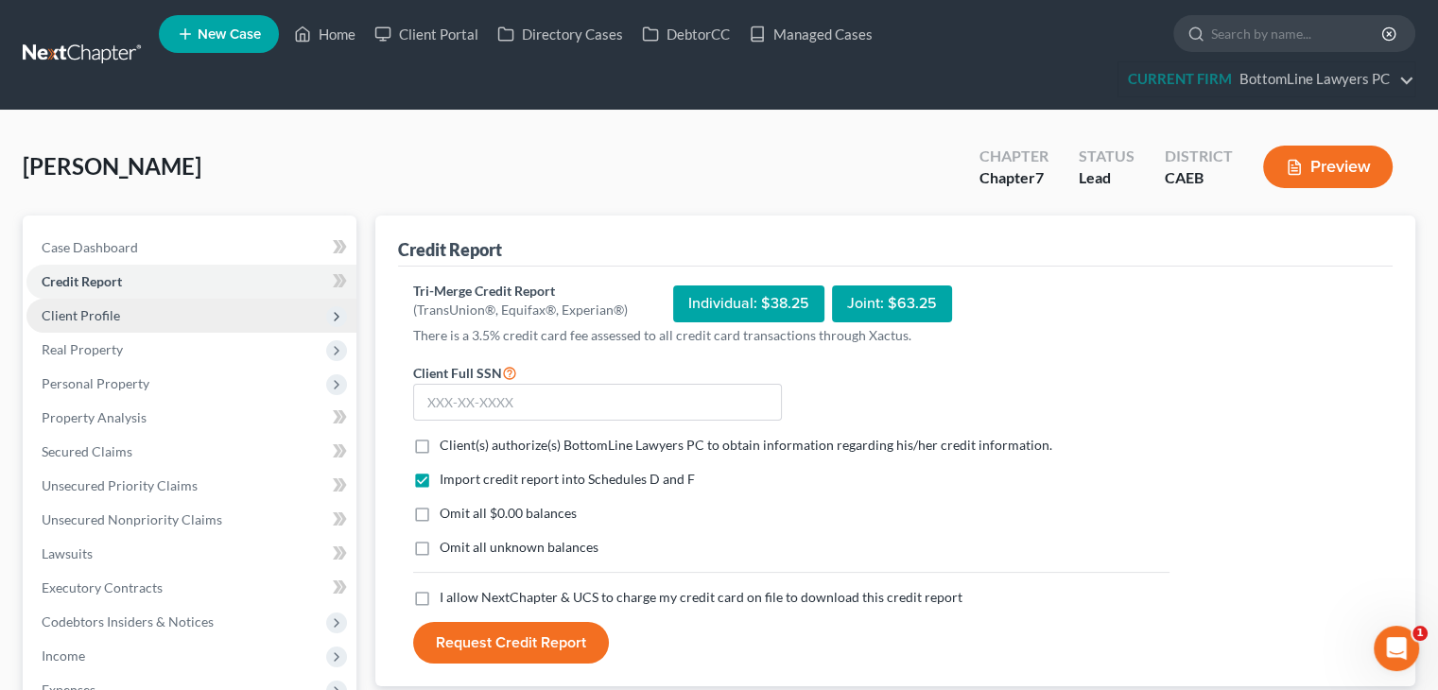
click at [282, 313] on span "Client Profile" at bounding box center [191, 316] width 330 height 34
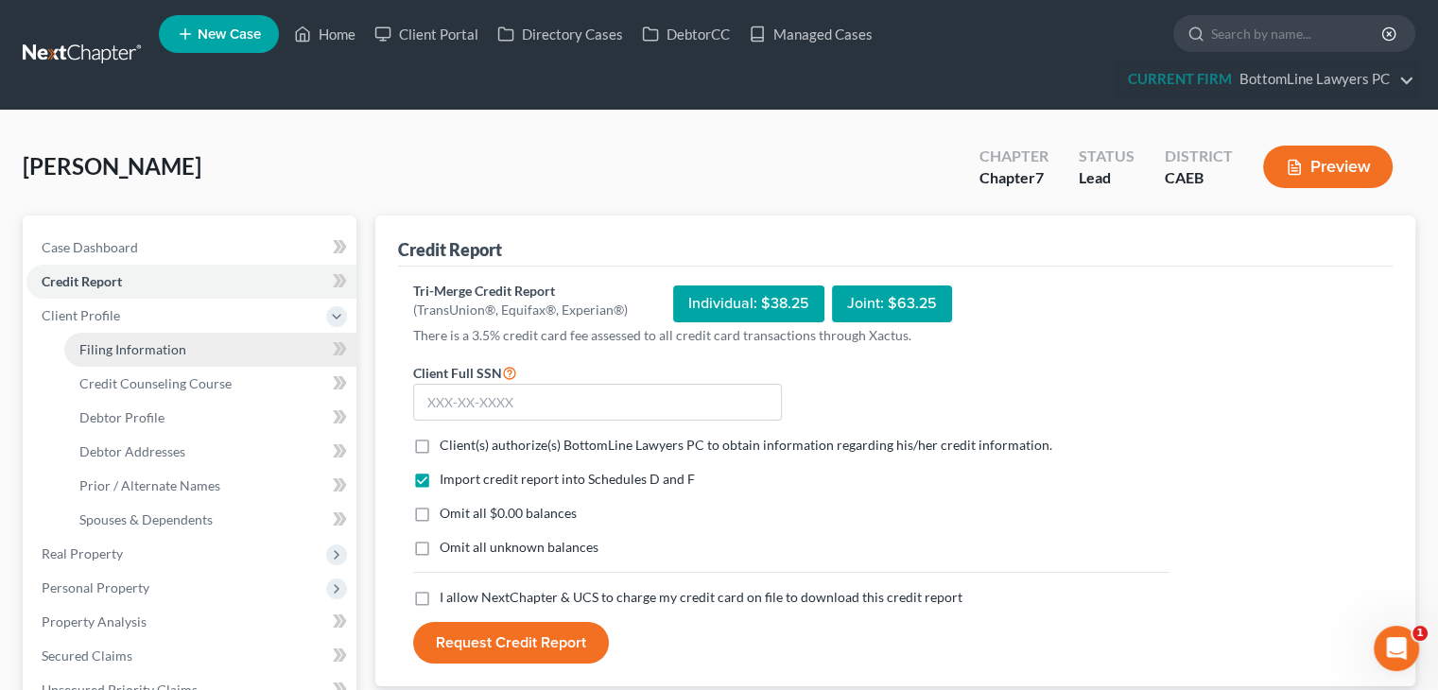
click at [269, 348] on link "Filing Information" at bounding box center [210, 350] width 292 height 34
select select "1"
select select "0"
select select "8"
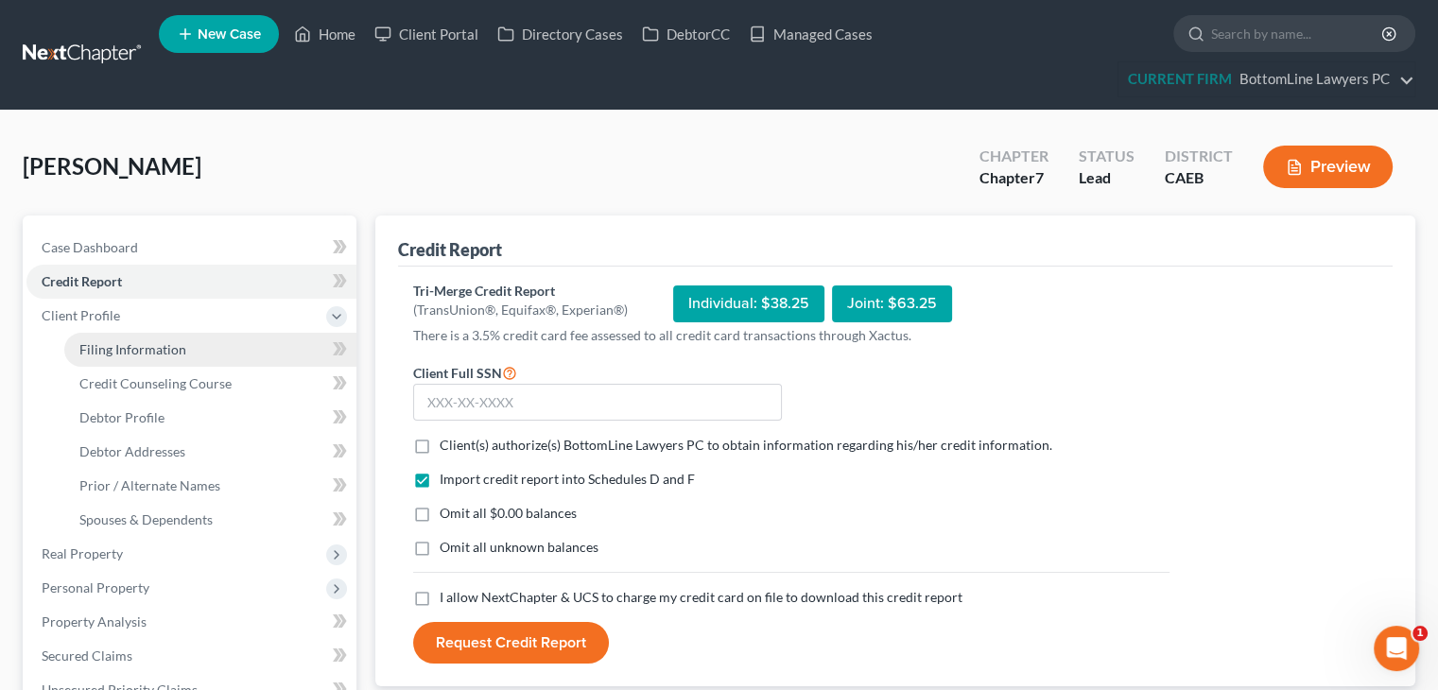
select select "0"
select select "4"
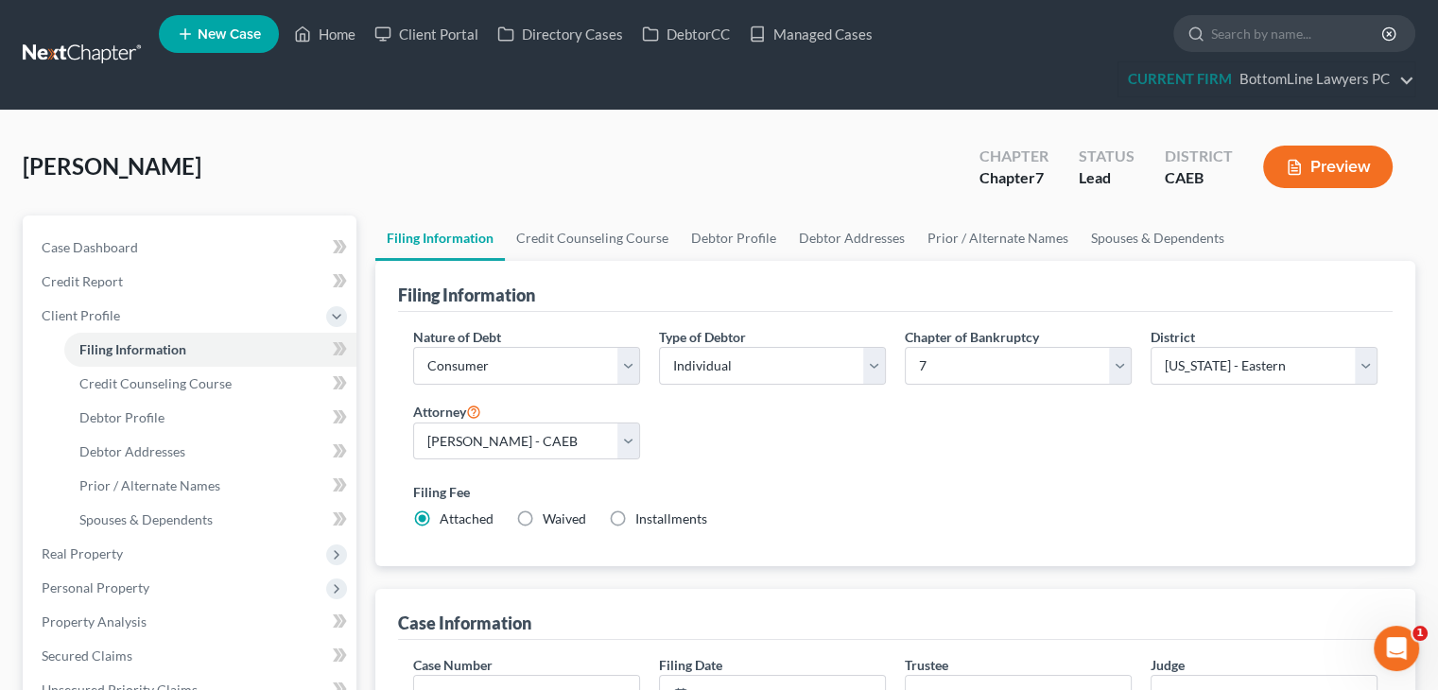
click at [973, 432] on div "Nature of Debt Select Business Consumer Other Nature of Business Select Clearin…" at bounding box center [895, 435] width 983 height 217
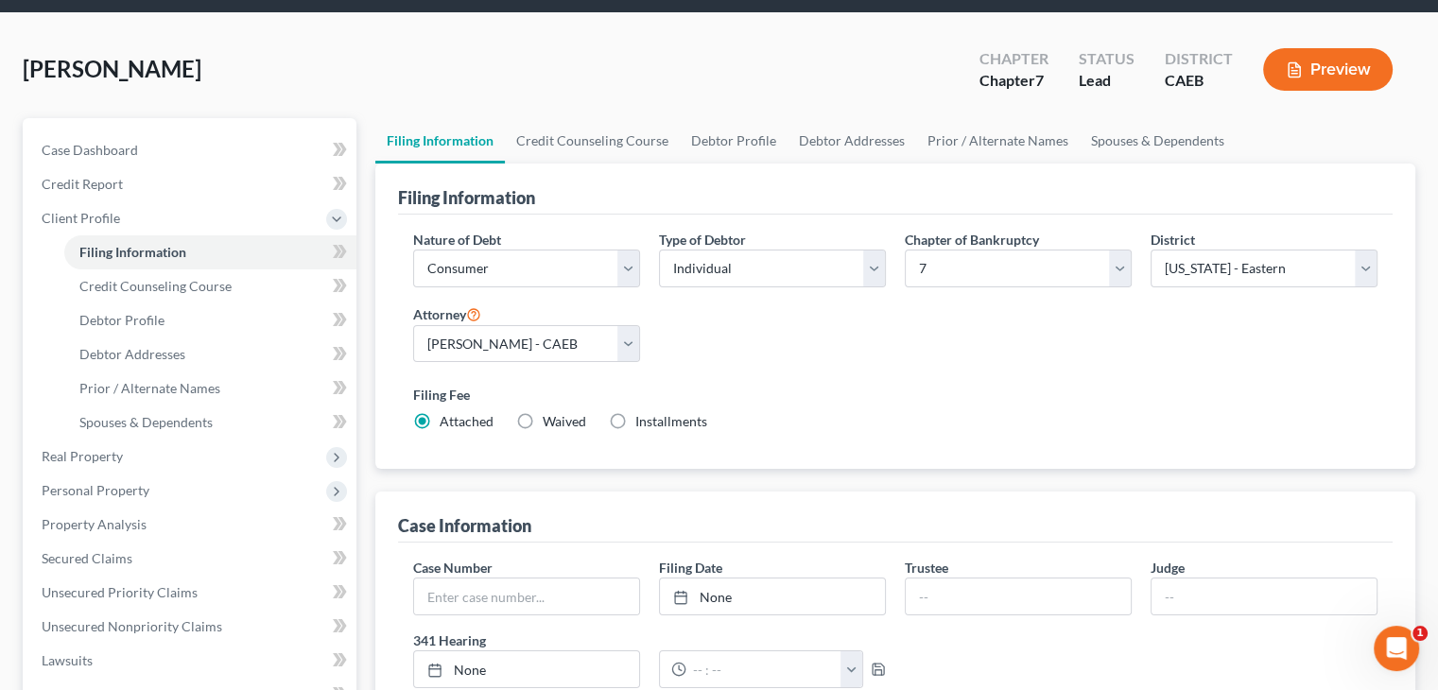
scroll to position [95, 0]
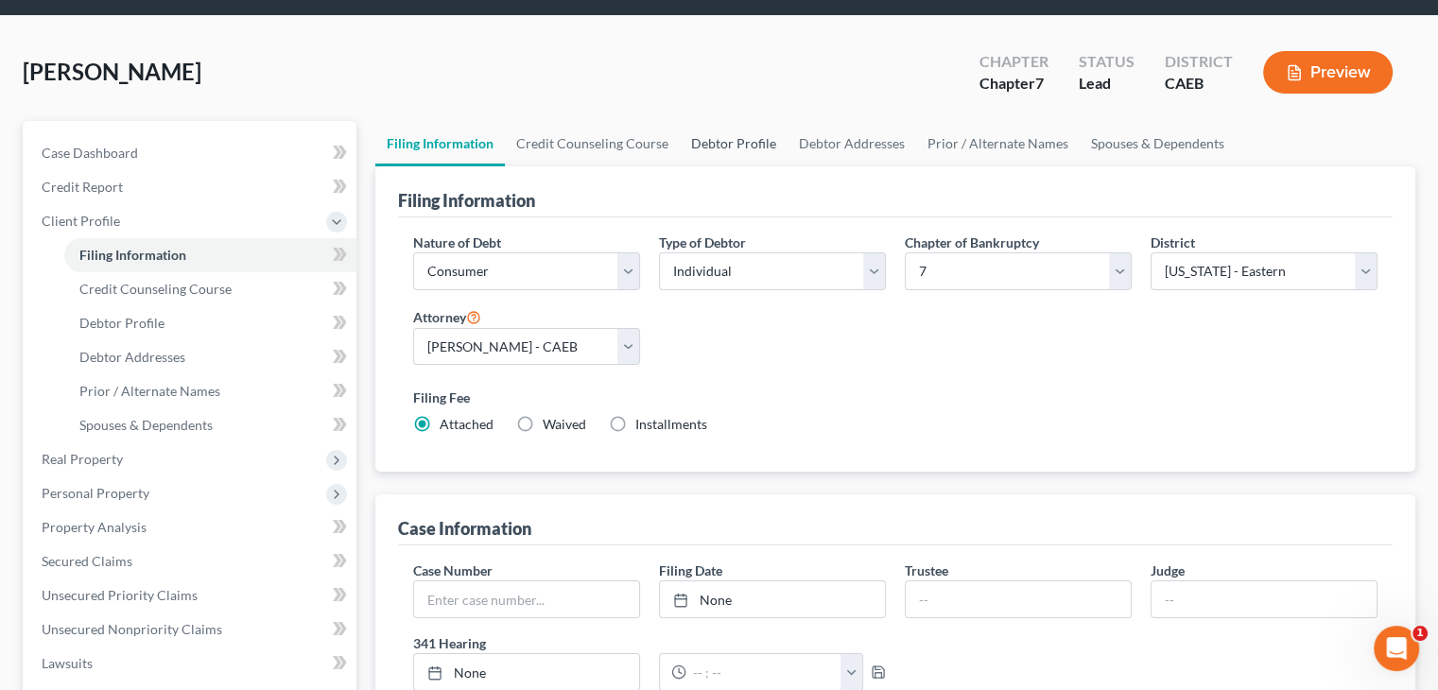
click at [741, 138] on link "Debtor Profile" at bounding box center [734, 143] width 108 height 45
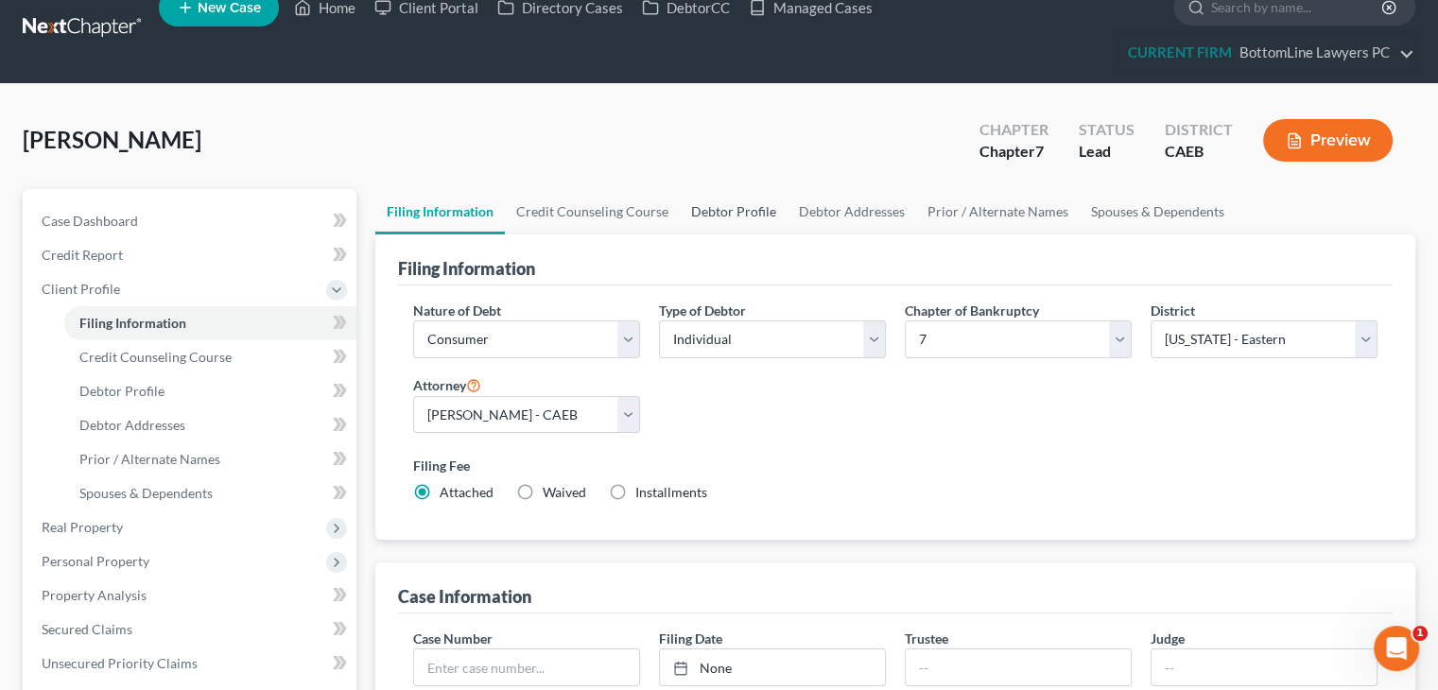
select select "0"
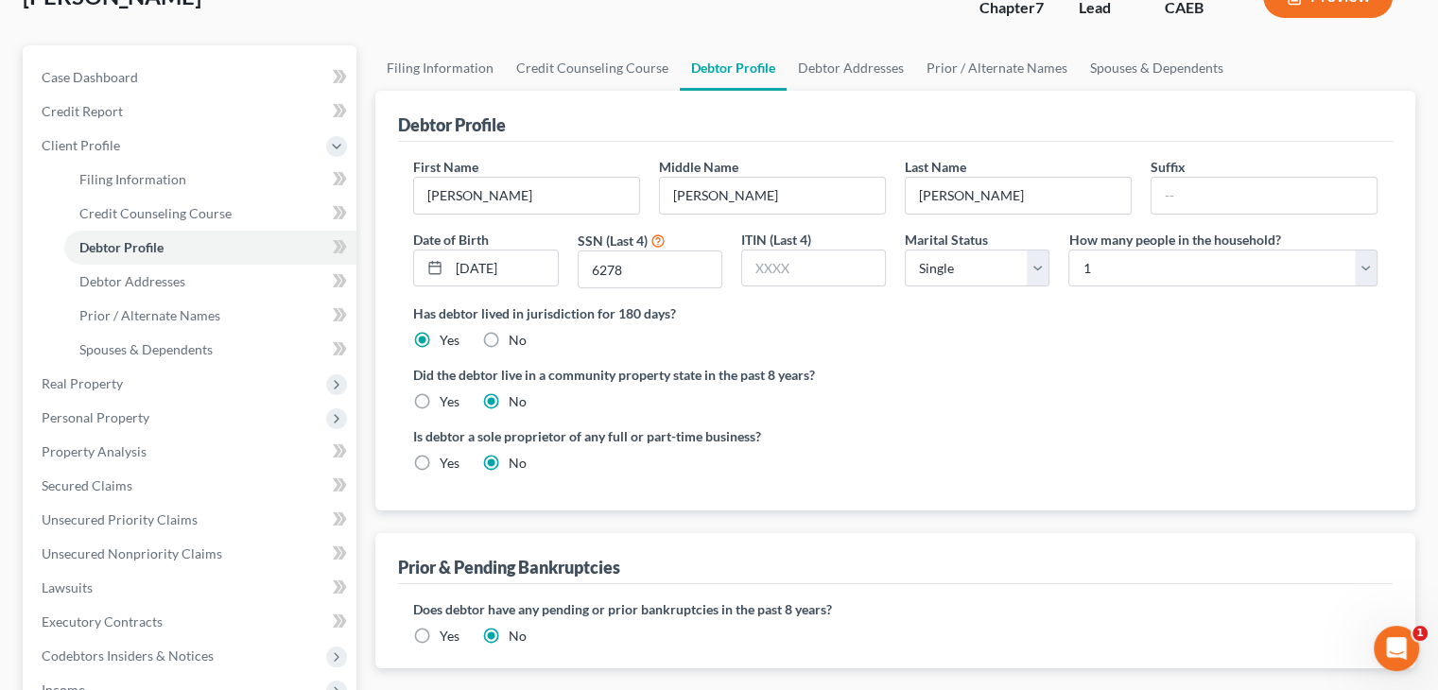
scroll to position [189, 0]
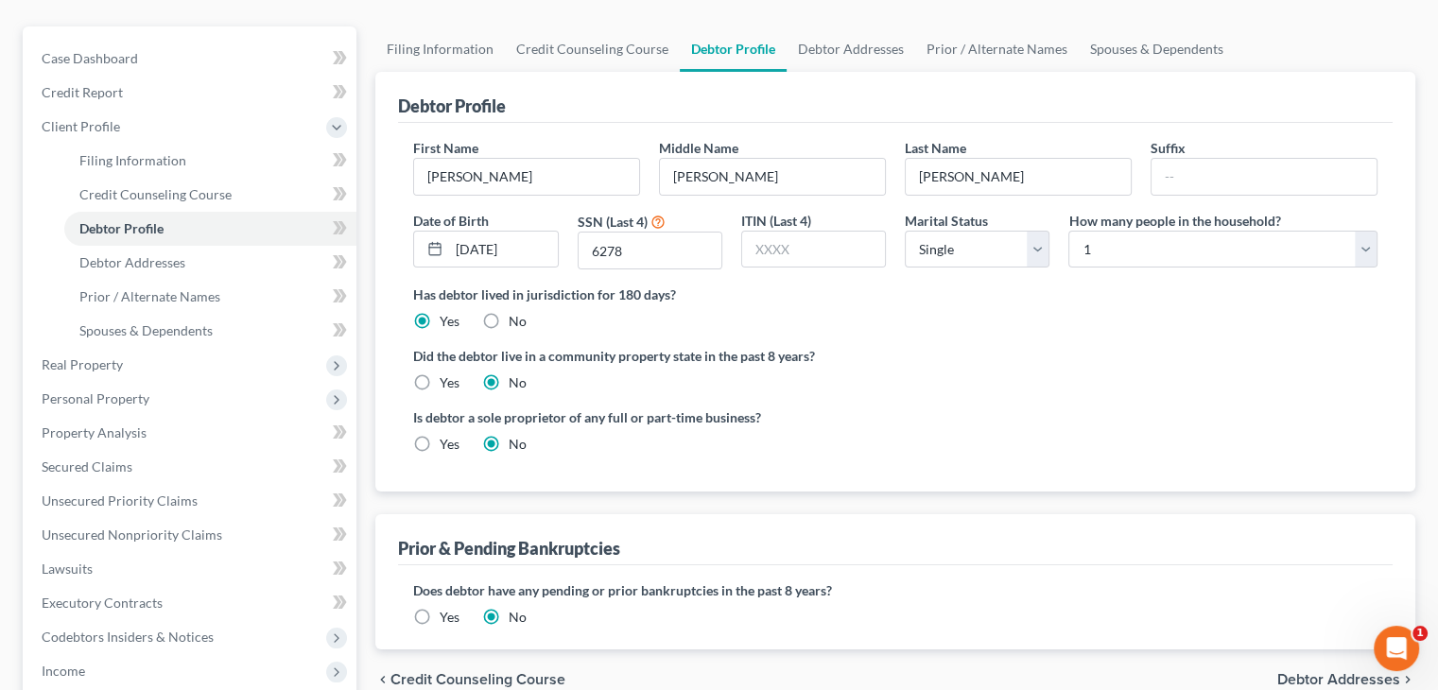
click at [440, 390] on label "Yes" at bounding box center [450, 382] width 20 height 19
click at [447, 386] on input "Yes" at bounding box center [453, 379] width 12 height 12
radio input "true"
radio input "false"
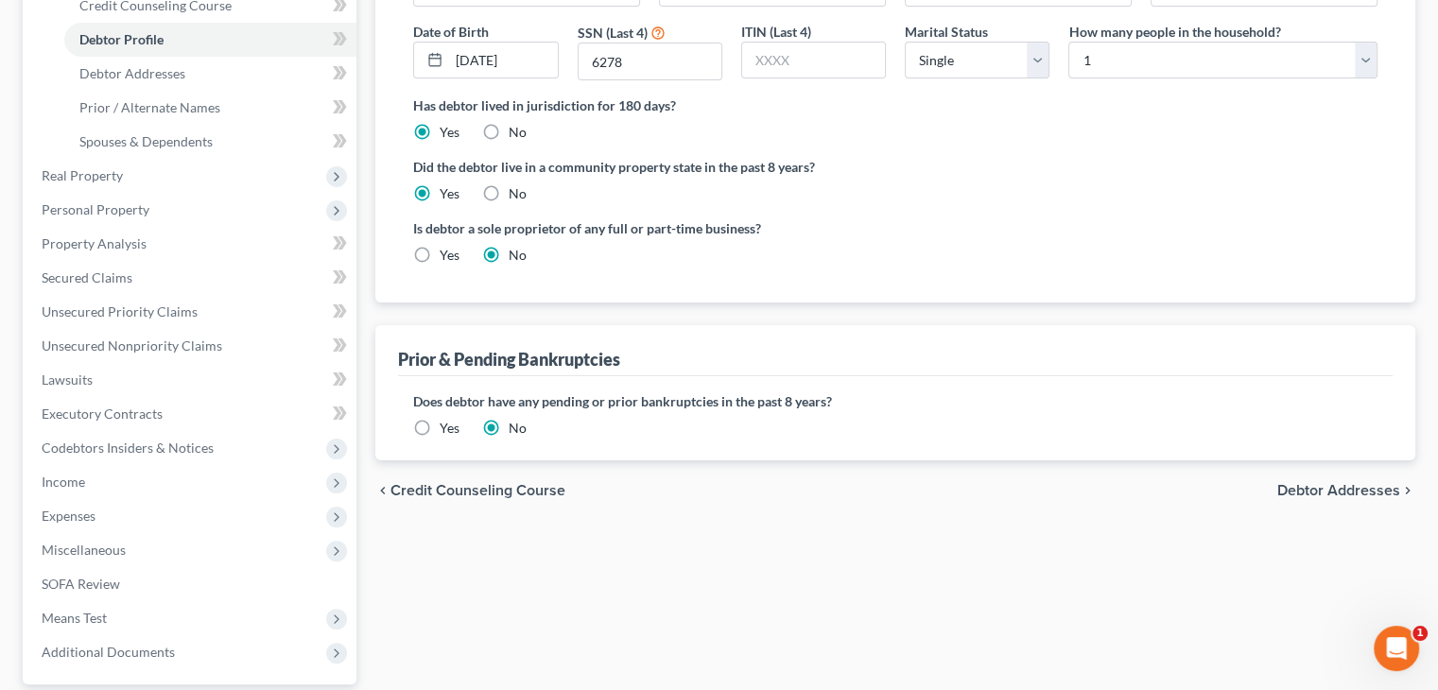
scroll to position [473, 0]
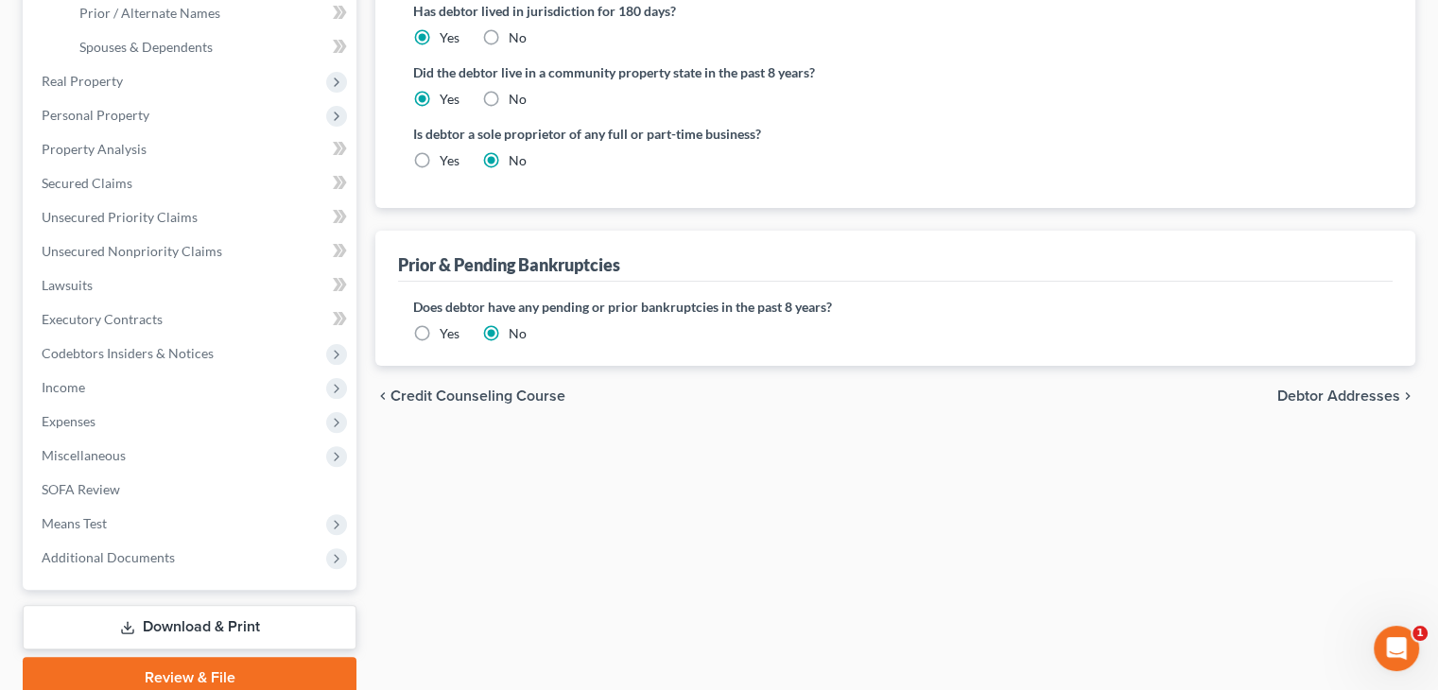
click at [1316, 403] on span "Debtor Addresses" at bounding box center [1338, 396] width 123 height 15
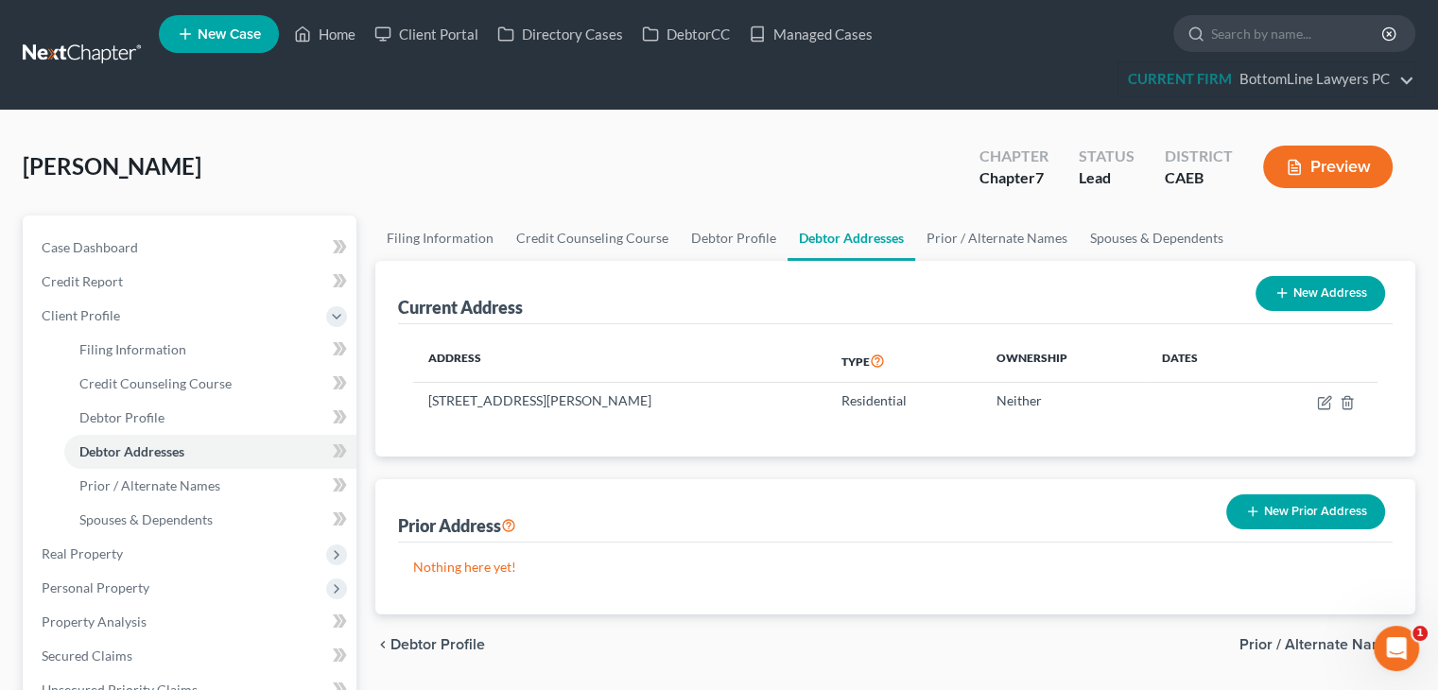
click at [1261, 639] on span "Prior / Alternate Names" at bounding box center [1319, 644] width 161 height 15
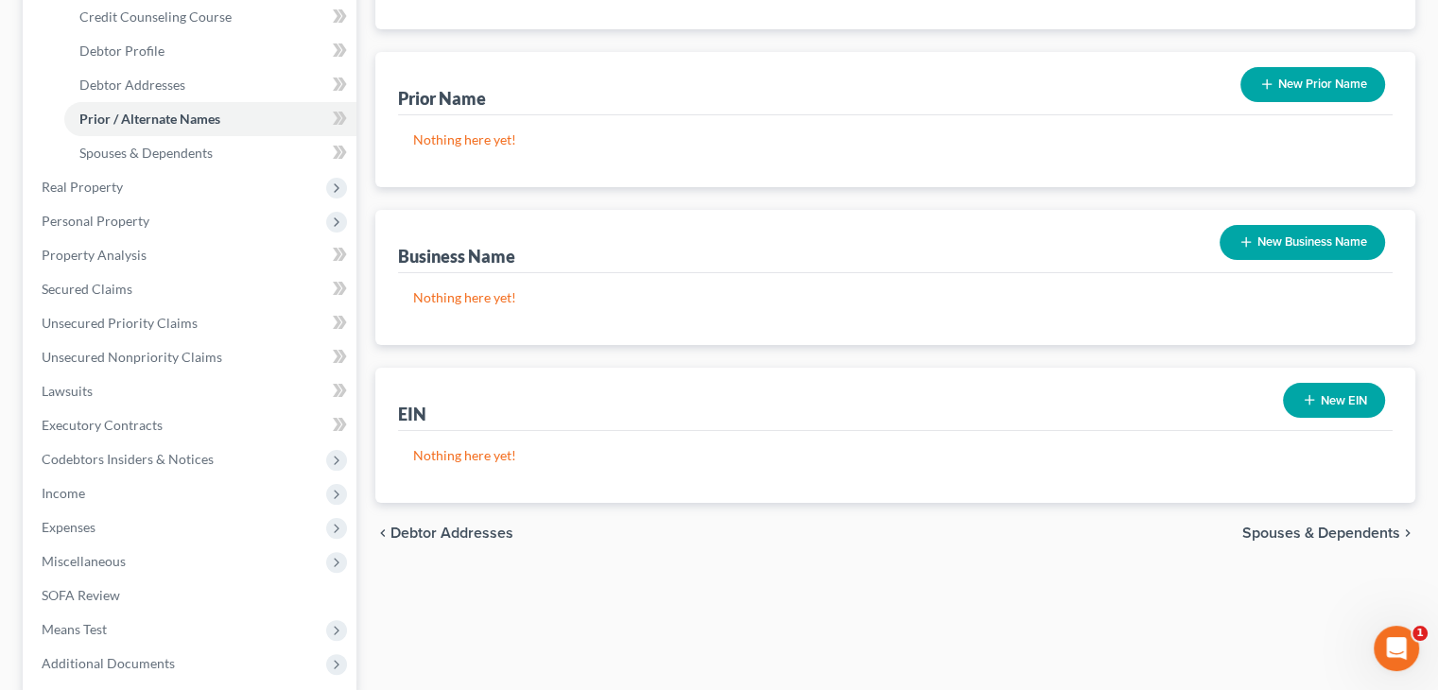
scroll to position [378, 0]
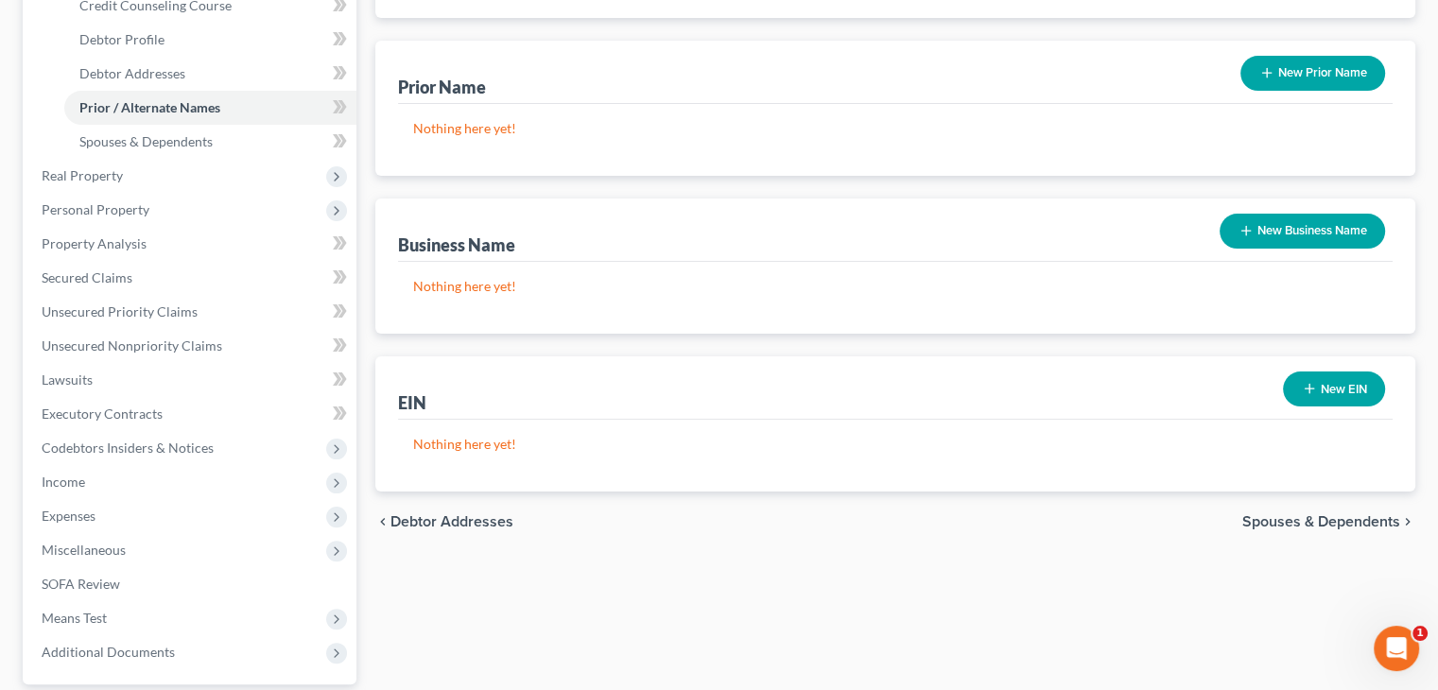
click at [1262, 517] on span "Spouses & Dependents" at bounding box center [1321, 521] width 158 height 15
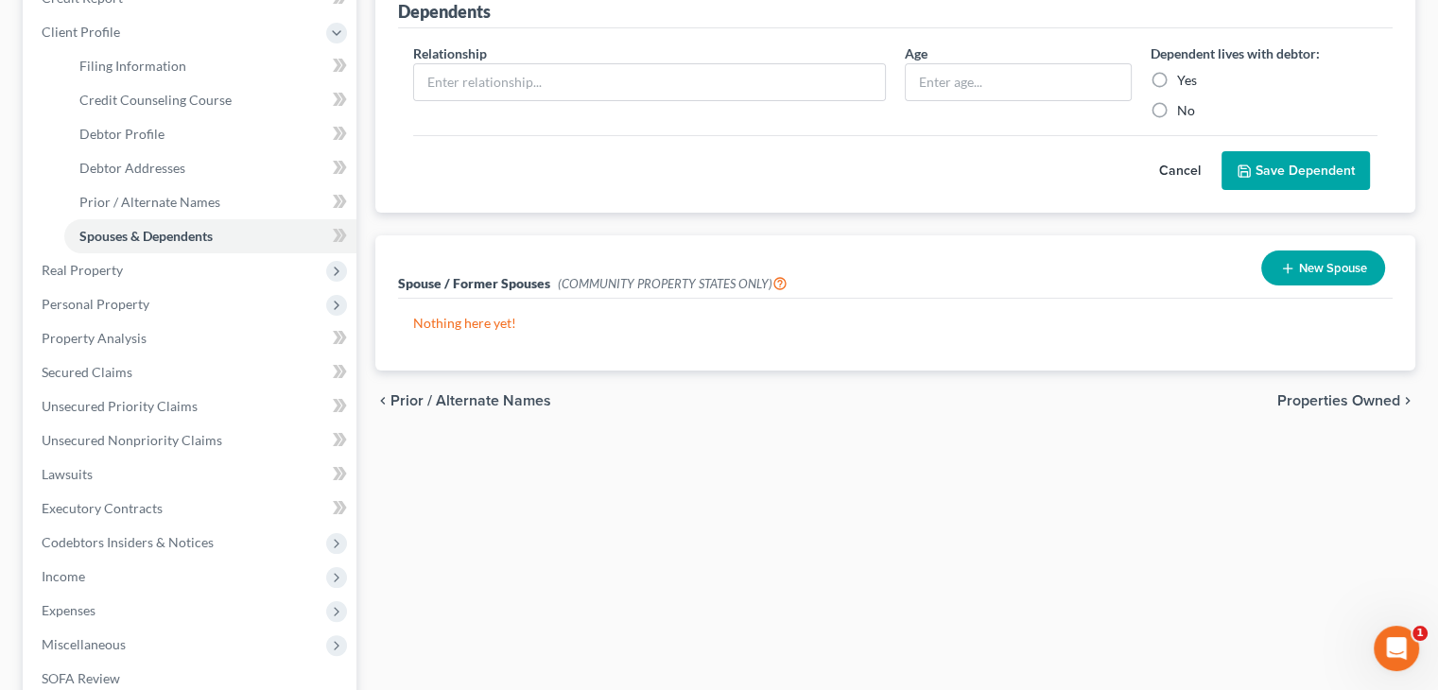
click at [1316, 406] on span "Properties Owned" at bounding box center [1338, 400] width 123 height 15
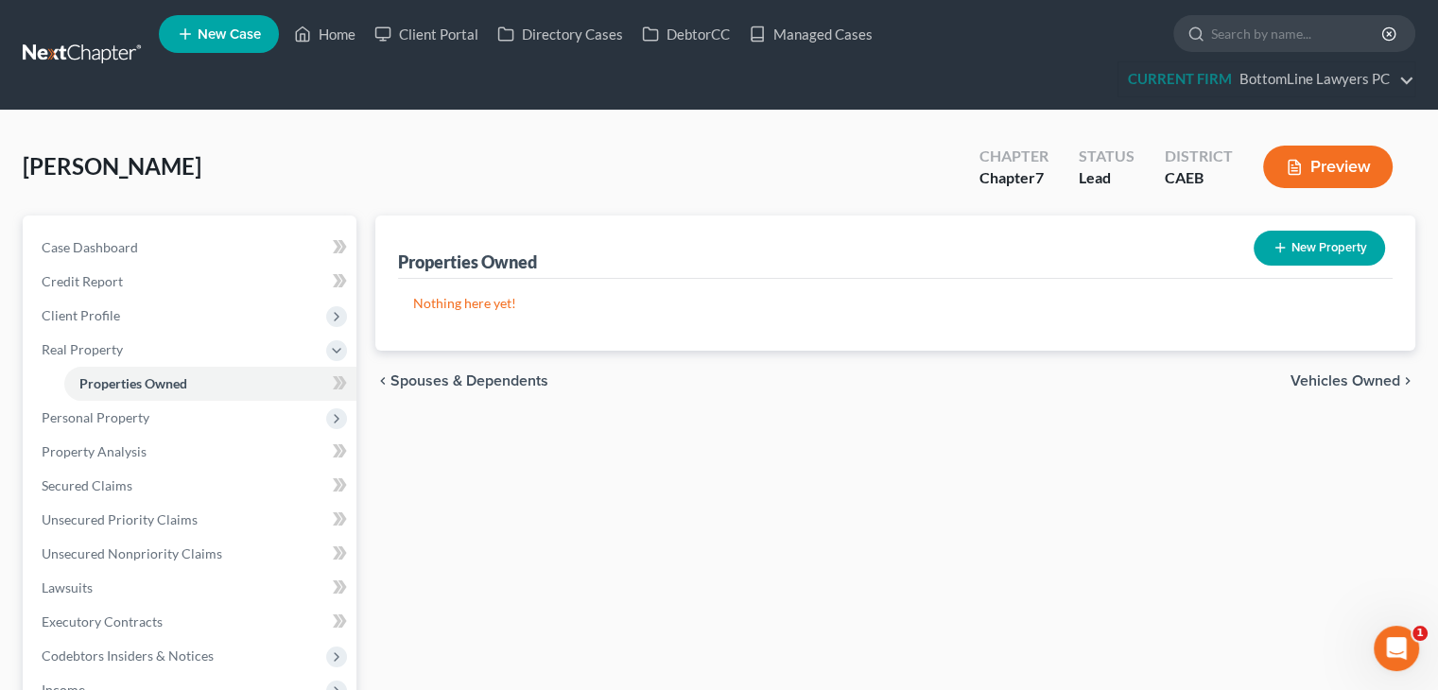
click at [1319, 378] on span "Vehicles Owned" at bounding box center [1346, 380] width 110 height 15
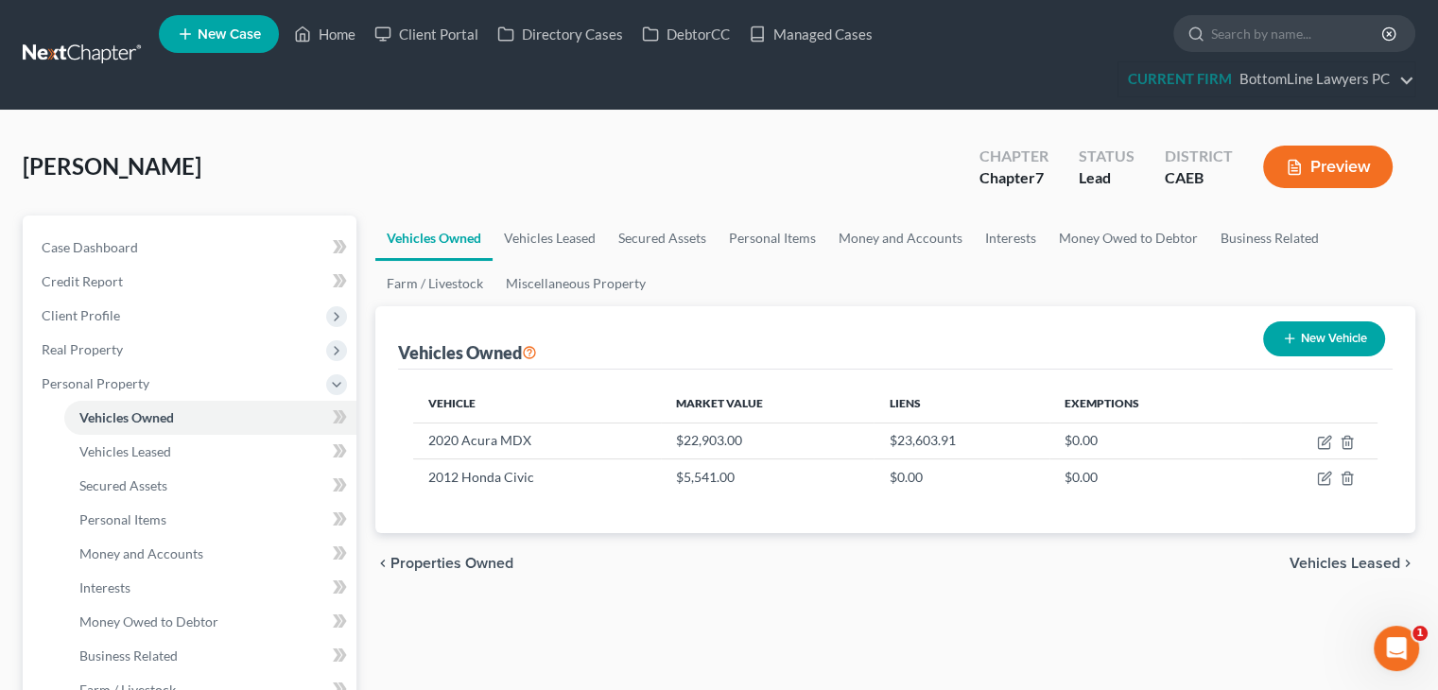
click at [1331, 563] on span "Vehicles Leased" at bounding box center [1345, 563] width 111 height 15
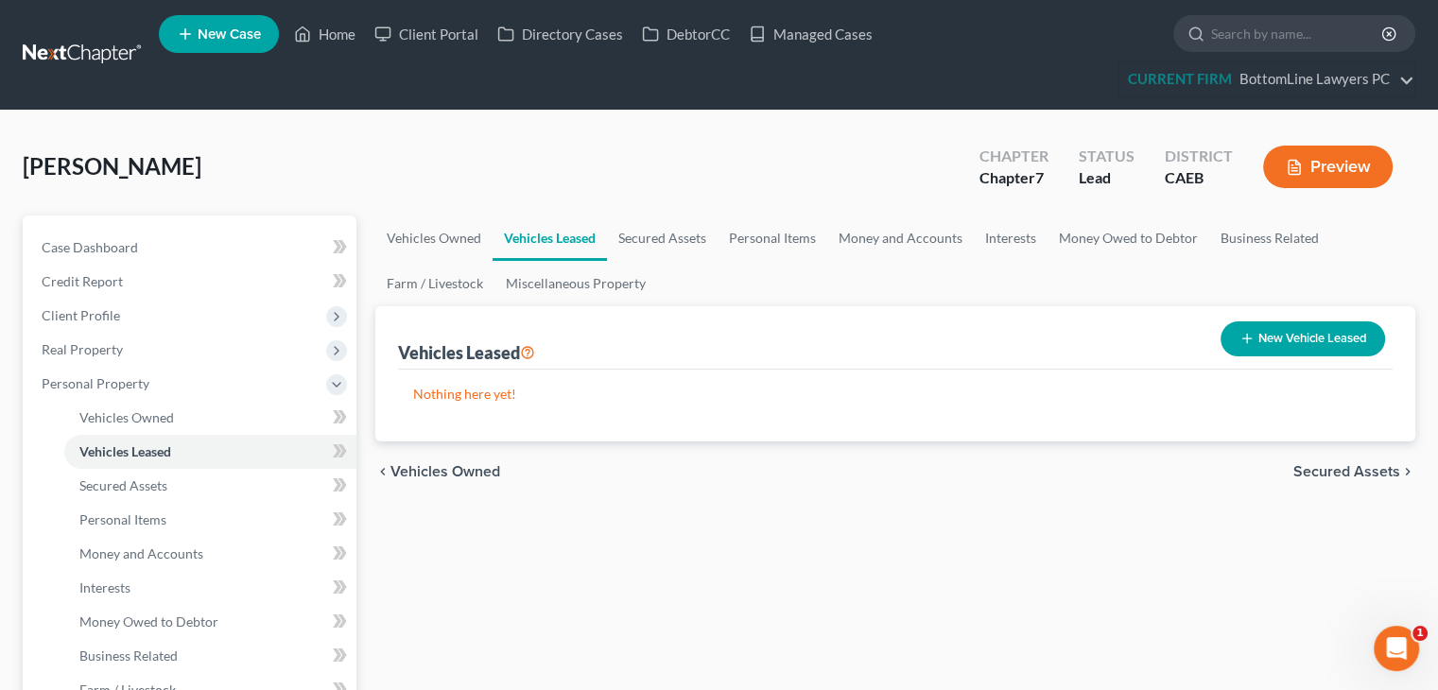
click at [1334, 474] on span "Secured Assets" at bounding box center [1346, 471] width 107 height 15
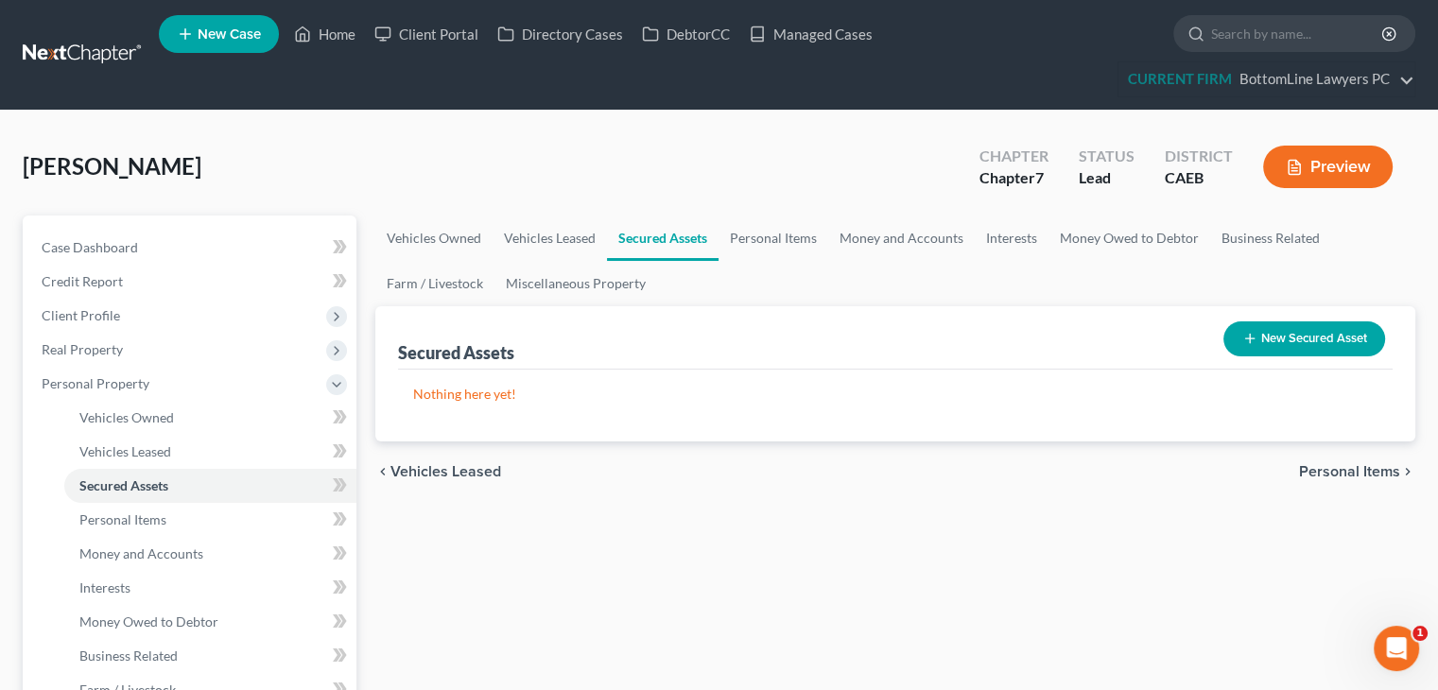
click at [1334, 470] on span "Personal Items" at bounding box center [1349, 471] width 101 height 15
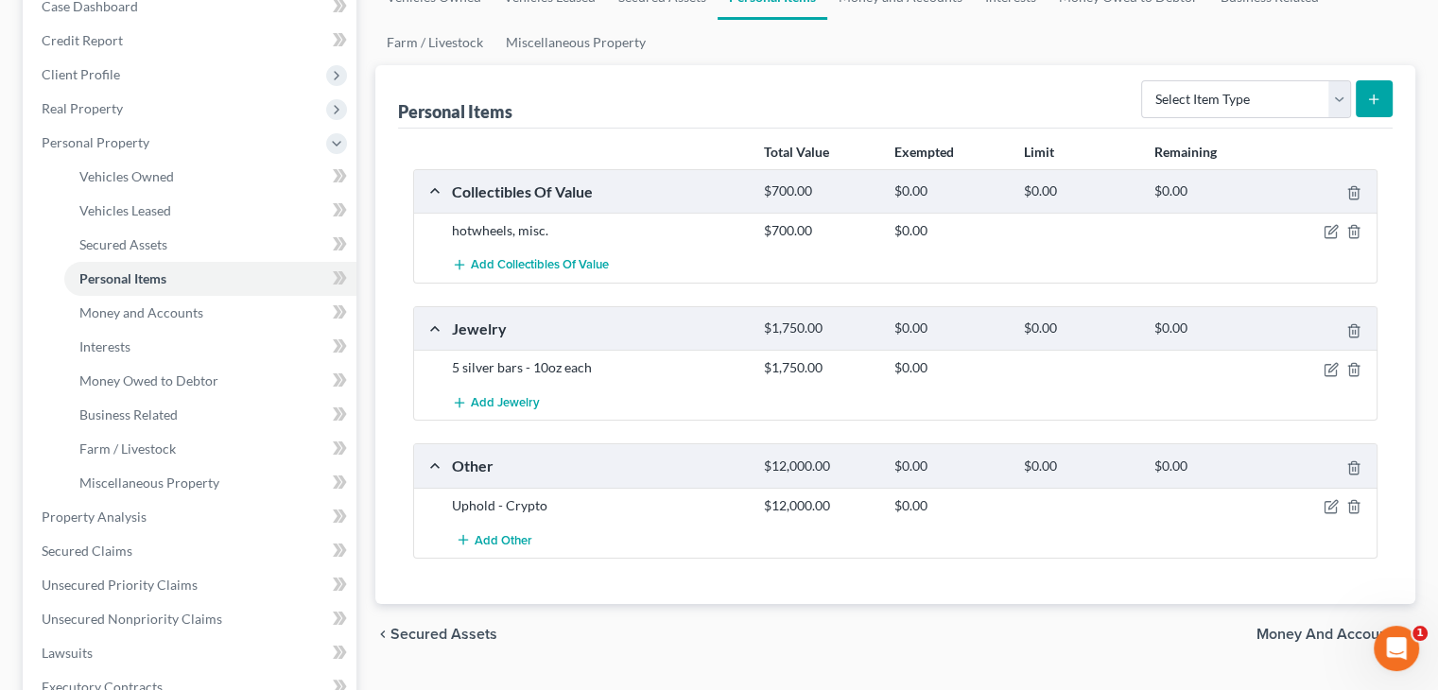
scroll to position [284, 0]
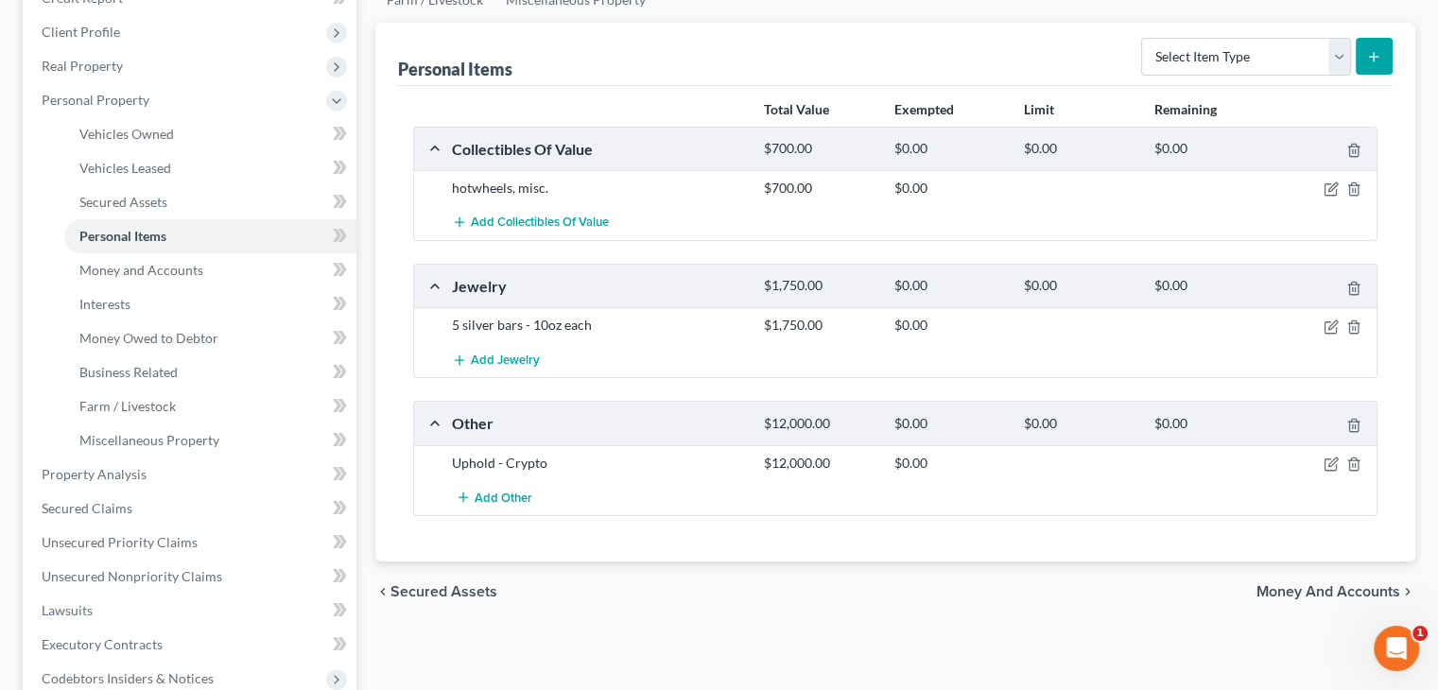
click at [1283, 590] on span "Money and Accounts" at bounding box center [1328, 591] width 144 height 15
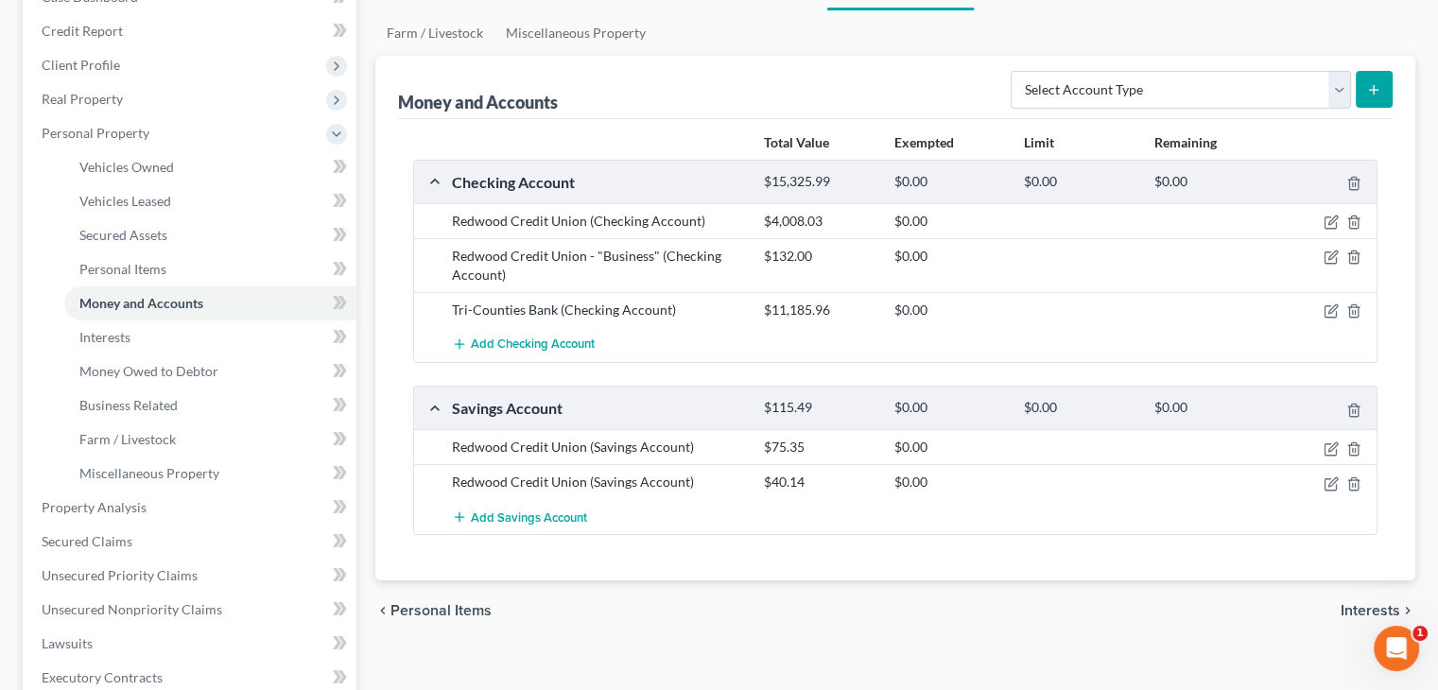
scroll to position [284, 0]
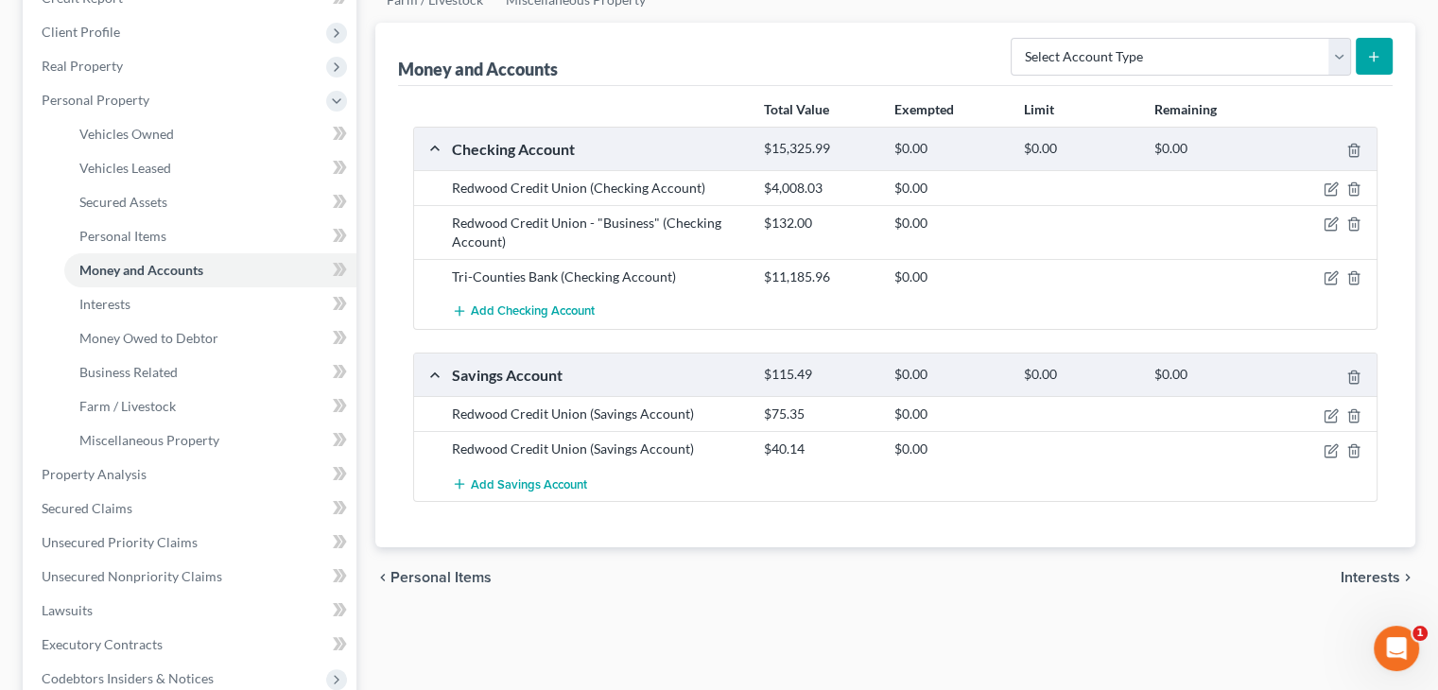
click at [1358, 578] on span "Interests" at bounding box center [1371, 577] width 60 height 15
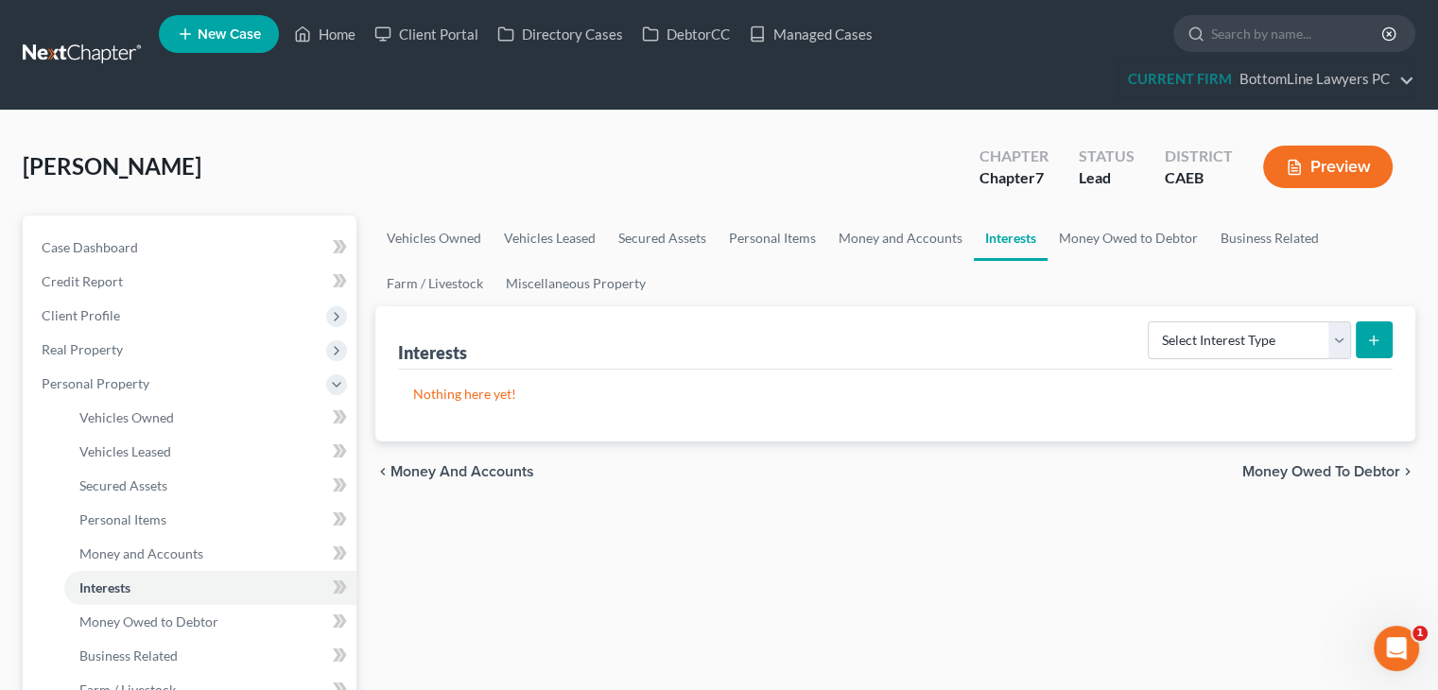
click at [1335, 465] on span "Money Owed to Debtor" at bounding box center [1321, 471] width 158 height 15
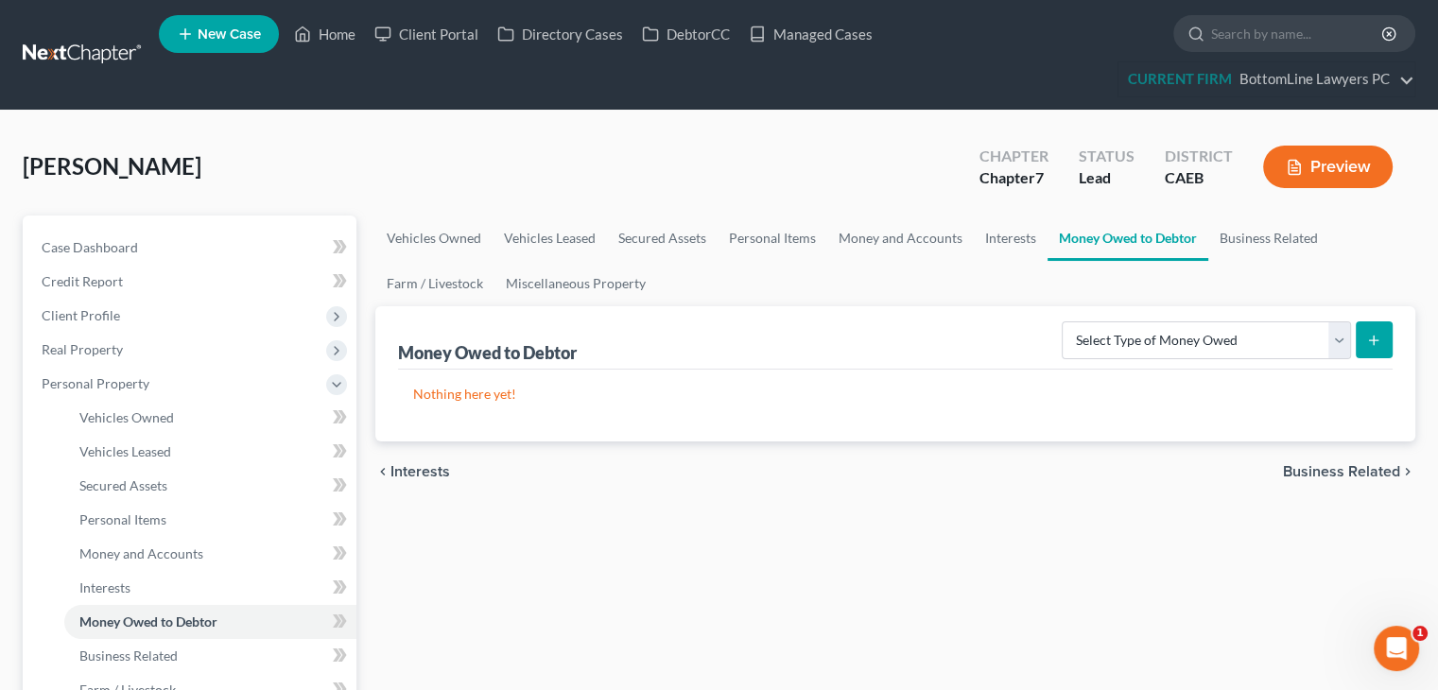
click at [1322, 471] on span "Business Related" at bounding box center [1341, 471] width 117 height 15
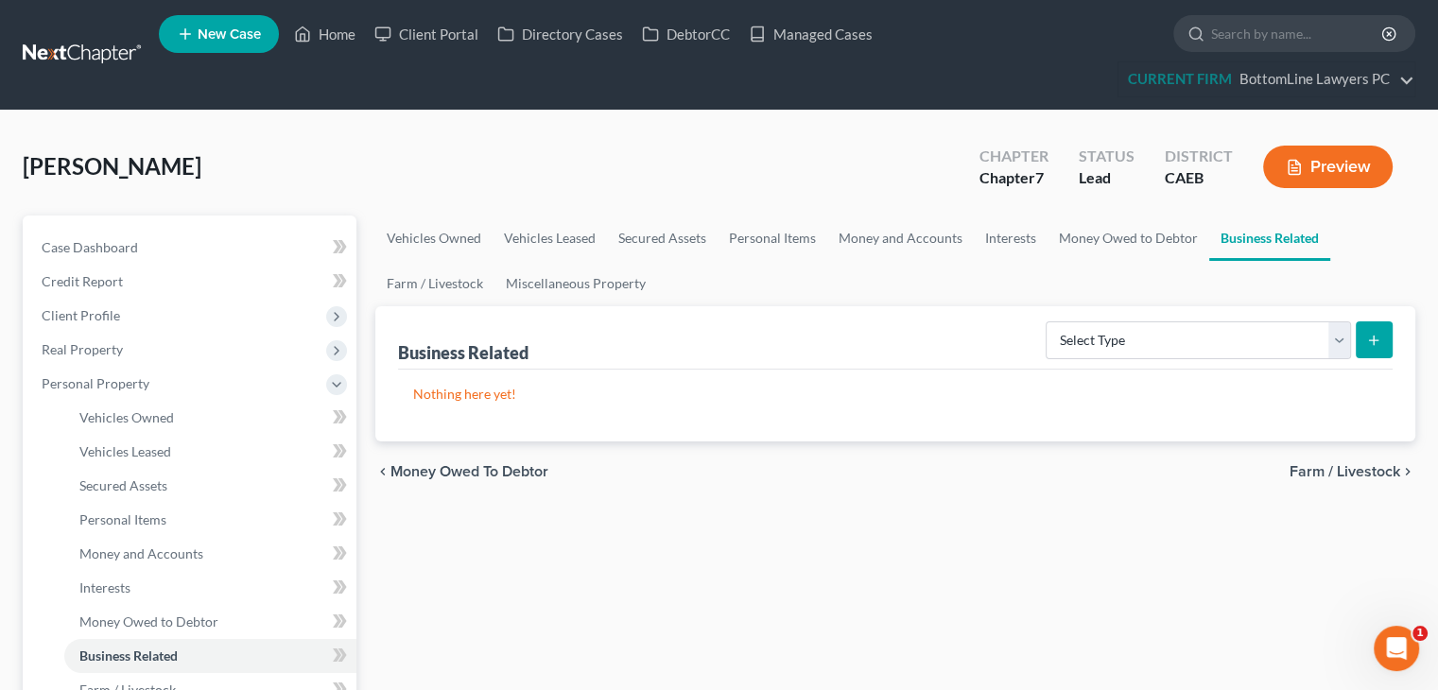
click at [1322, 471] on span "Farm / Livestock" at bounding box center [1345, 471] width 111 height 15
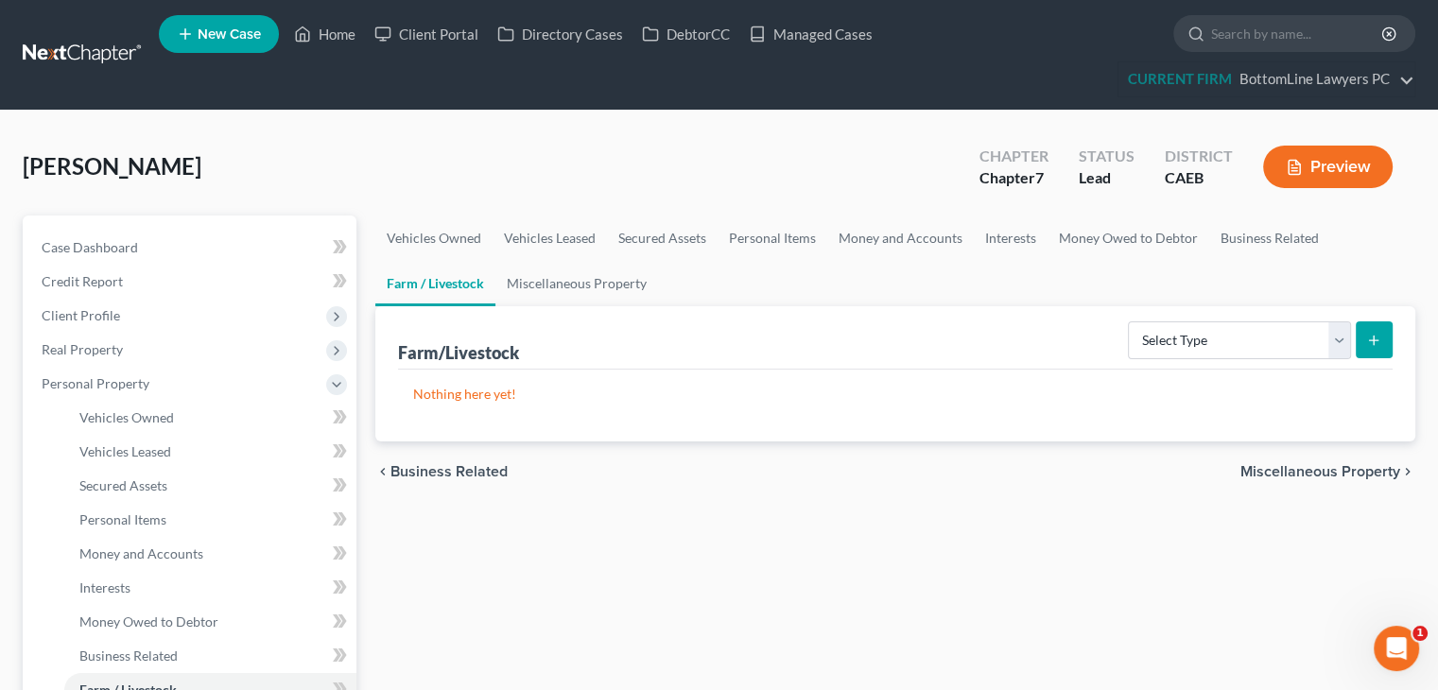
click at [1322, 471] on span "Miscellaneous Property" at bounding box center [1320, 471] width 160 height 15
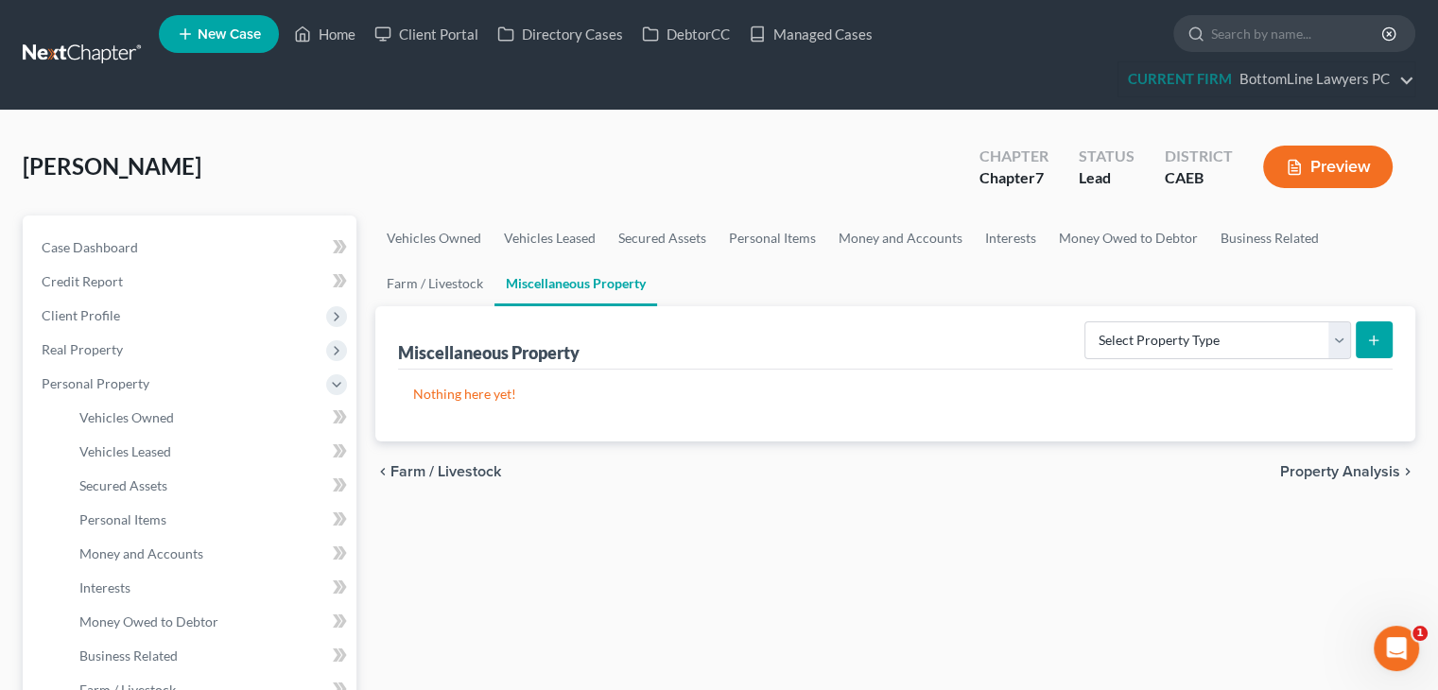
click at [1322, 471] on span "Property Analysis" at bounding box center [1340, 471] width 120 height 15
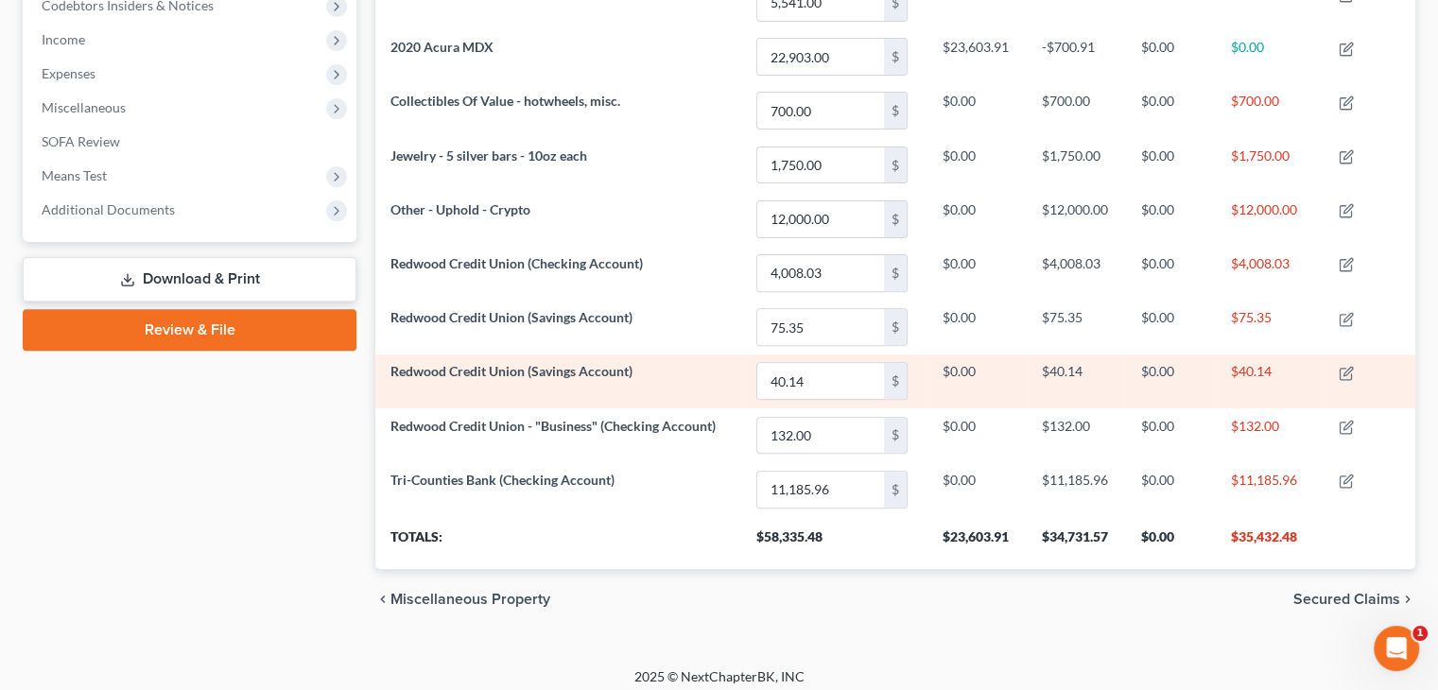
scroll to position [624, 0]
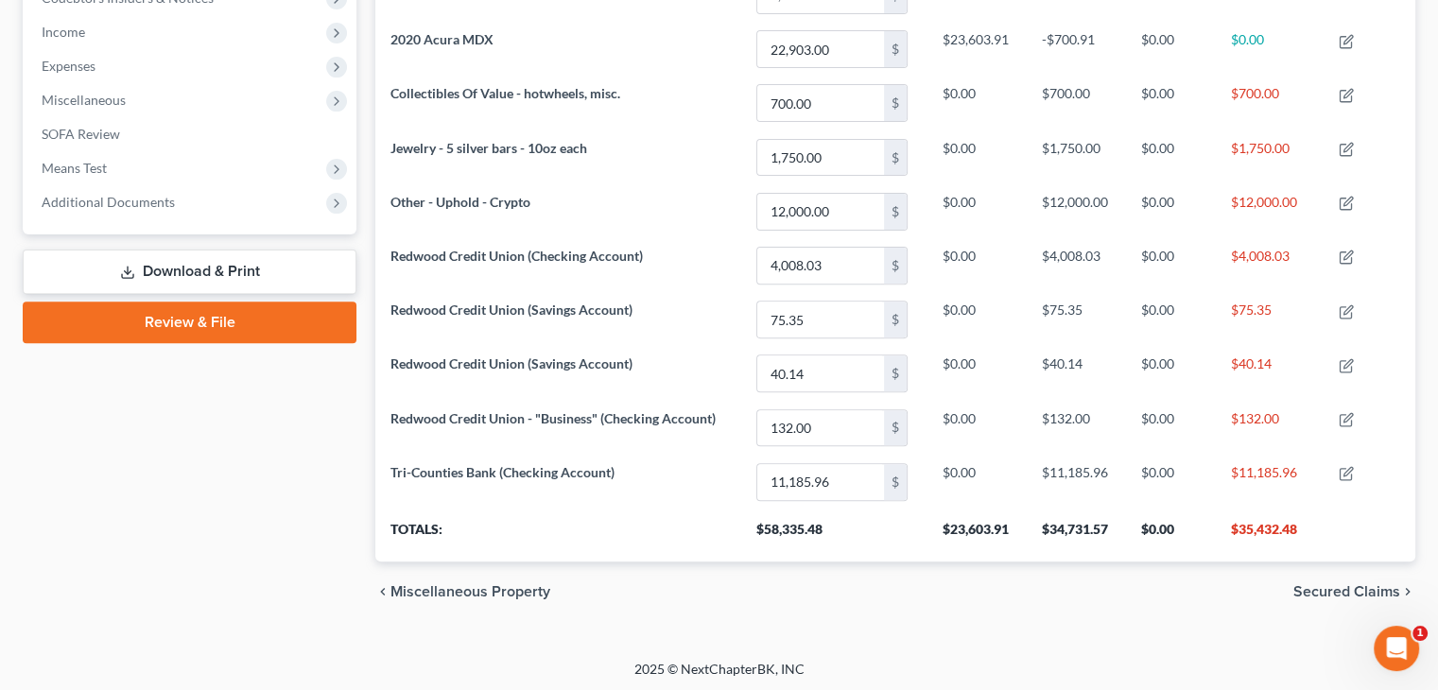
click at [1339, 584] on span "Secured Claims" at bounding box center [1346, 591] width 107 height 15
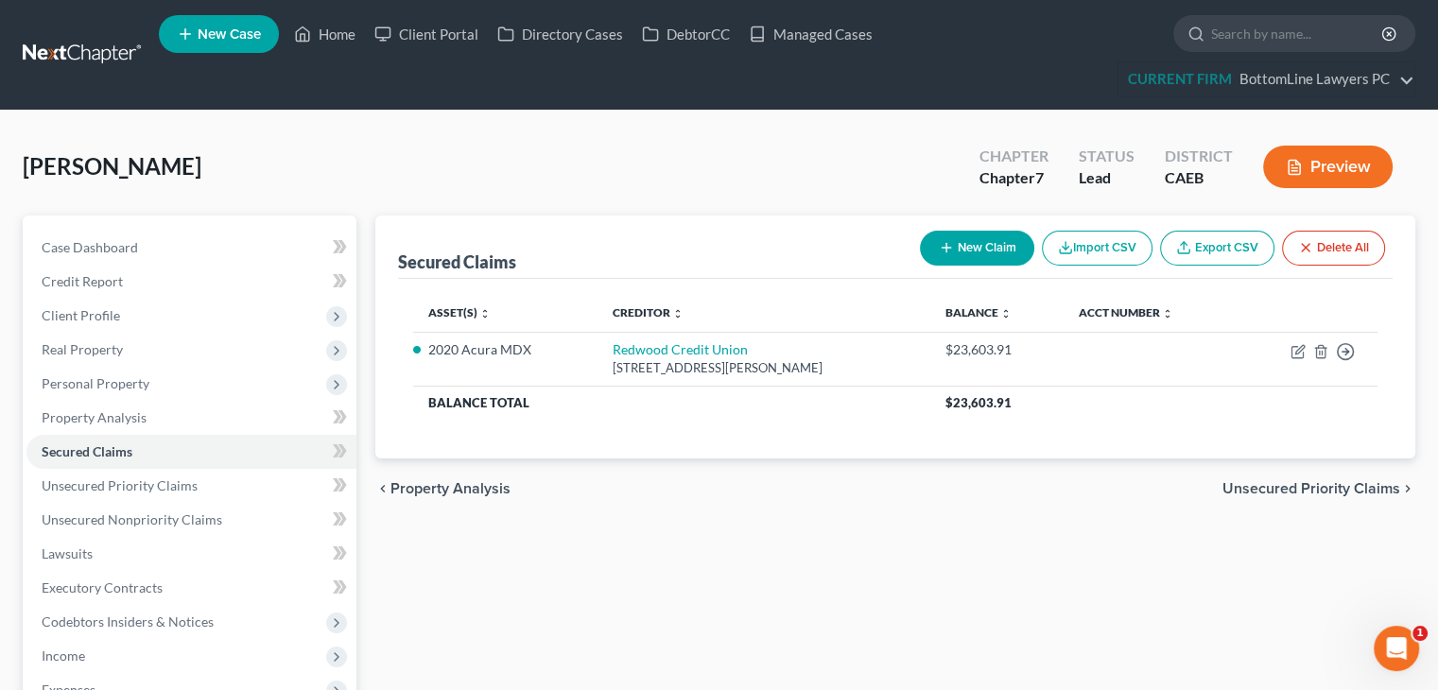
click at [1299, 481] on span "Unsecured Priority Claims" at bounding box center [1311, 488] width 178 height 15
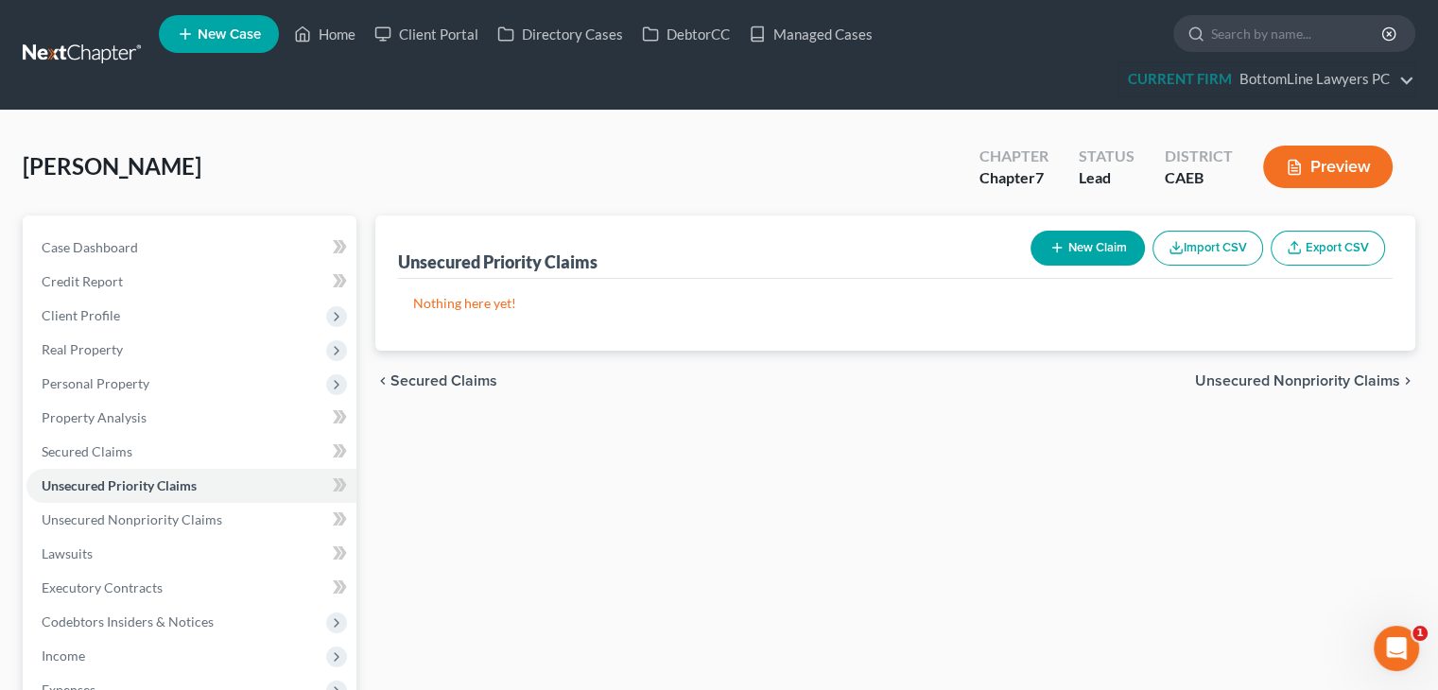
click at [1279, 385] on span "Unsecured Nonpriority Claims" at bounding box center [1297, 380] width 205 height 15
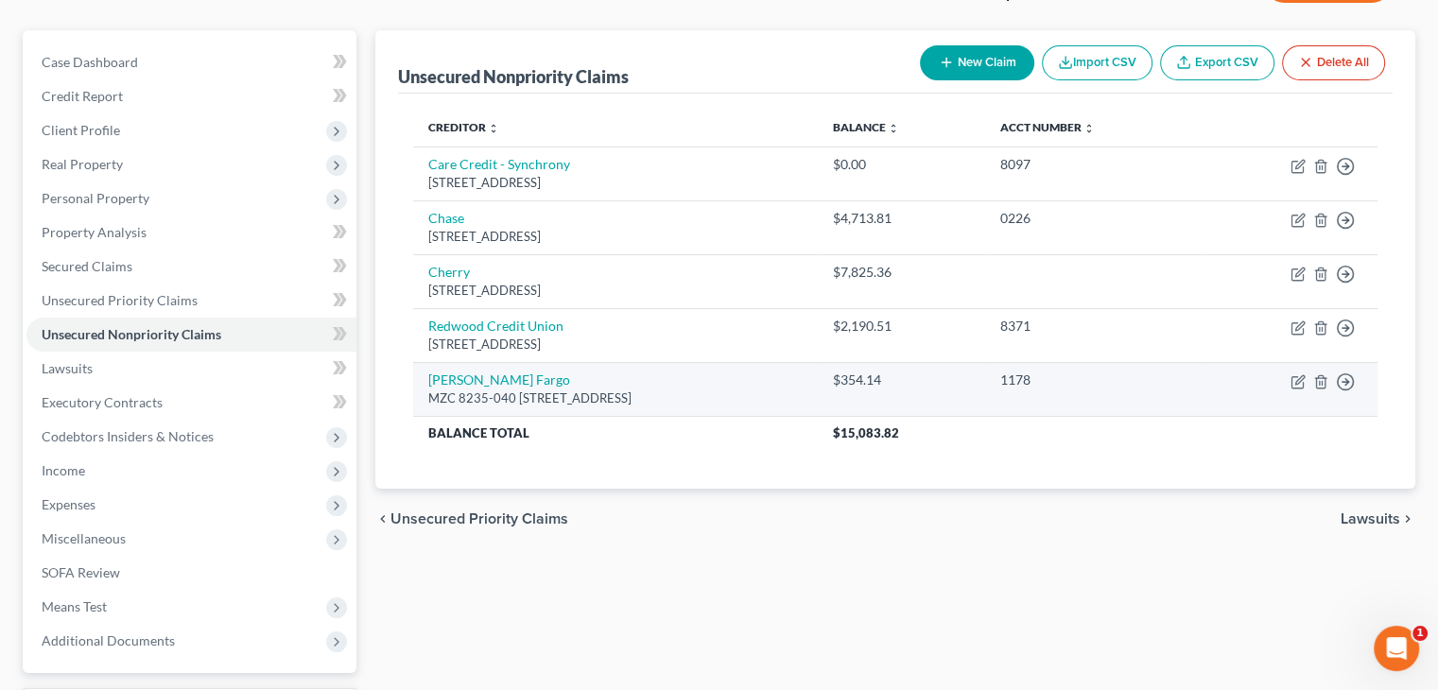
scroll to position [189, 0]
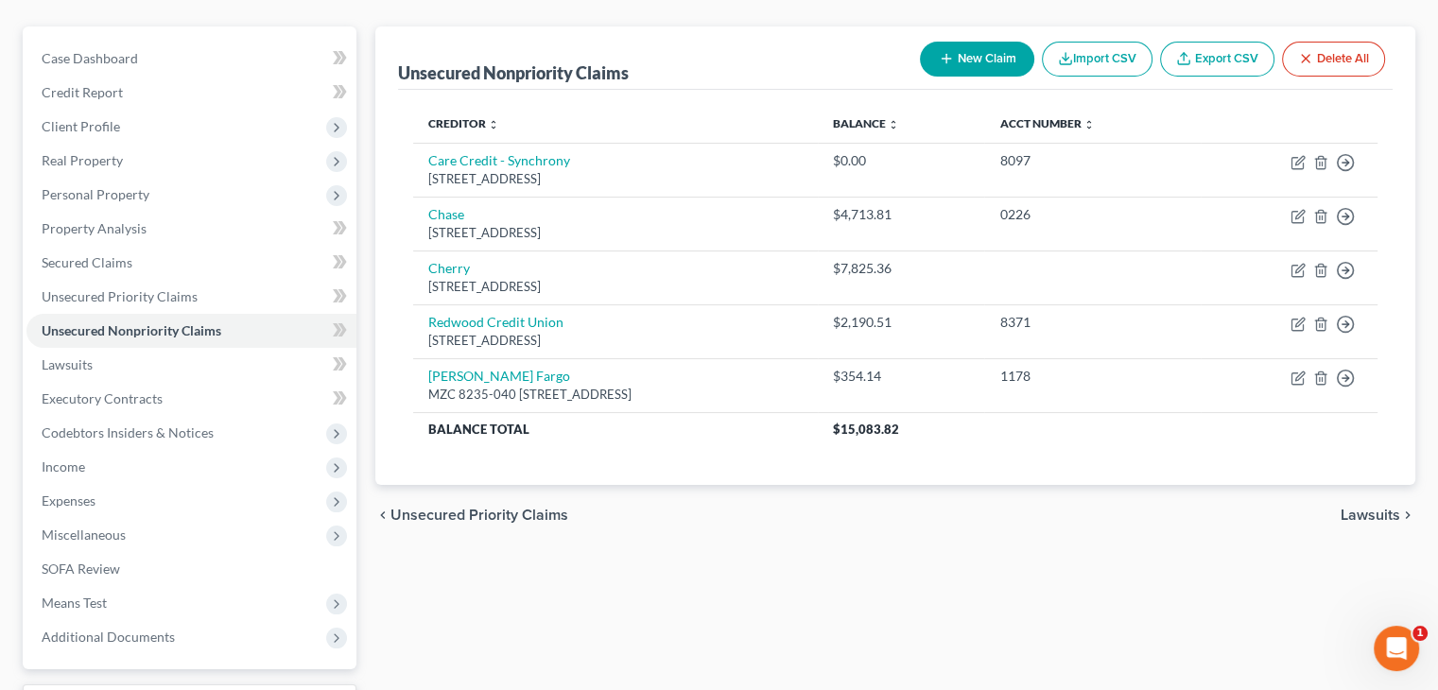
click at [1371, 511] on span "Lawsuits" at bounding box center [1371, 515] width 60 height 15
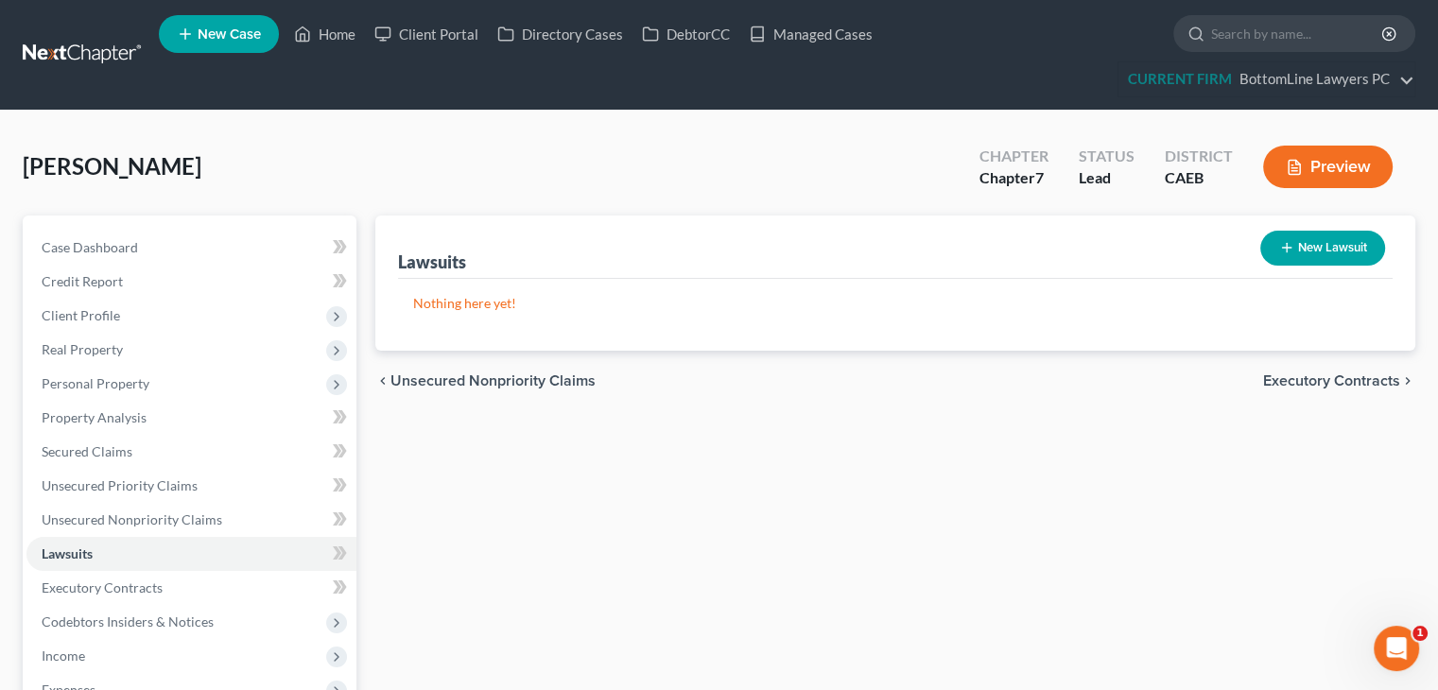
click at [1308, 384] on span "Executory Contracts" at bounding box center [1331, 380] width 137 height 15
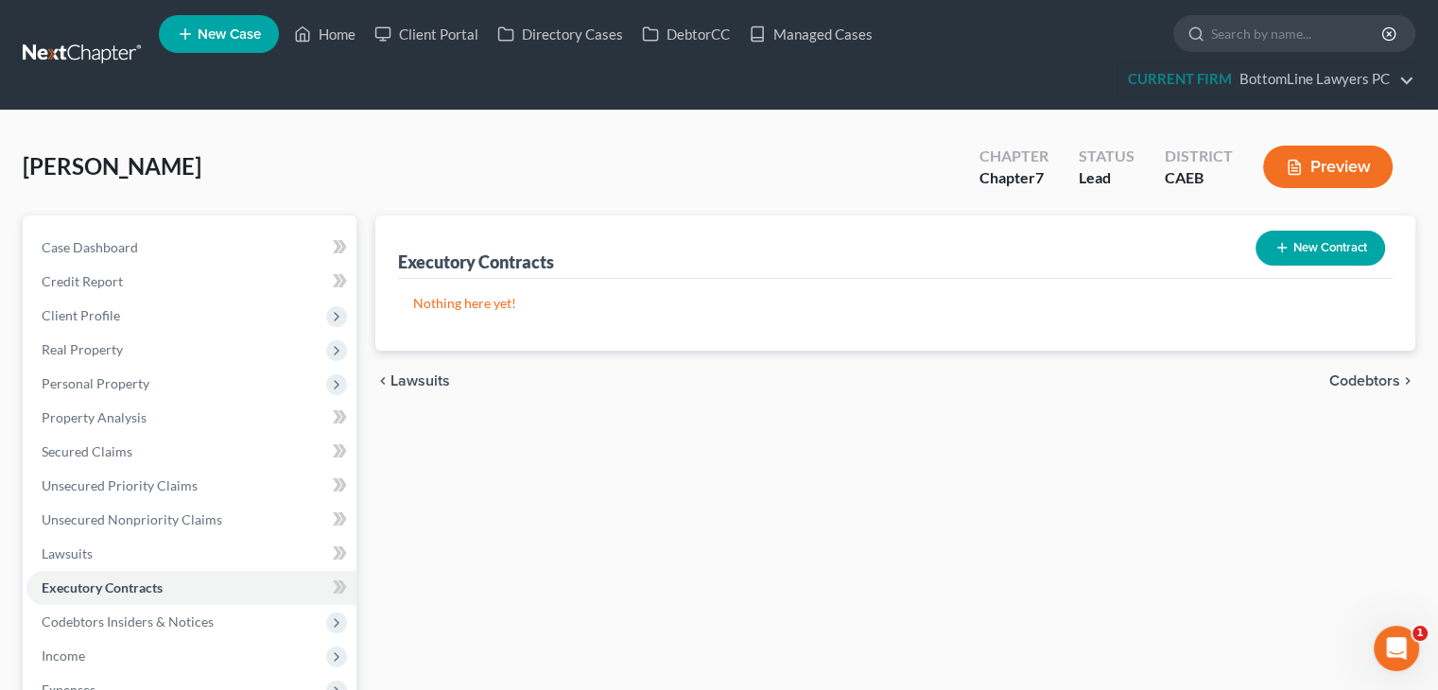
click at [1386, 376] on span "Codebtors" at bounding box center [1364, 380] width 71 height 15
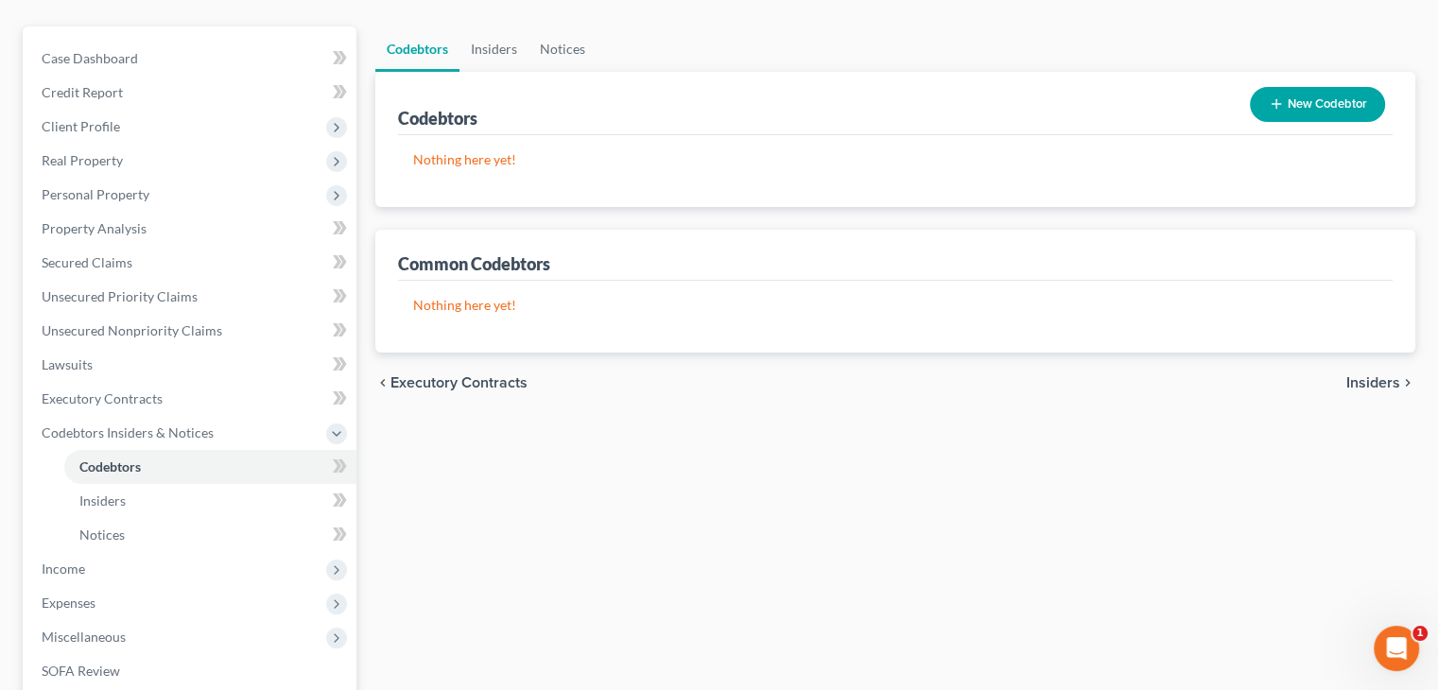
click at [1373, 383] on span "Insiders" at bounding box center [1373, 382] width 54 height 15
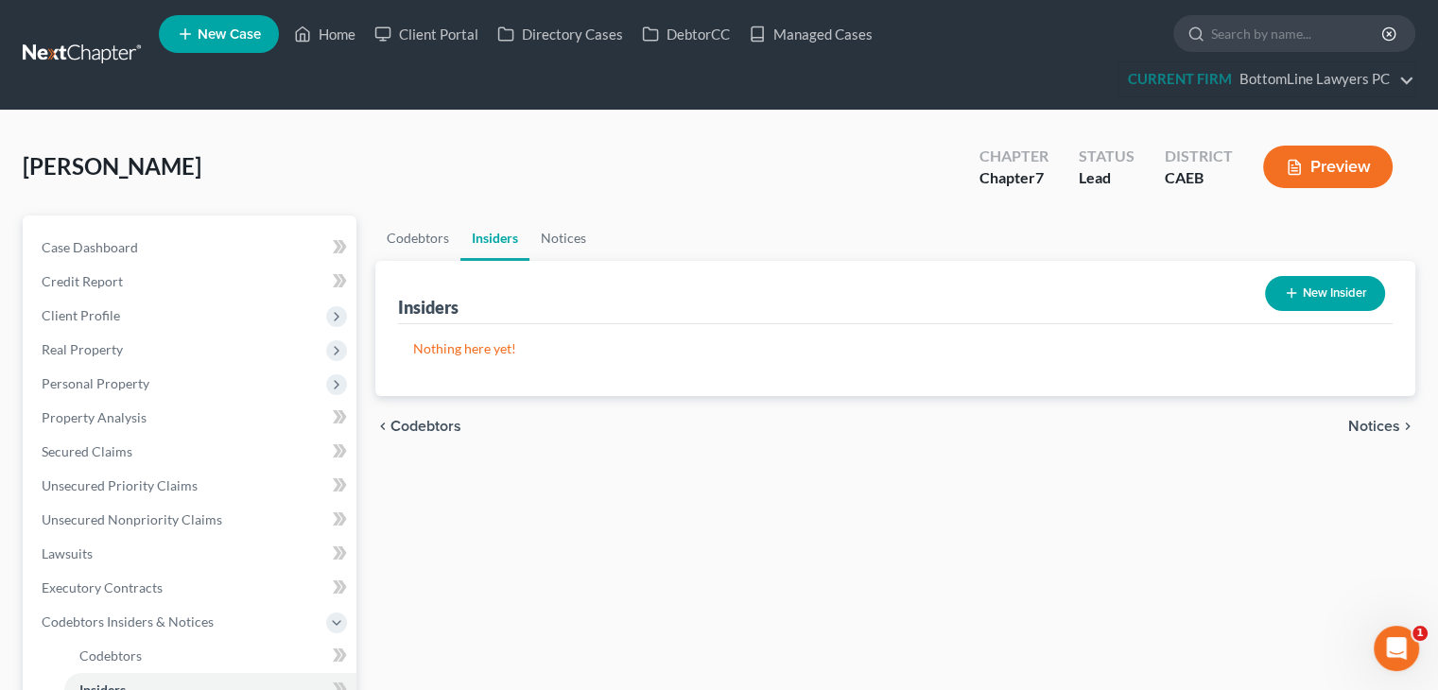
click at [1362, 421] on span "Notices" at bounding box center [1374, 426] width 52 height 15
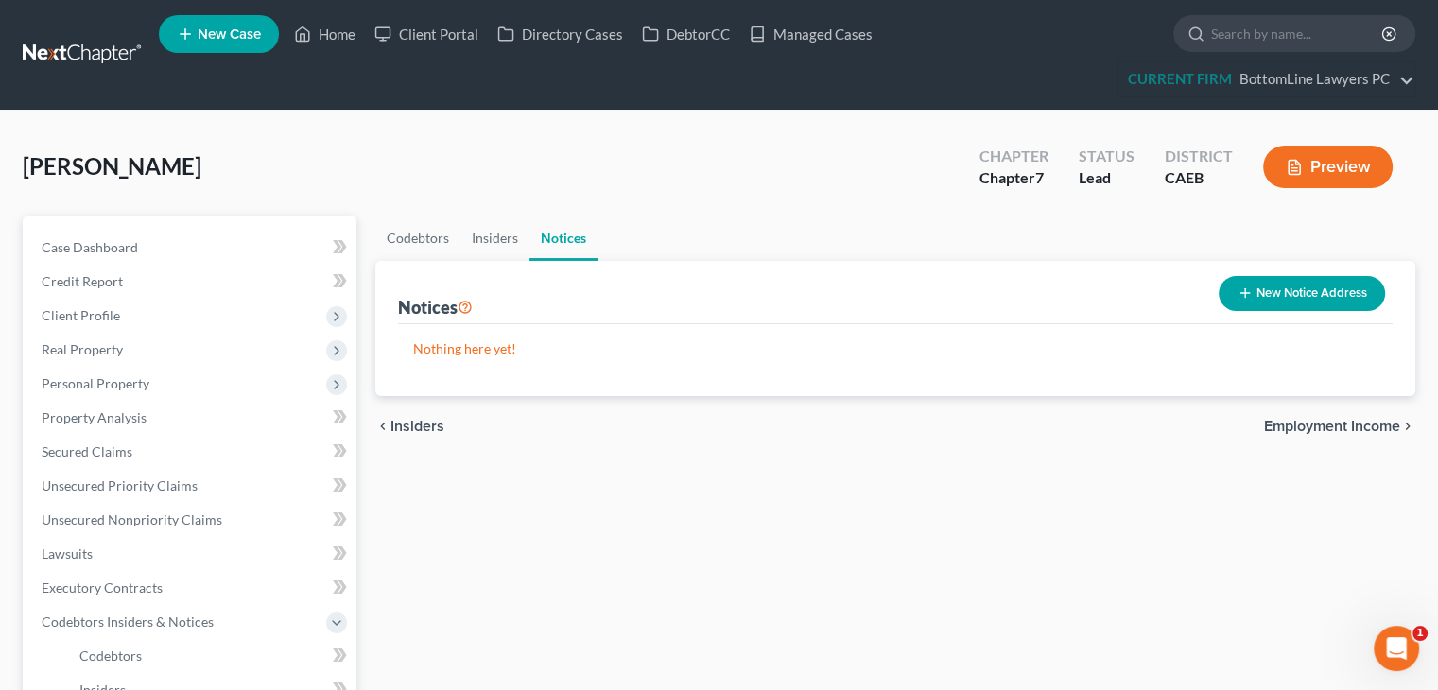
click at [1362, 421] on span "Employment Income" at bounding box center [1332, 426] width 136 height 15
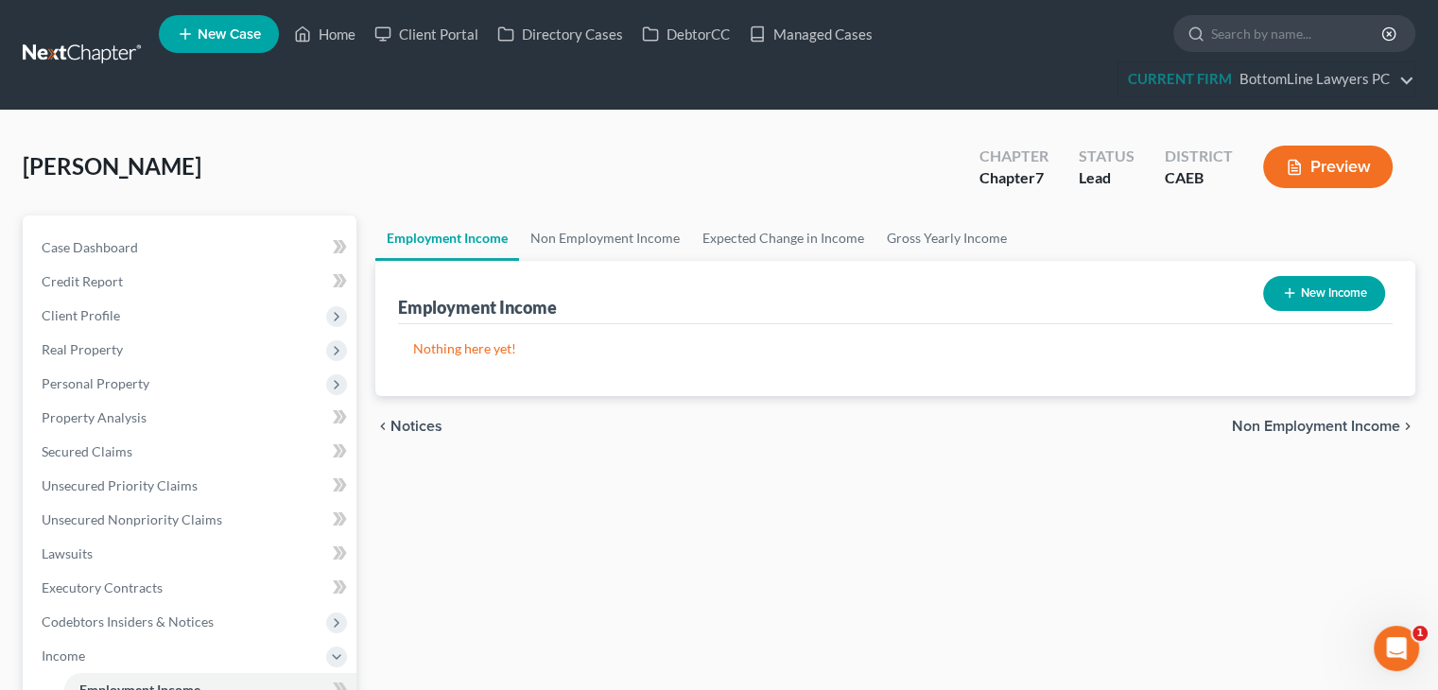
click at [1362, 421] on span "Non Employment Income" at bounding box center [1316, 426] width 168 height 15
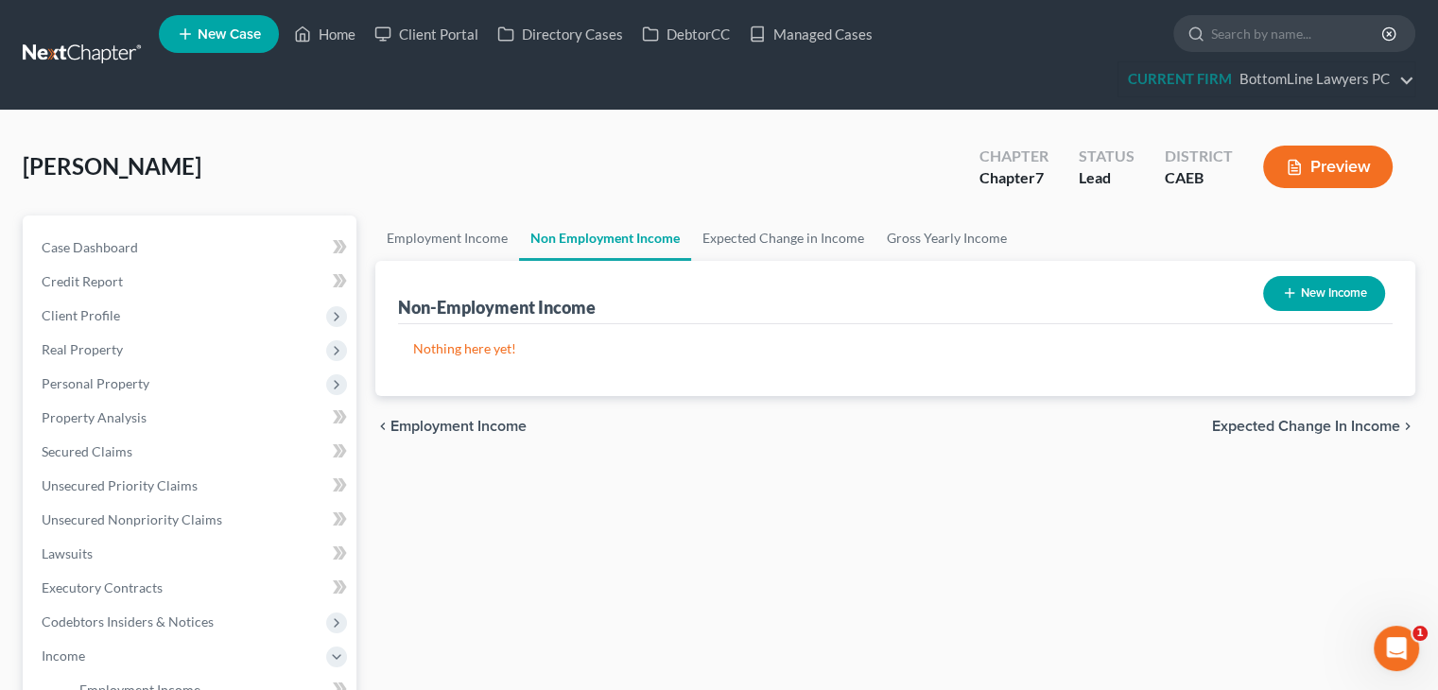
click at [1362, 421] on span "Expected Change in Income" at bounding box center [1306, 426] width 188 height 15
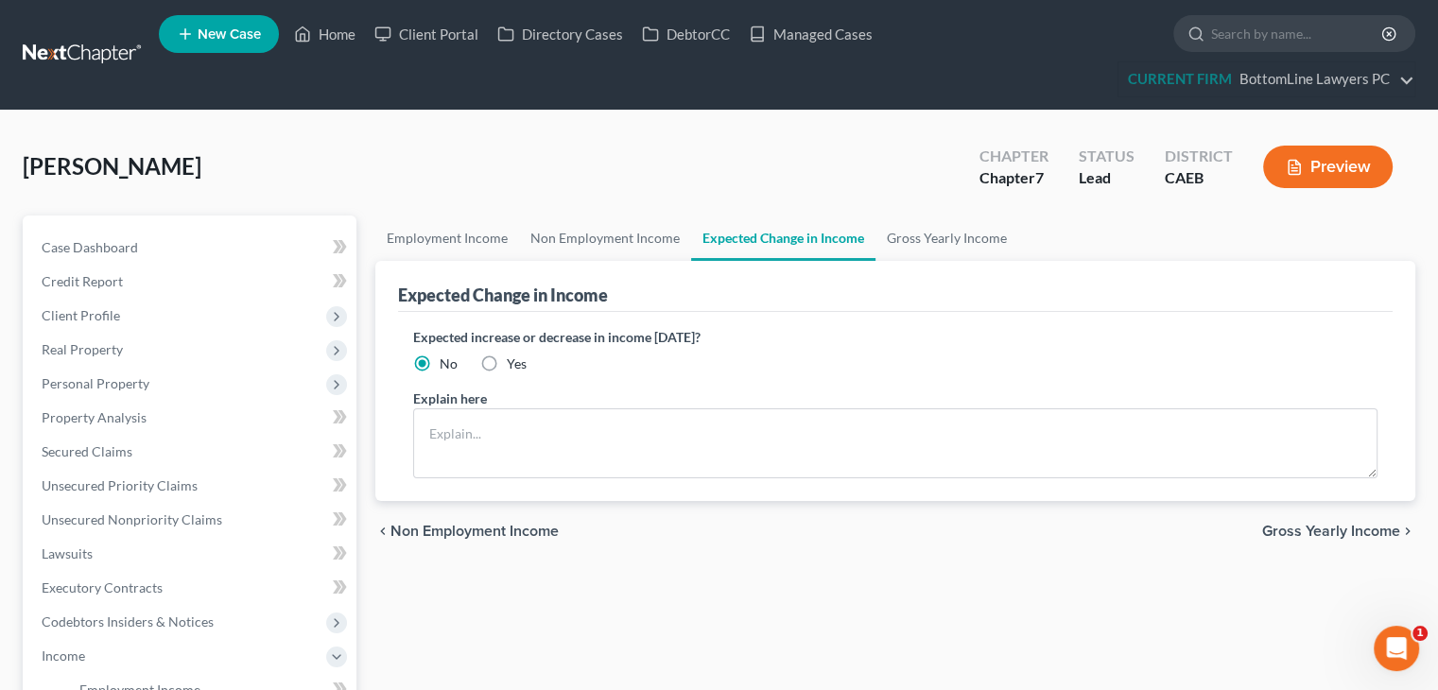
click at [1333, 530] on span "Gross Yearly Income" at bounding box center [1331, 531] width 138 height 15
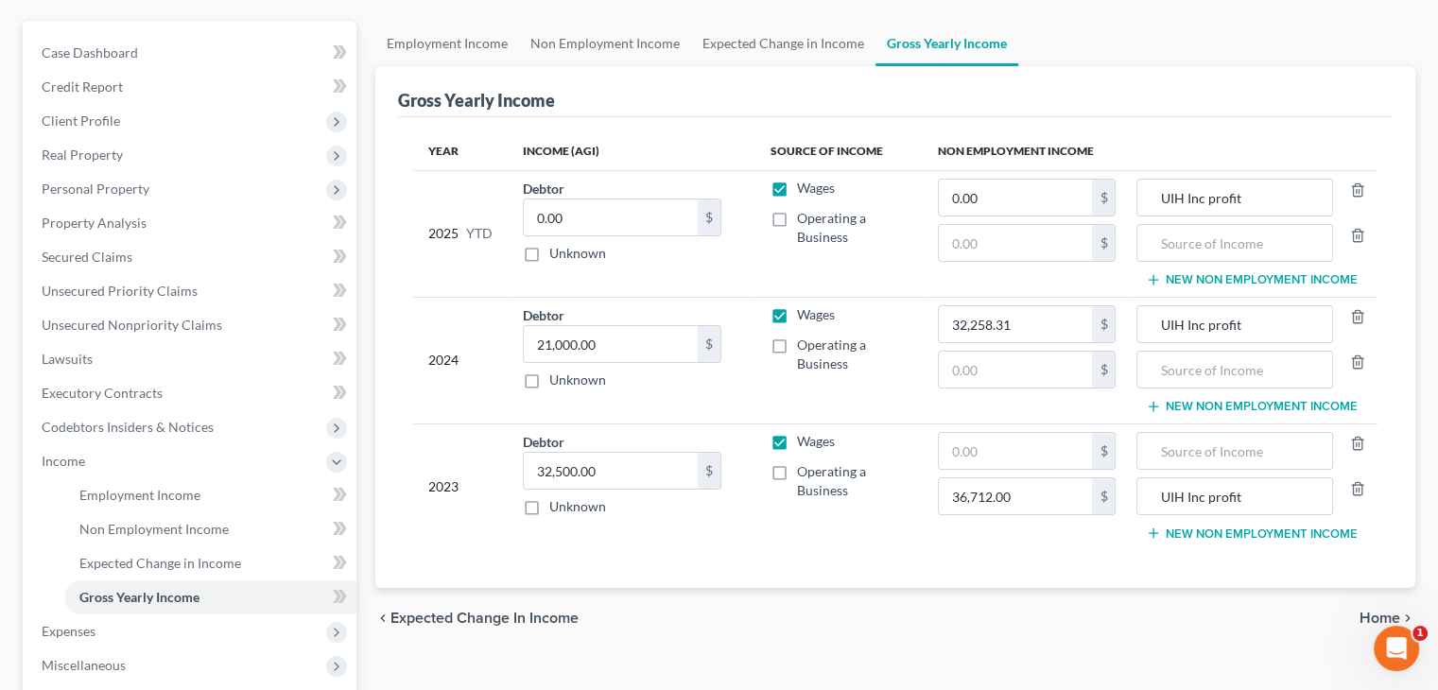
scroll to position [284, 0]
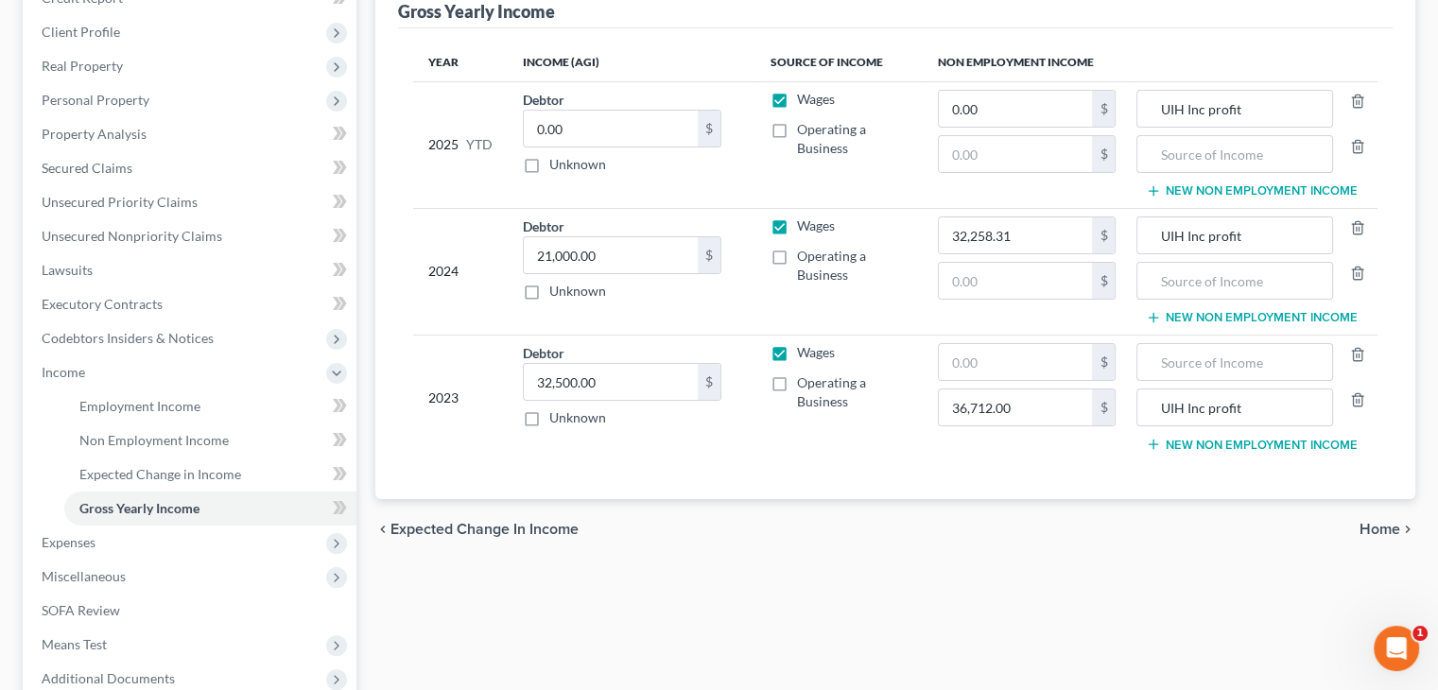
click at [1363, 525] on span "Home" at bounding box center [1380, 529] width 41 height 15
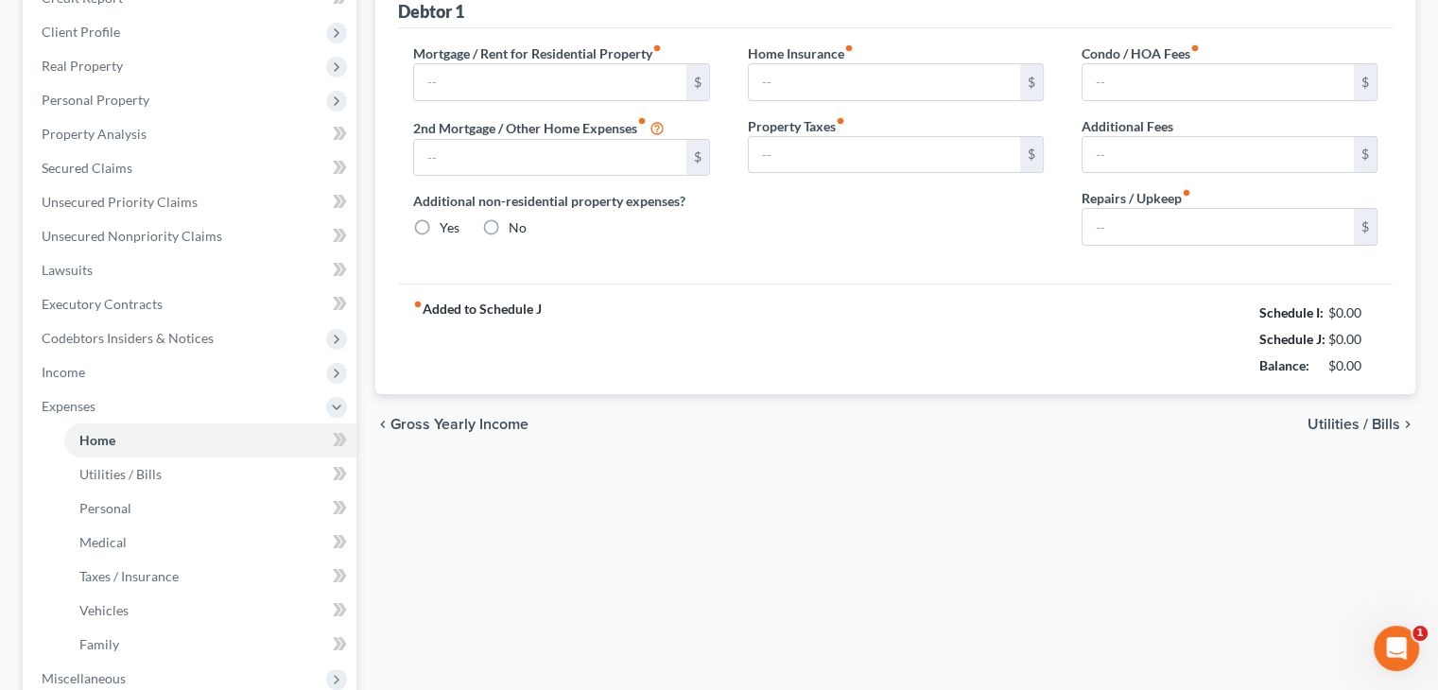
type input "2,300.00"
type input "0.00"
radio input "true"
type input "0.00"
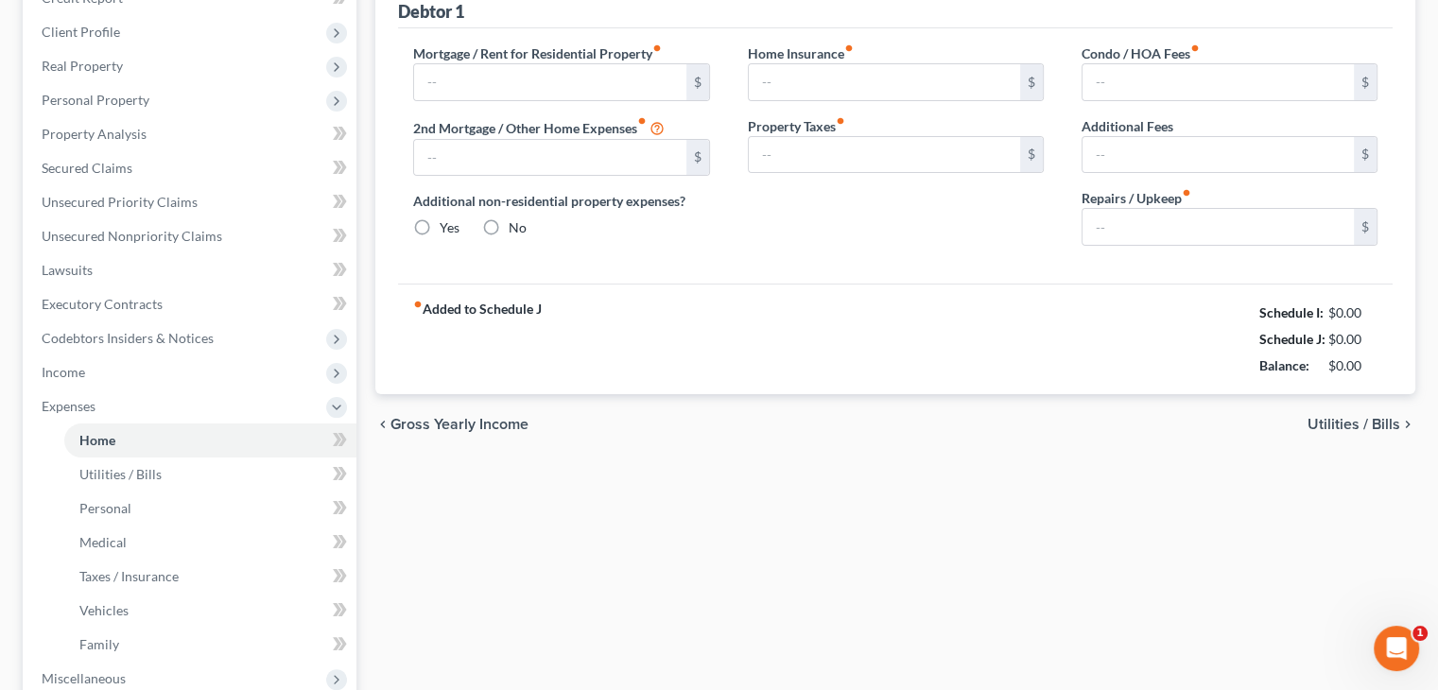
type input "0.00"
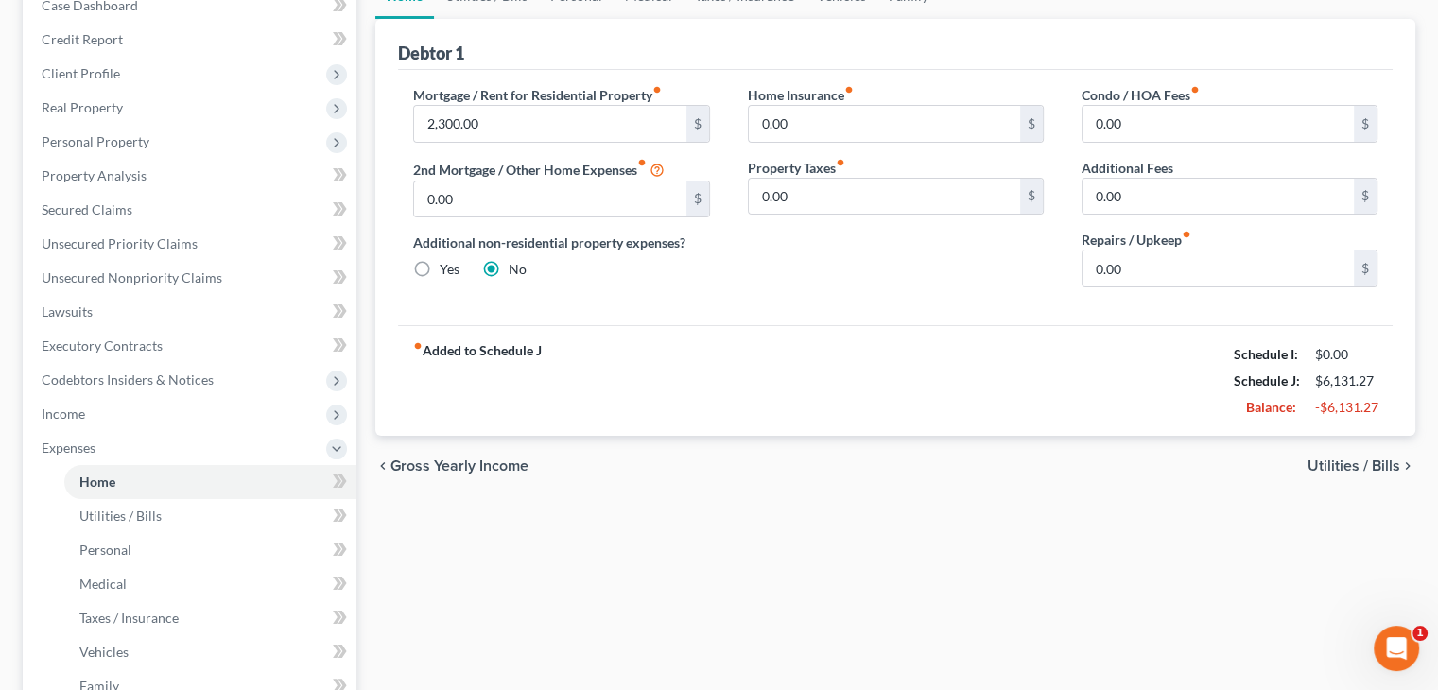
scroll to position [284, 0]
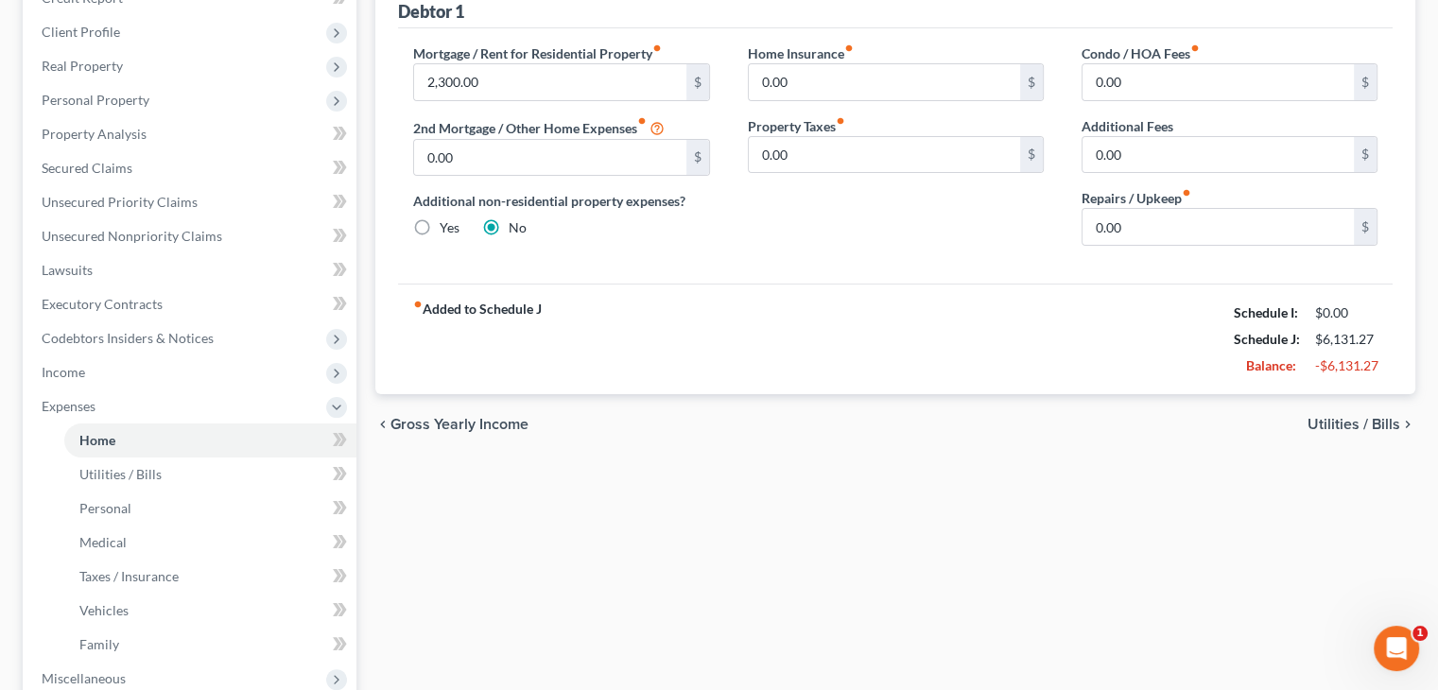
click at [1369, 428] on span "Utilities / Bills" at bounding box center [1354, 424] width 93 height 15
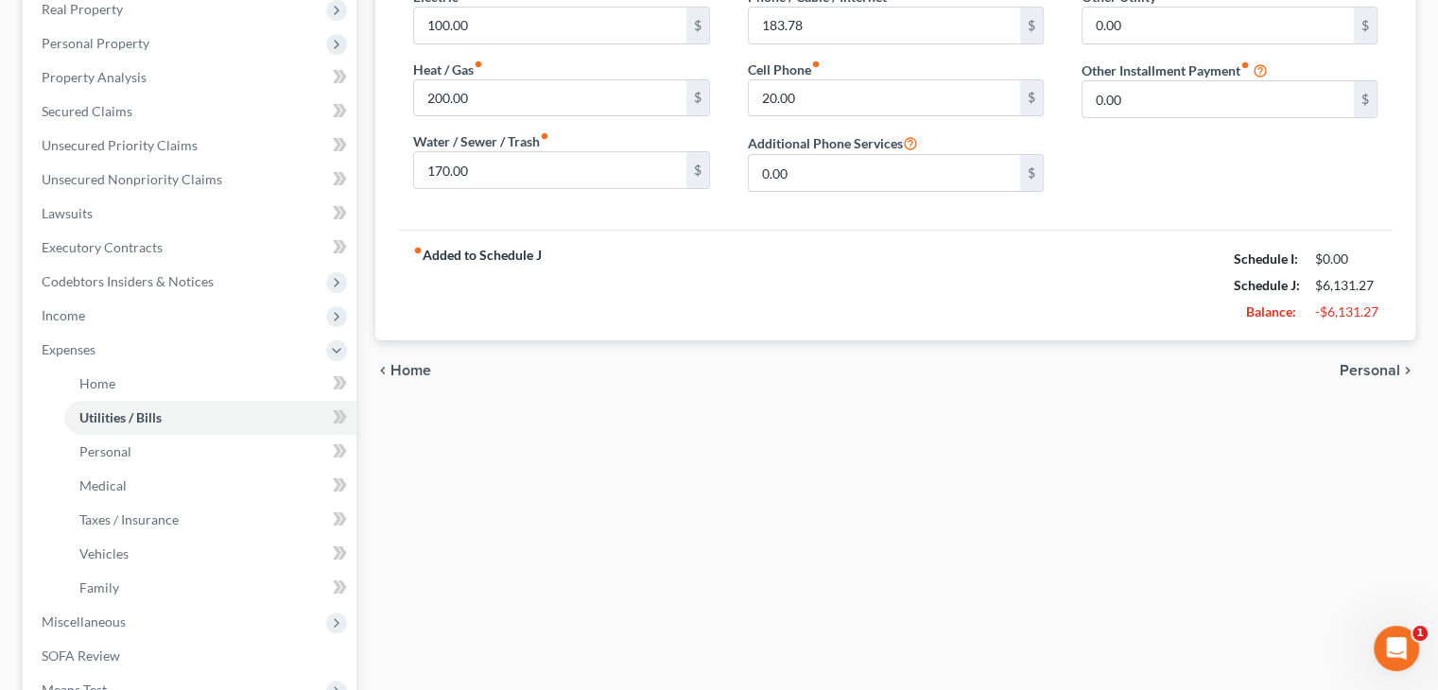
scroll to position [378, 0]
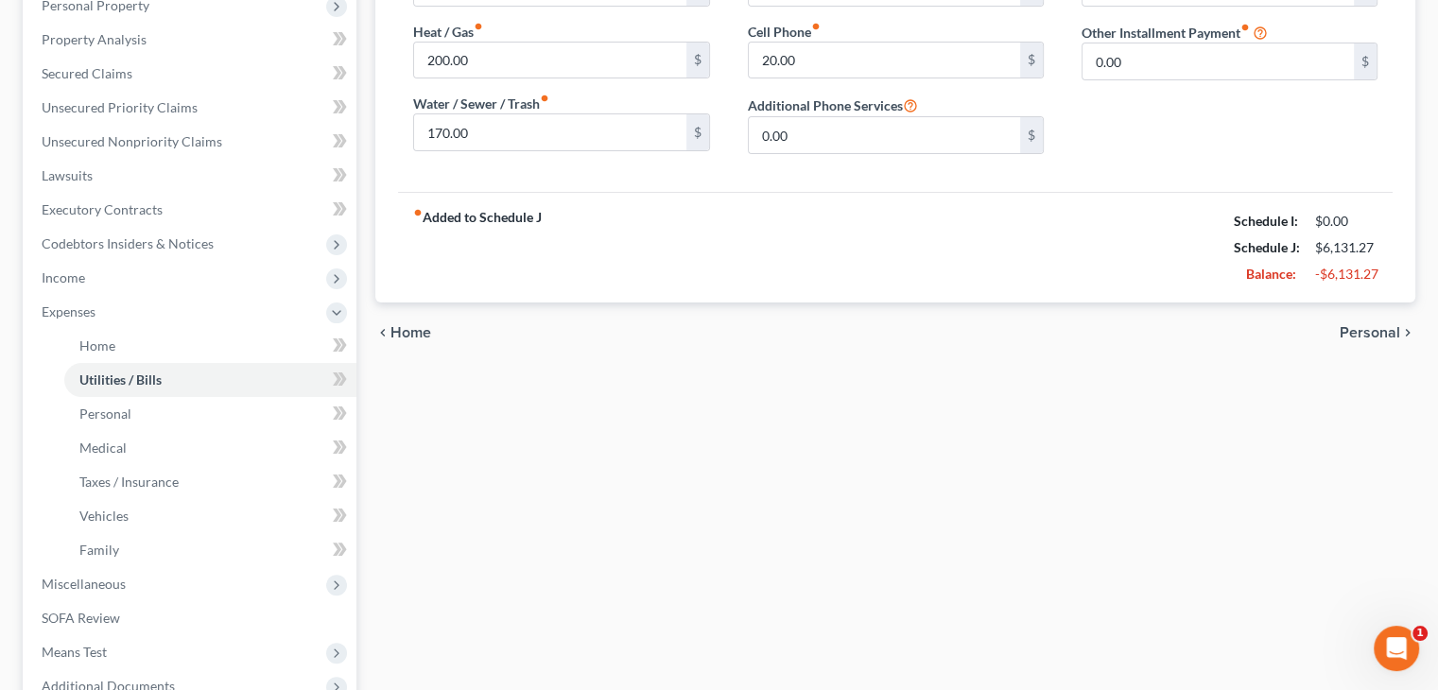
click at [1376, 327] on span "Personal" at bounding box center [1370, 332] width 61 height 15
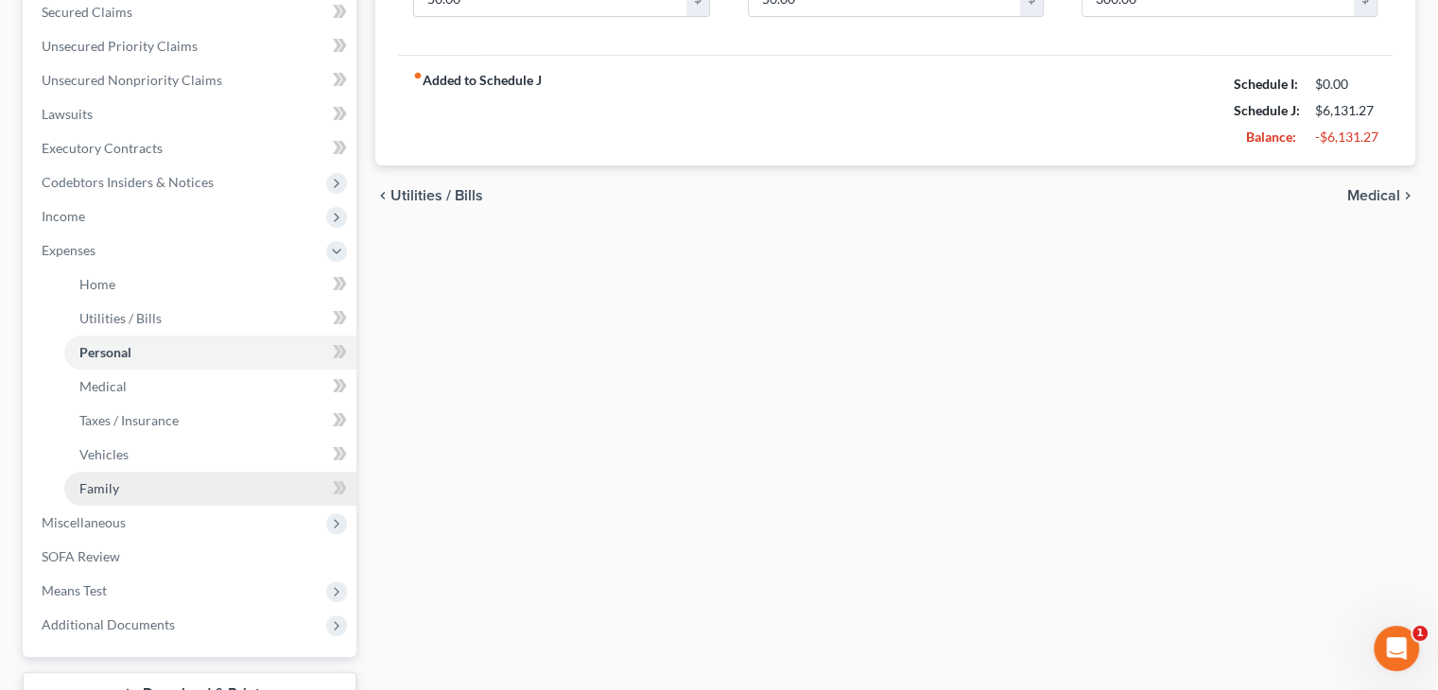
scroll to position [473, 0]
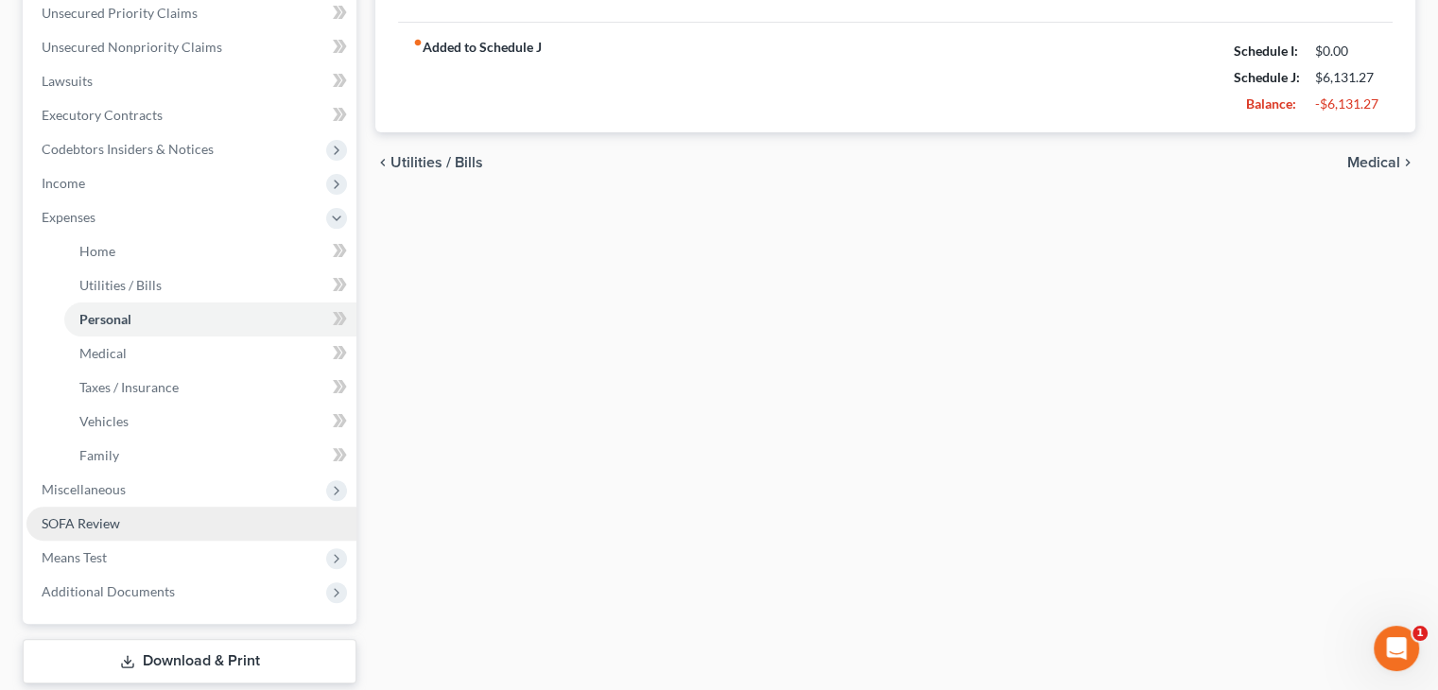
click at [102, 518] on span "SOFA Review" at bounding box center [81, 523] width 78 height 16
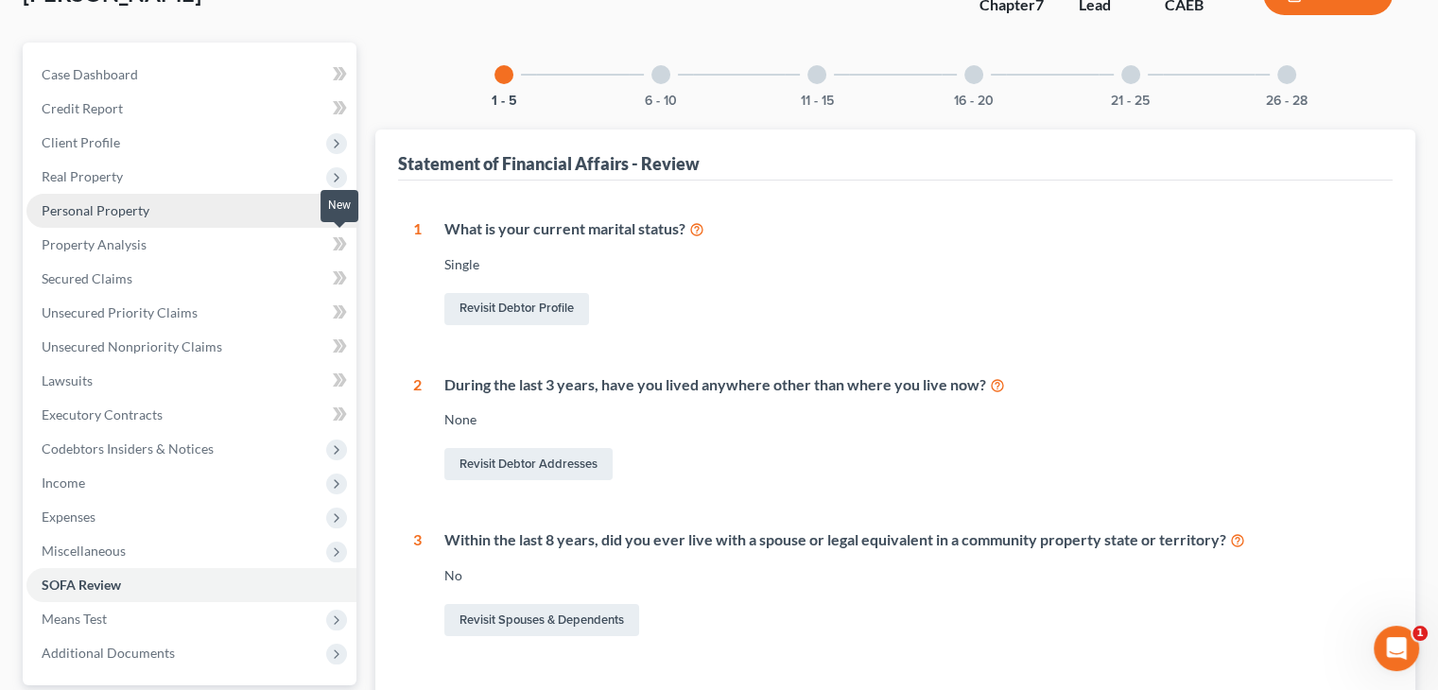
scroll to position [151, 0]
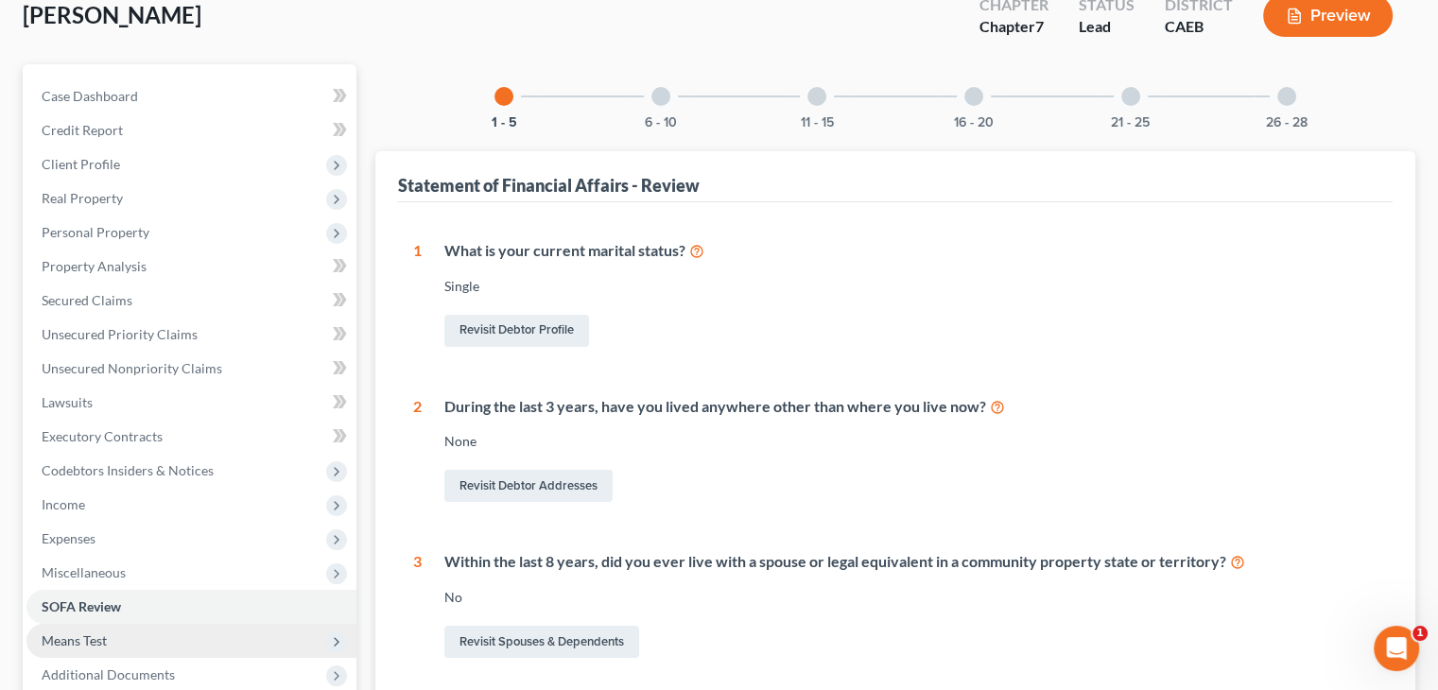
click at [129, 649] on span "Means Test" at bounding box center [191, 641] width 330 height 34
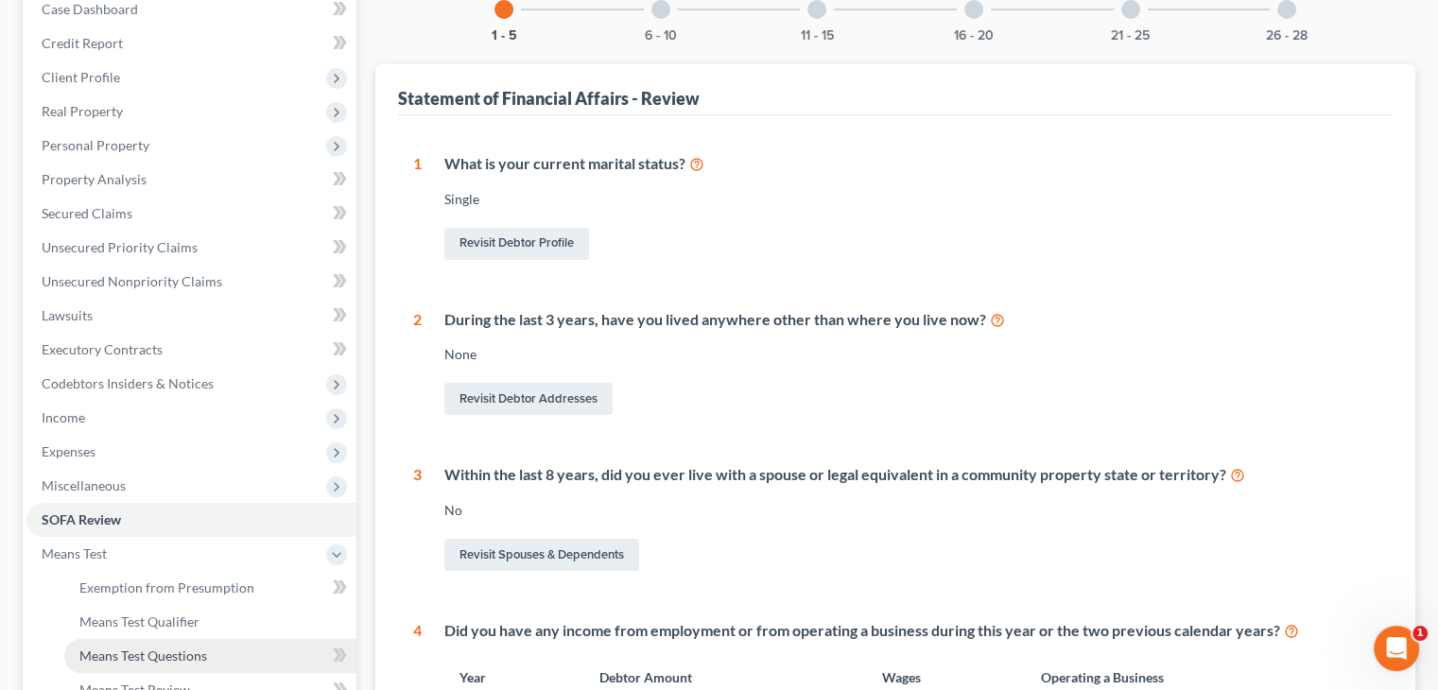
scroll to position [340, 0]
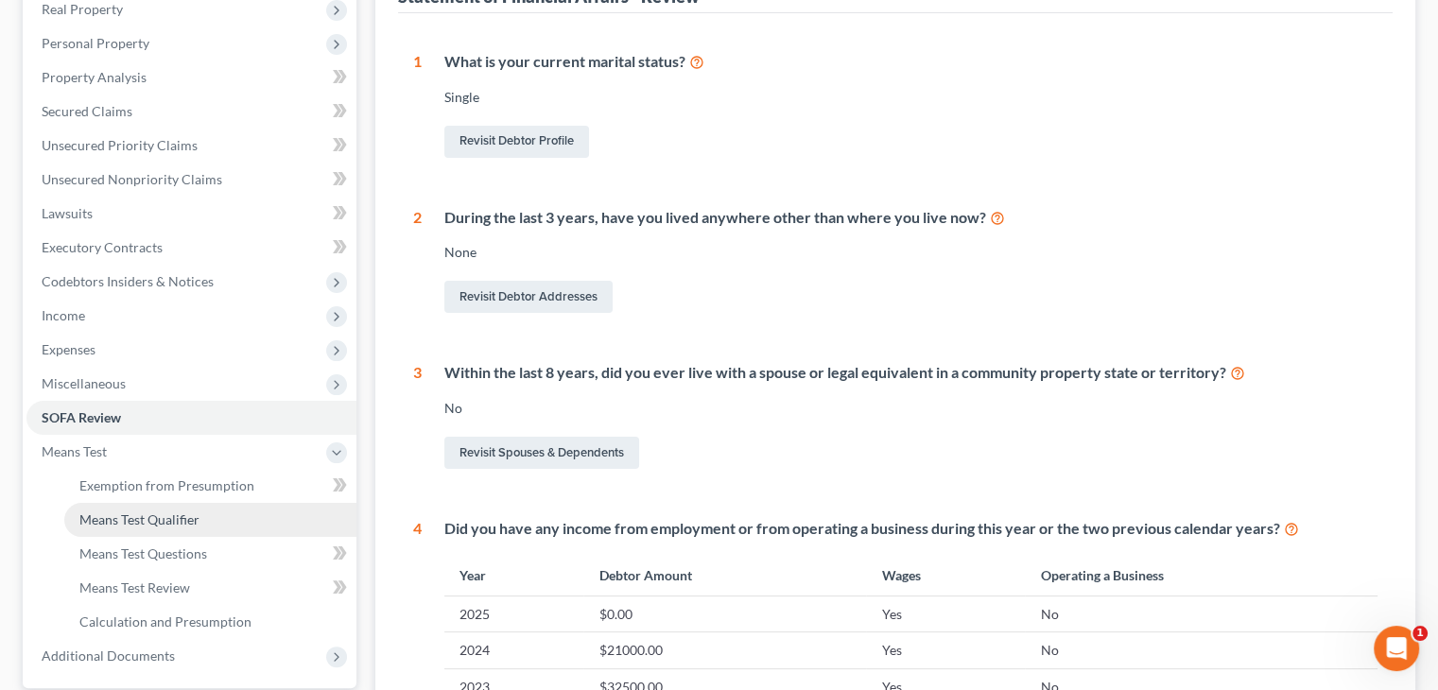
click at [151, 515] on span "Means Test Qualifier" at bounding box center [139, 519] width 120 height 16
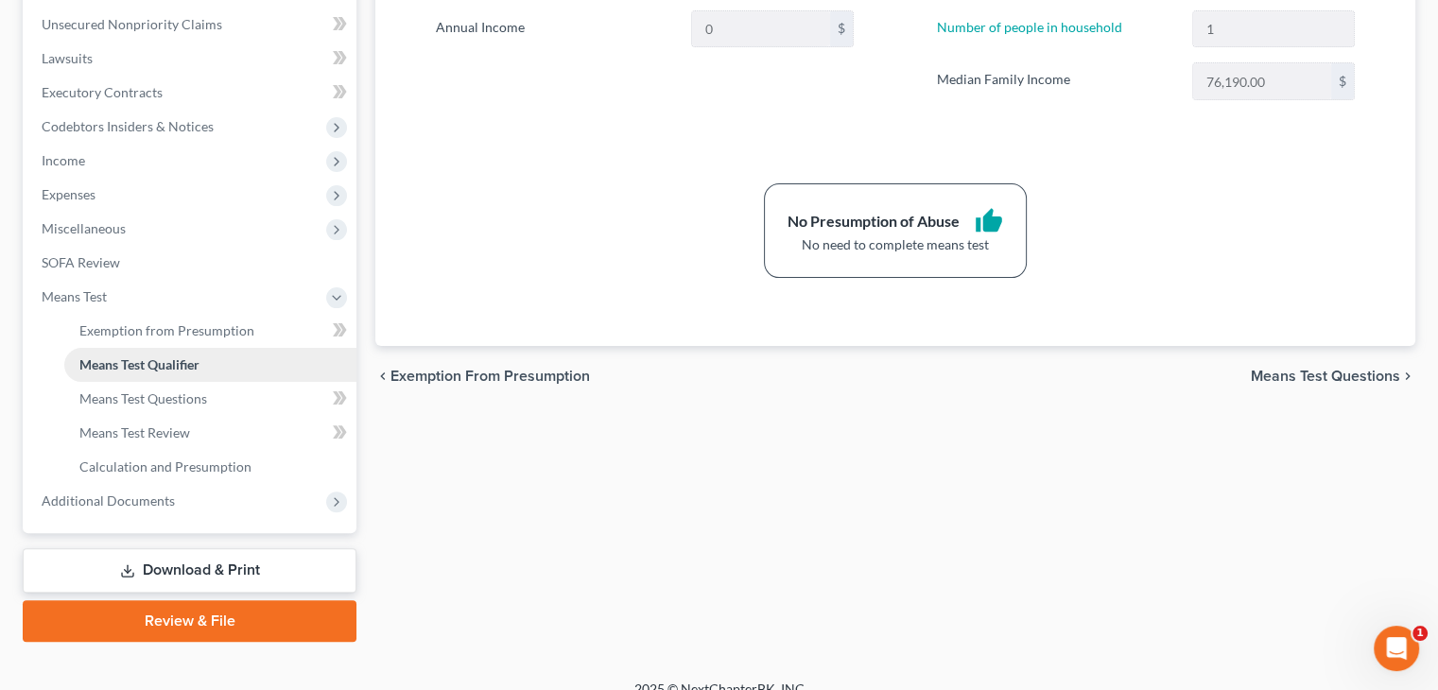
scroll to position [517, 0]
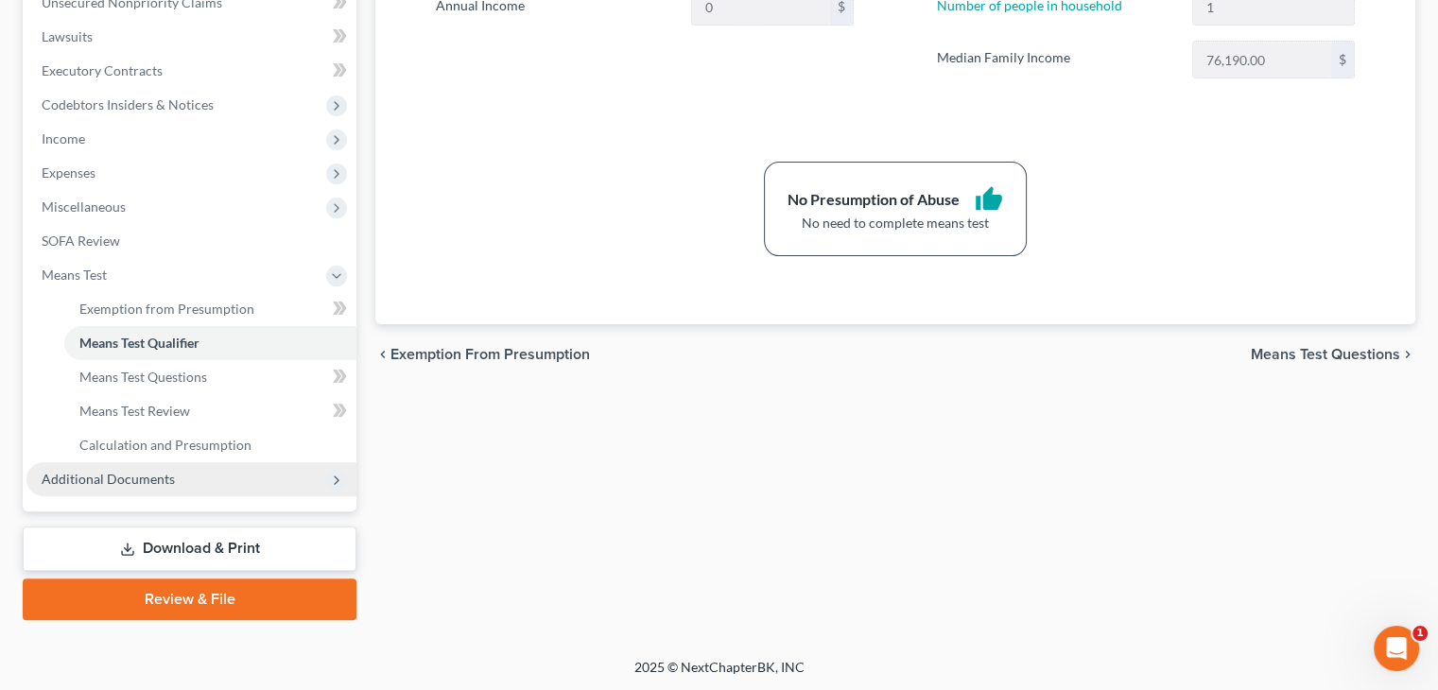
click at [147, 474] on span "Additional Documents" at bounding box center [108, 479] width 133 height 16
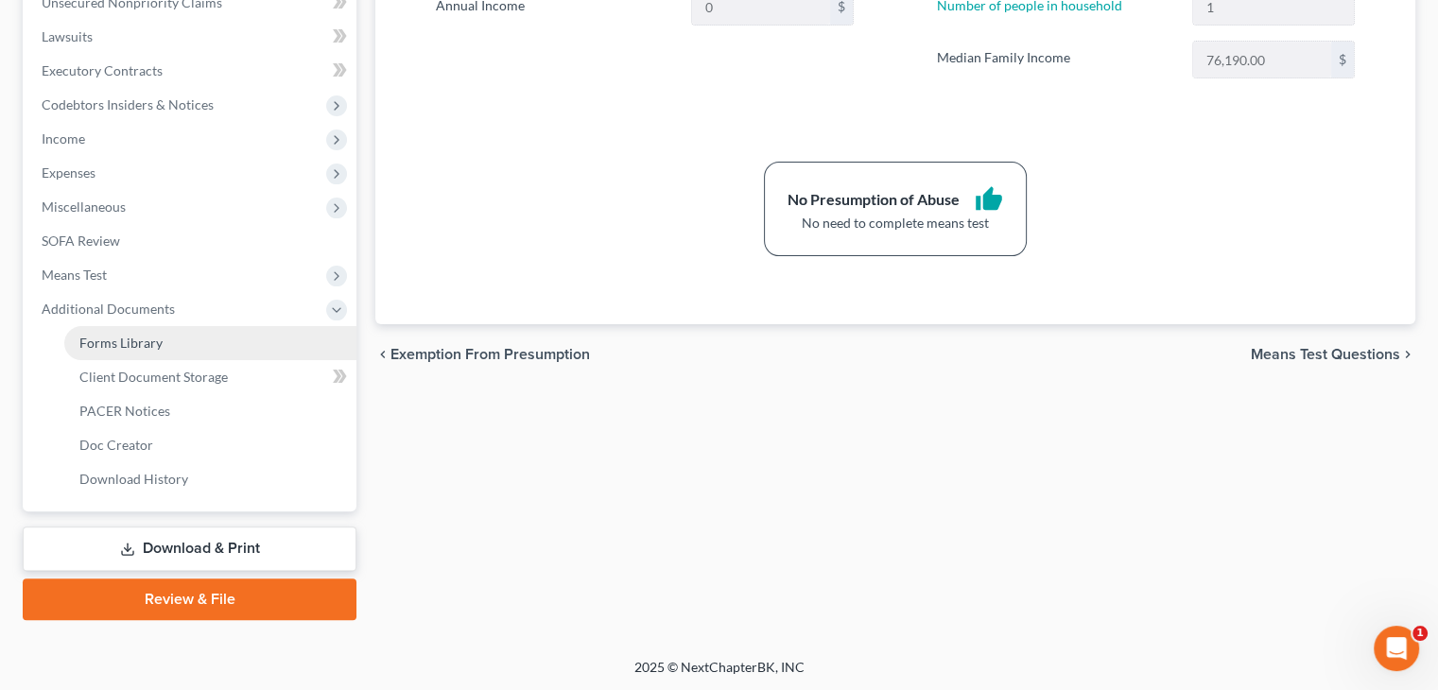
click at [138, 345] on span "Forms Library" at bounding box center [120, 343] width 83 height 16
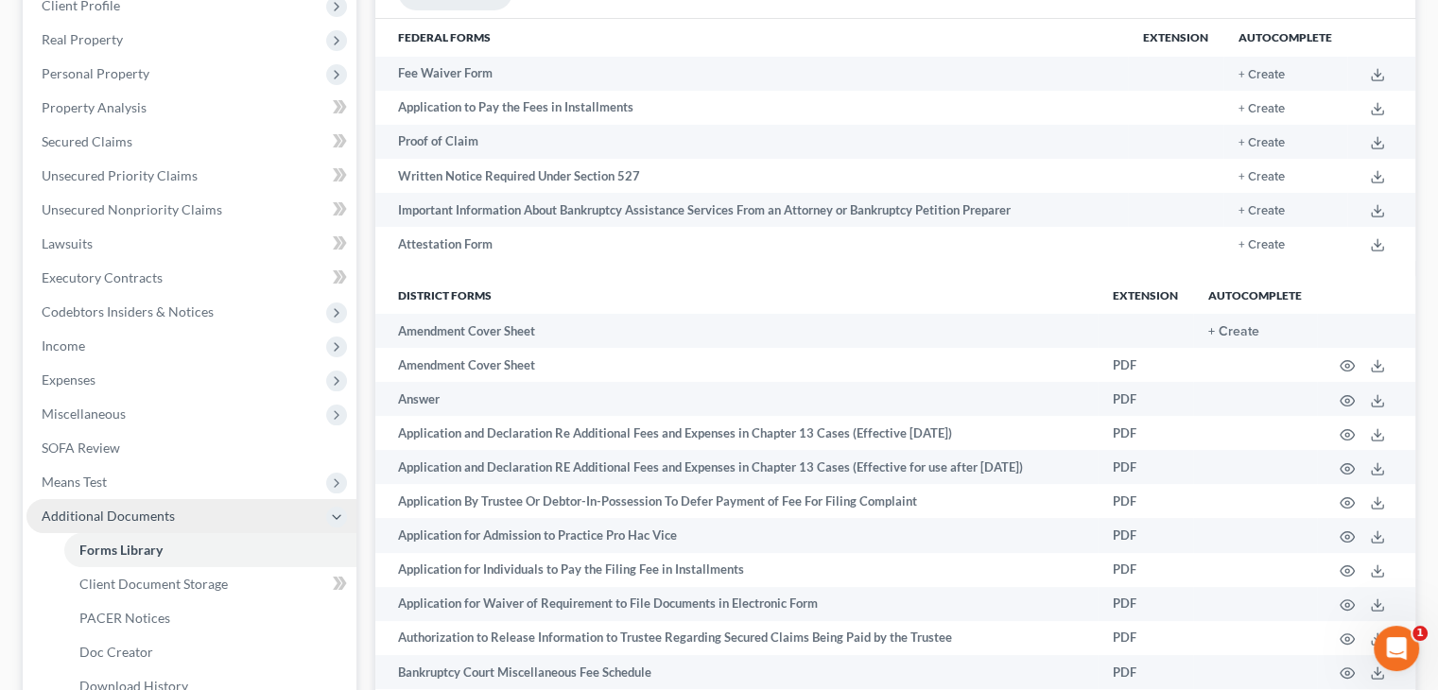
scroll to position [353, 0]
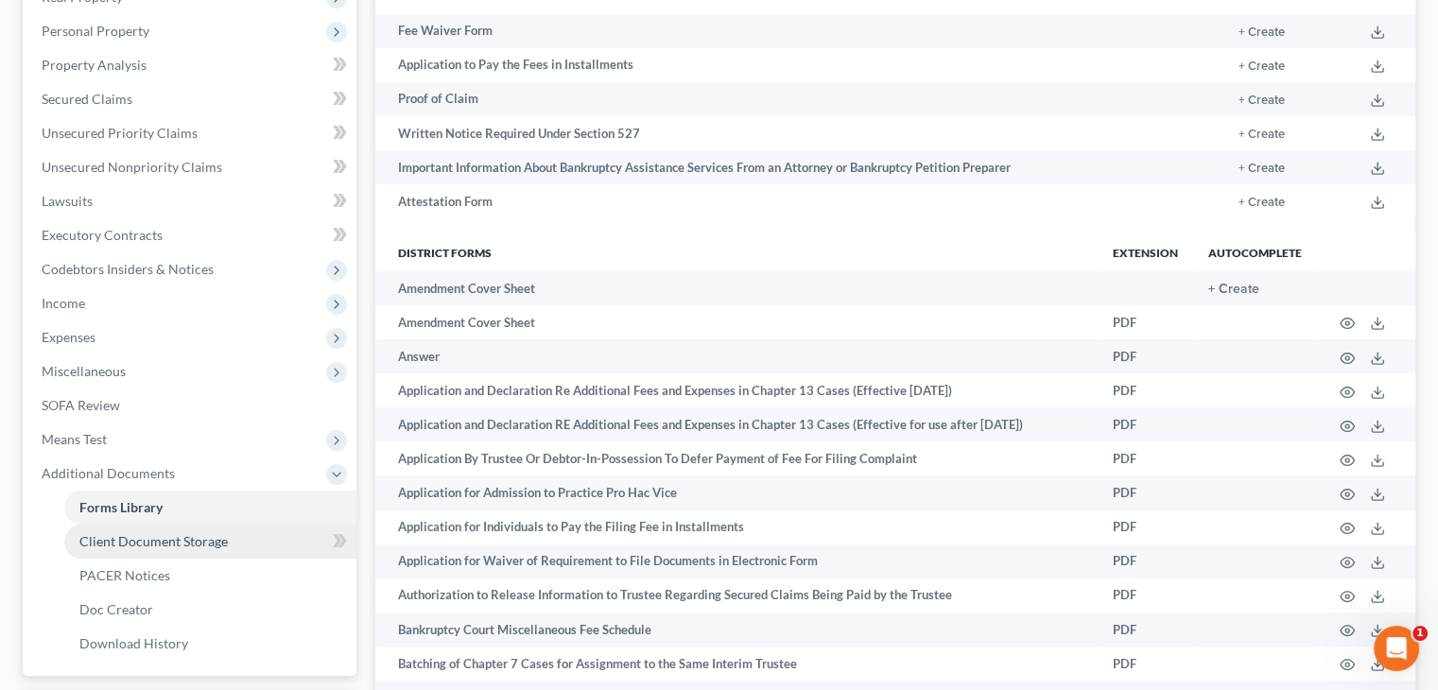
click at [221, 538] on span "Client Document Storage" at bounding box center [153, 541] width 148 height 16
